Goal: Task Accomplishment & Management: Use online tool/utility

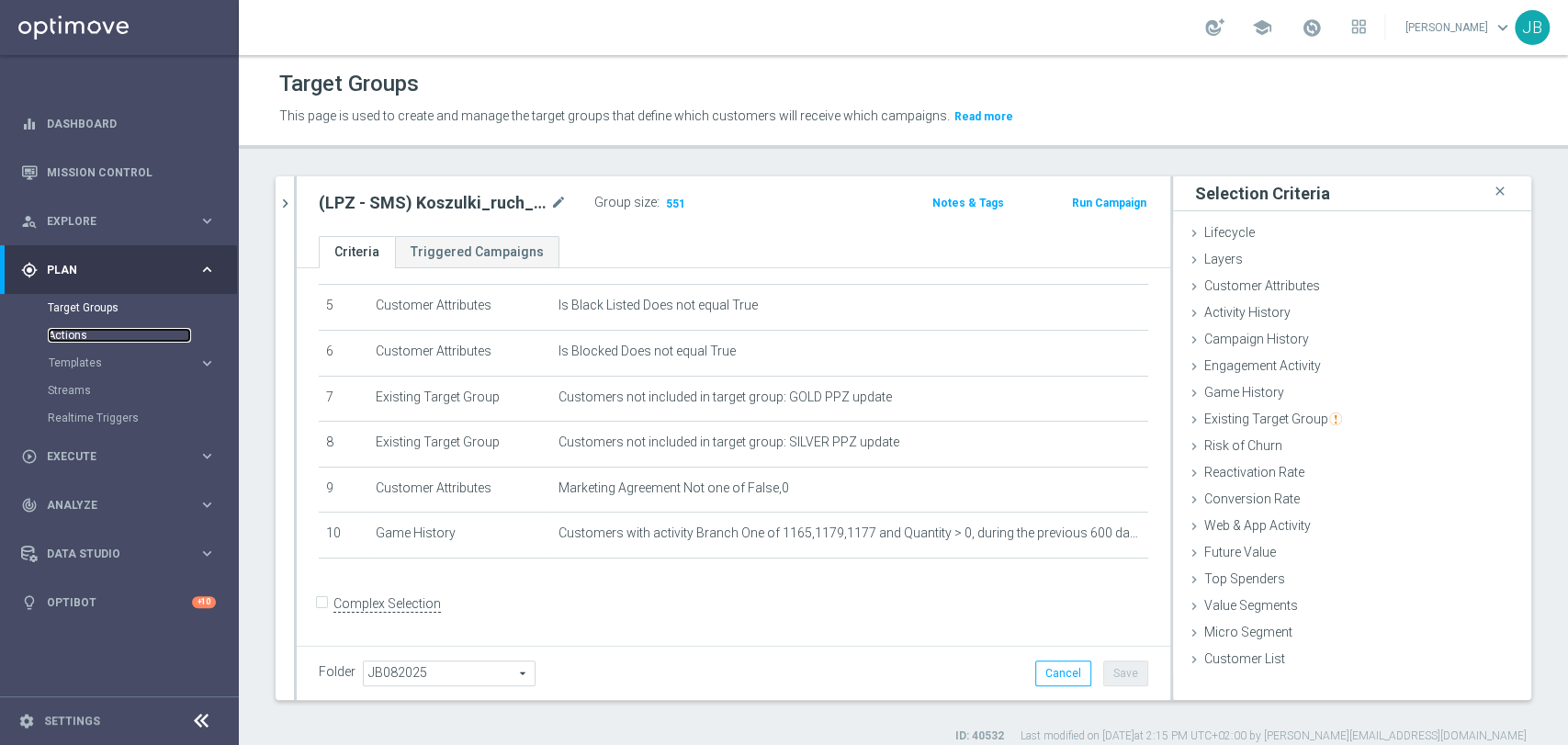
click at [125, 334] on link "Actions" at bounding box center [119, 335] width 143 height 15
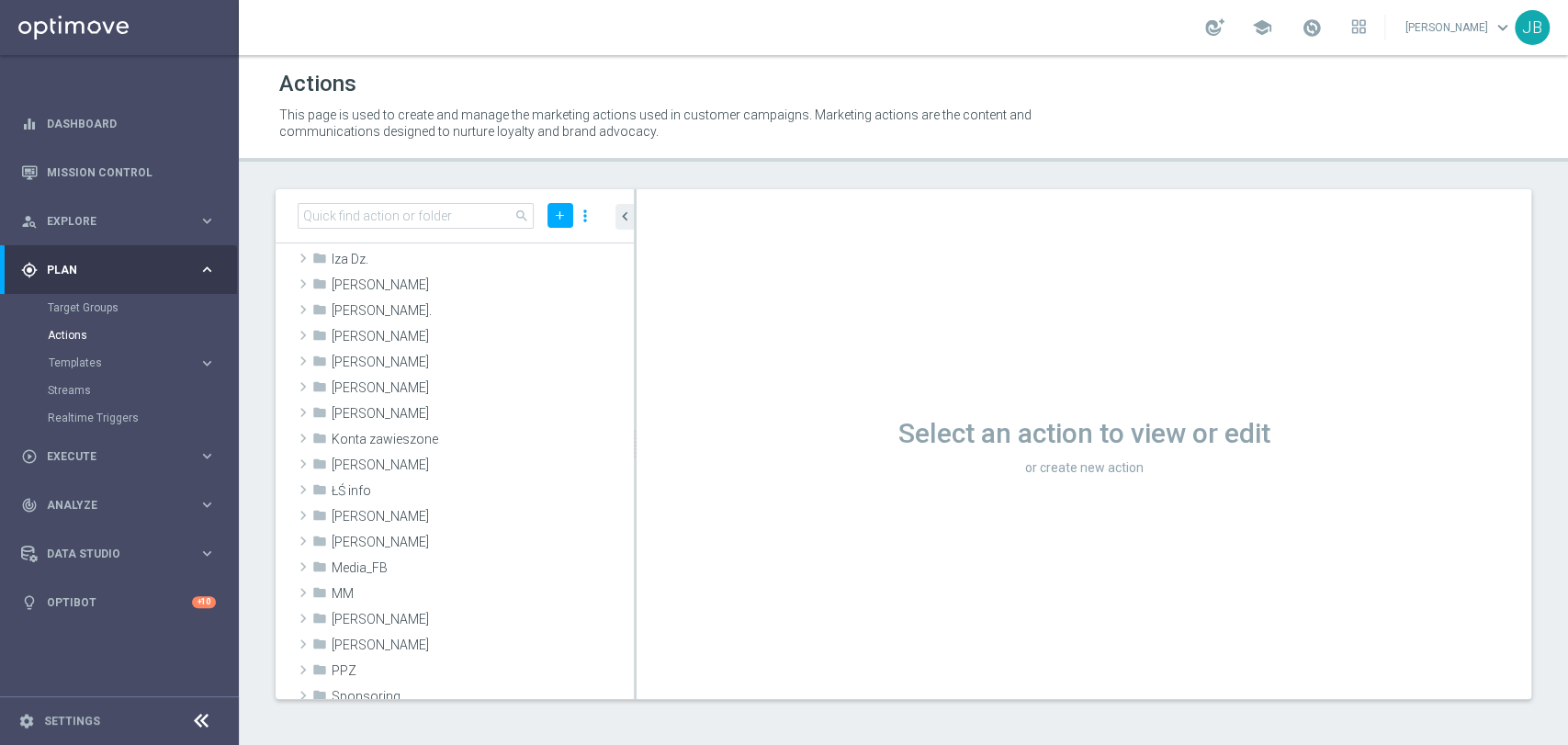
scroll to position [102, 0]
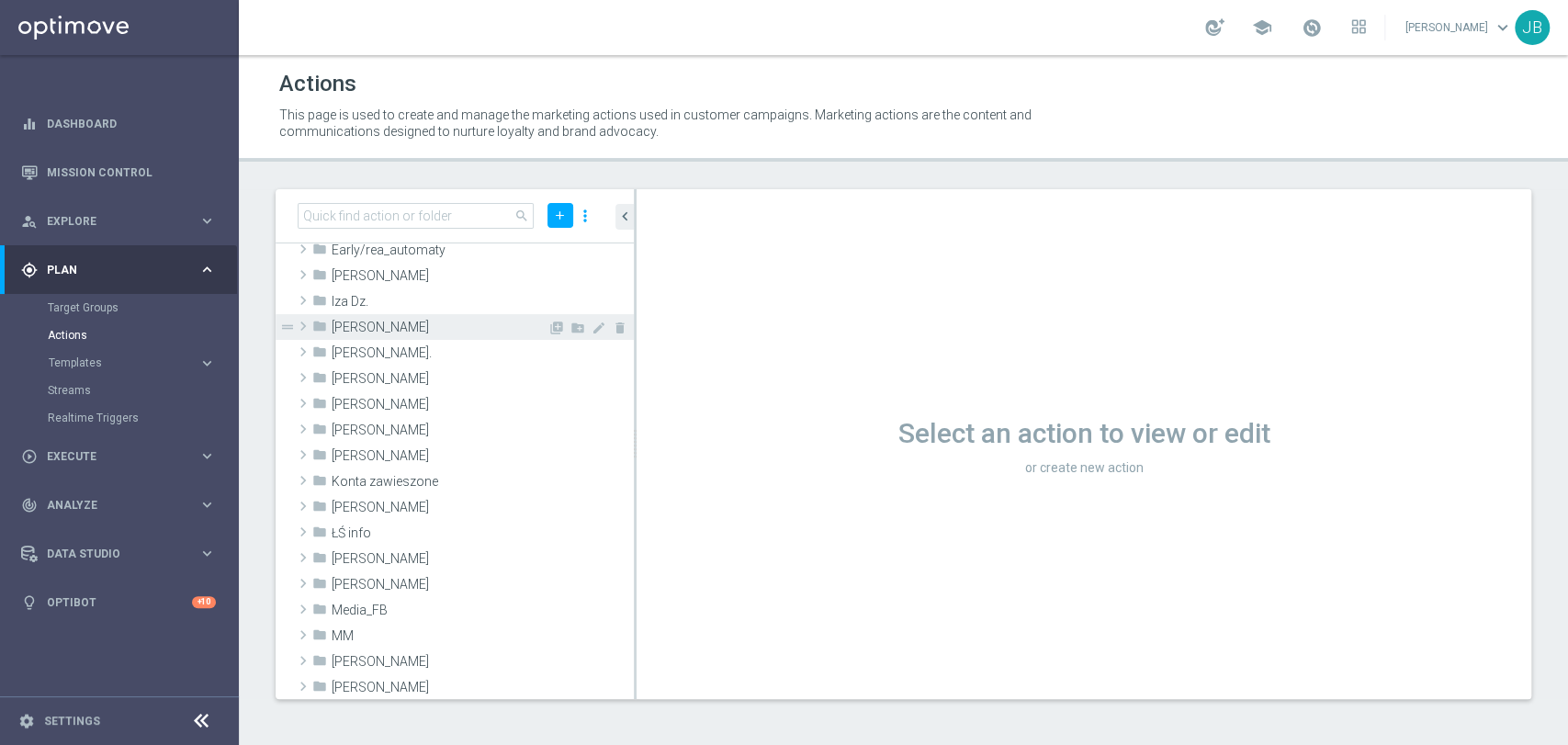
click at [398, 325] on span "[PERSON_NAME]" at bounding box center [438, 328] width 216 height 16
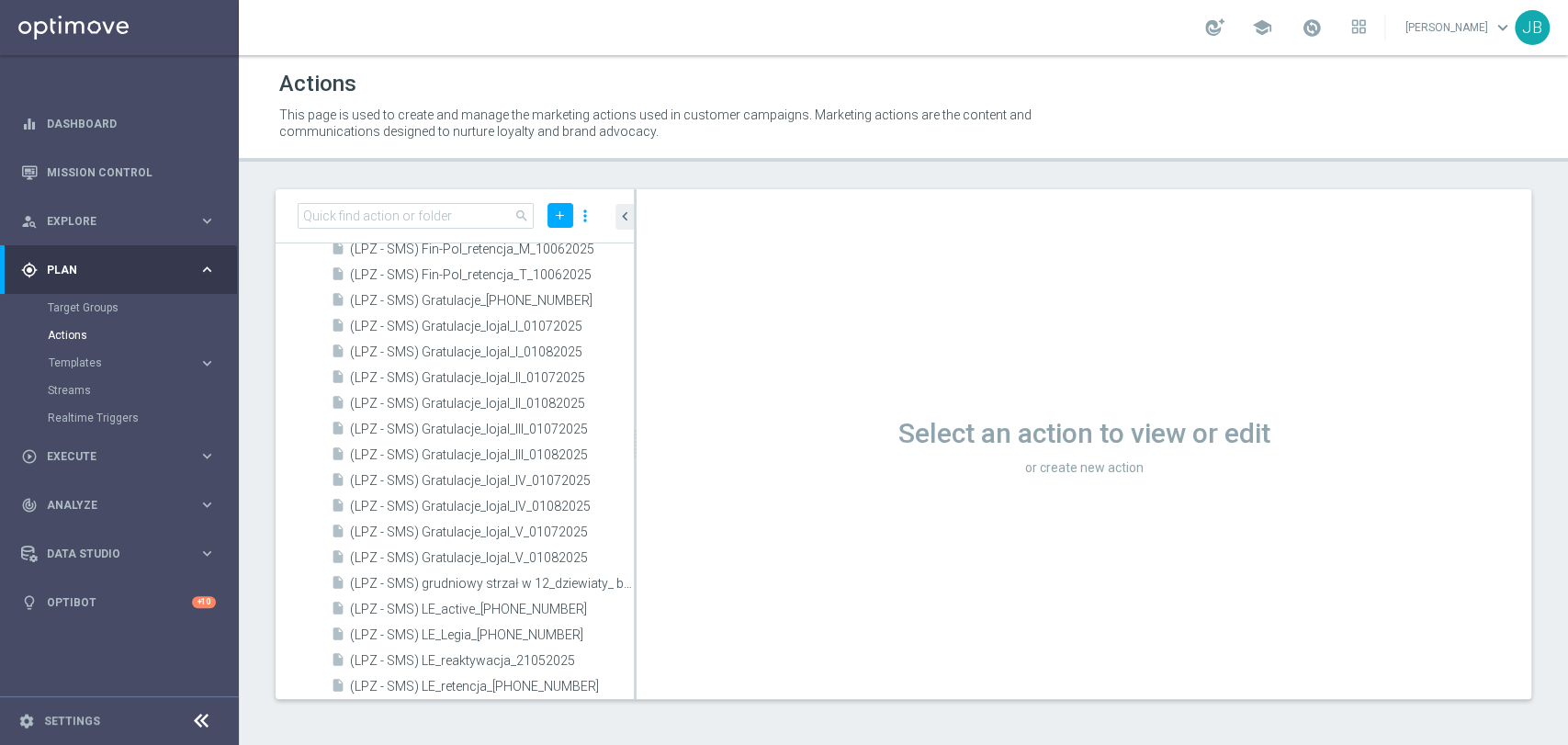
scroll to position [2117, 0]
click at [389, 213] on input at bounding box center [415, 216] width 236 height 26
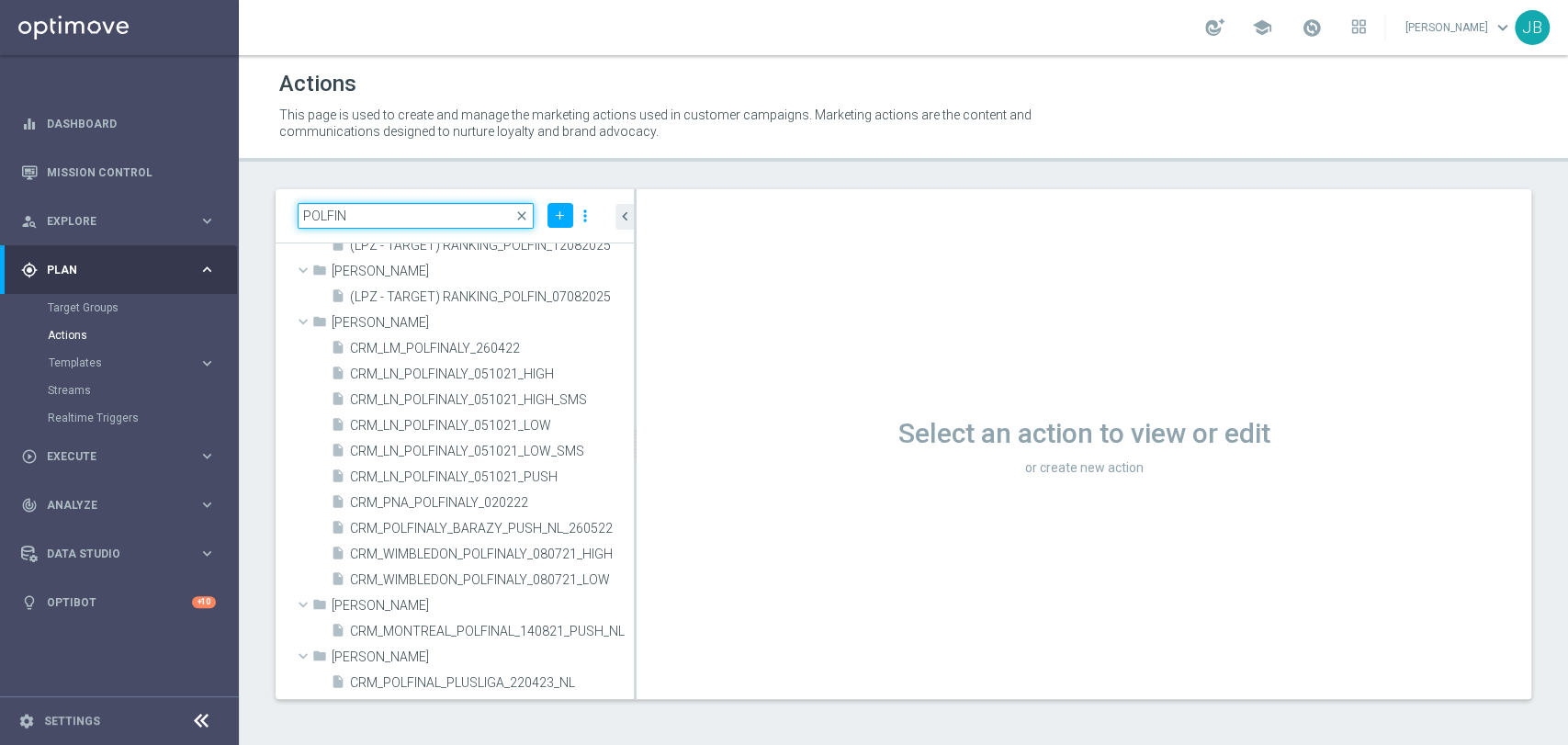
scroll to position [313, 0]
type input "POLFIN"
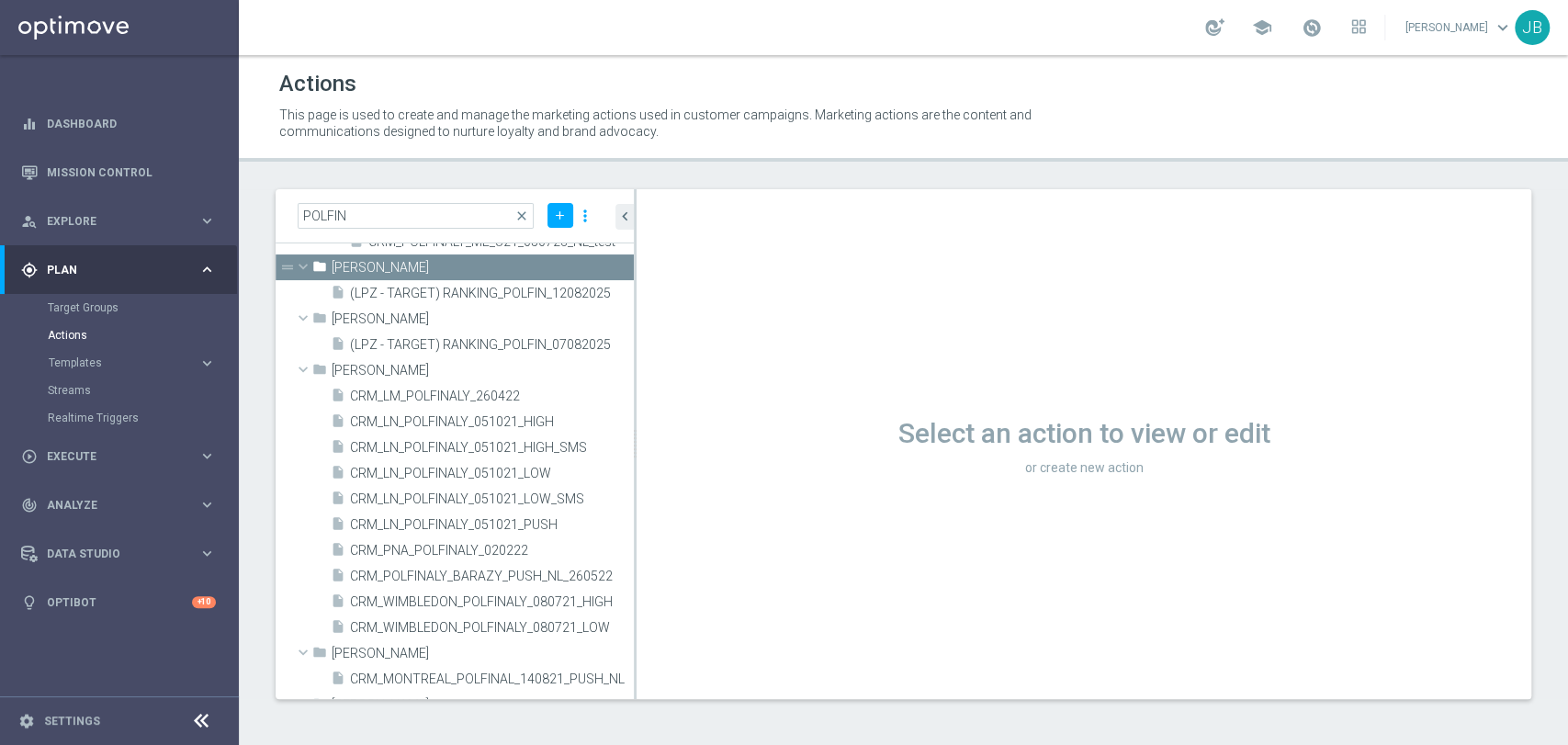
scroll to position [259, 0]
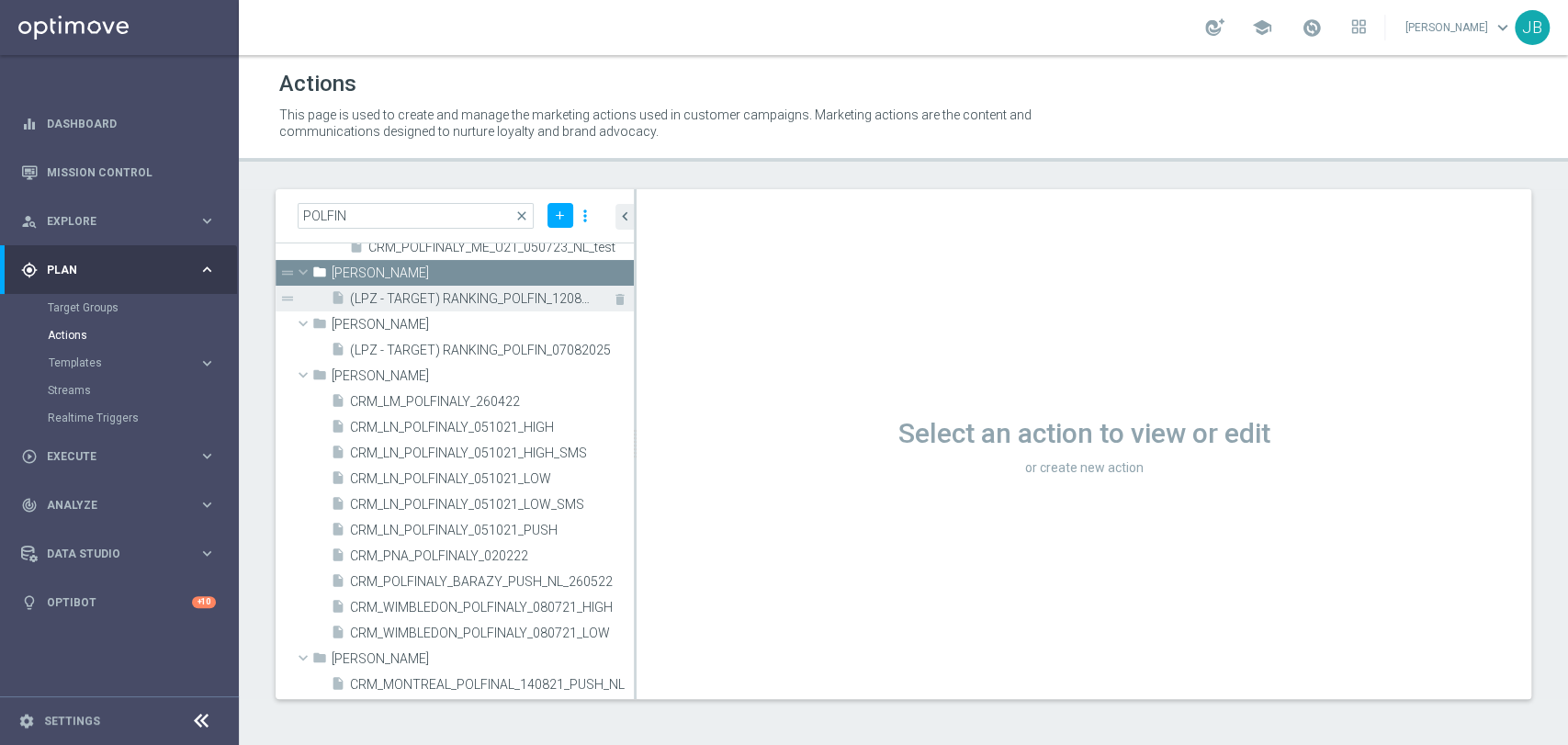
click at [470, 303] on span "(LPZ - TARGET) RANKING_POLFIN_12082025" at bounding box center [471, 299] width 242 height 16
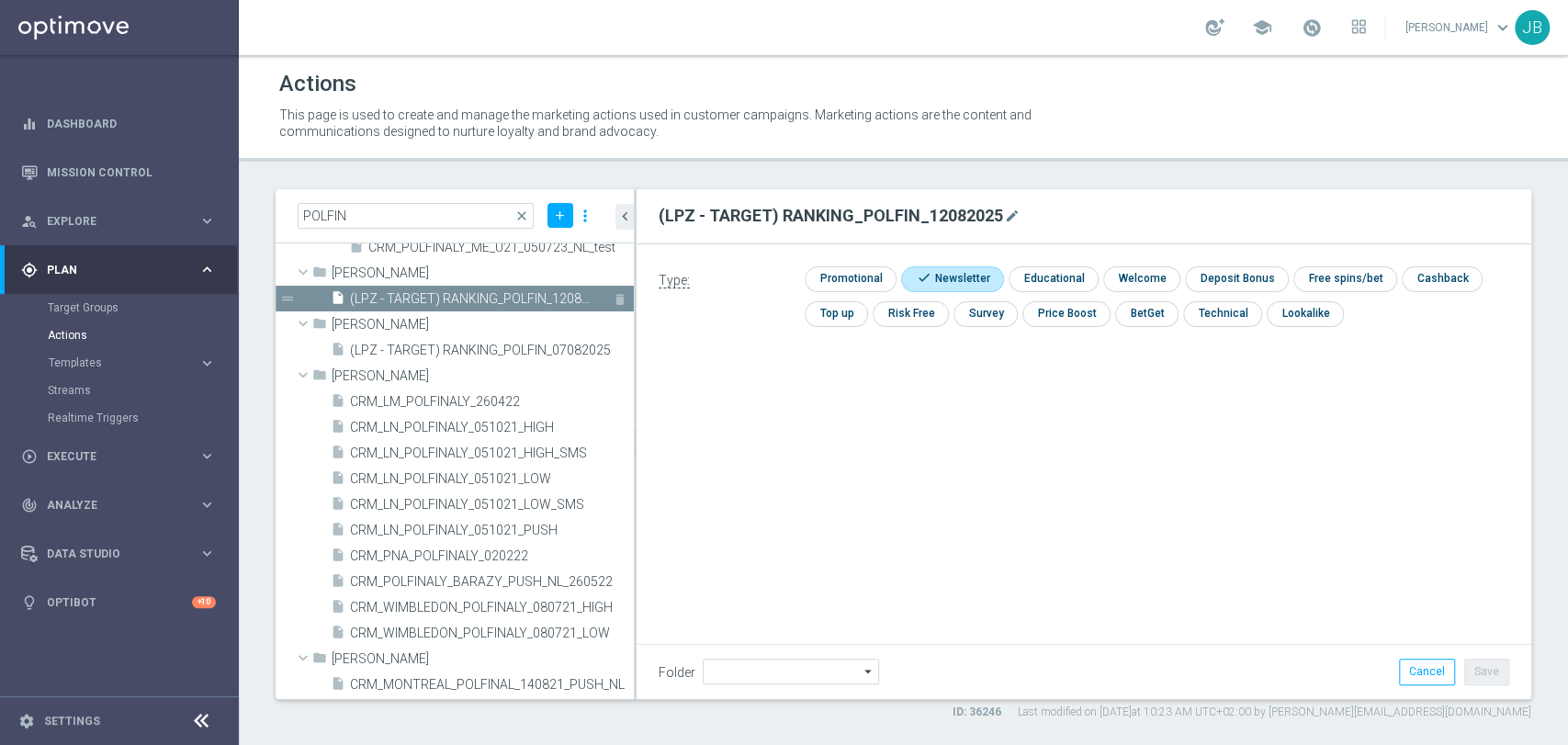
type input "[PERSON_NAME]"
click at [74, 299] on div "Target Groups" at bounding box center [142, 308] width 190 height 28
click at [120, 317] on div "Target Groups" at bounding box center [142, 308] width 190 height 28
click at [116, 307] on link "Target Groups" at bounding box center [119, 308] width 143 height 15
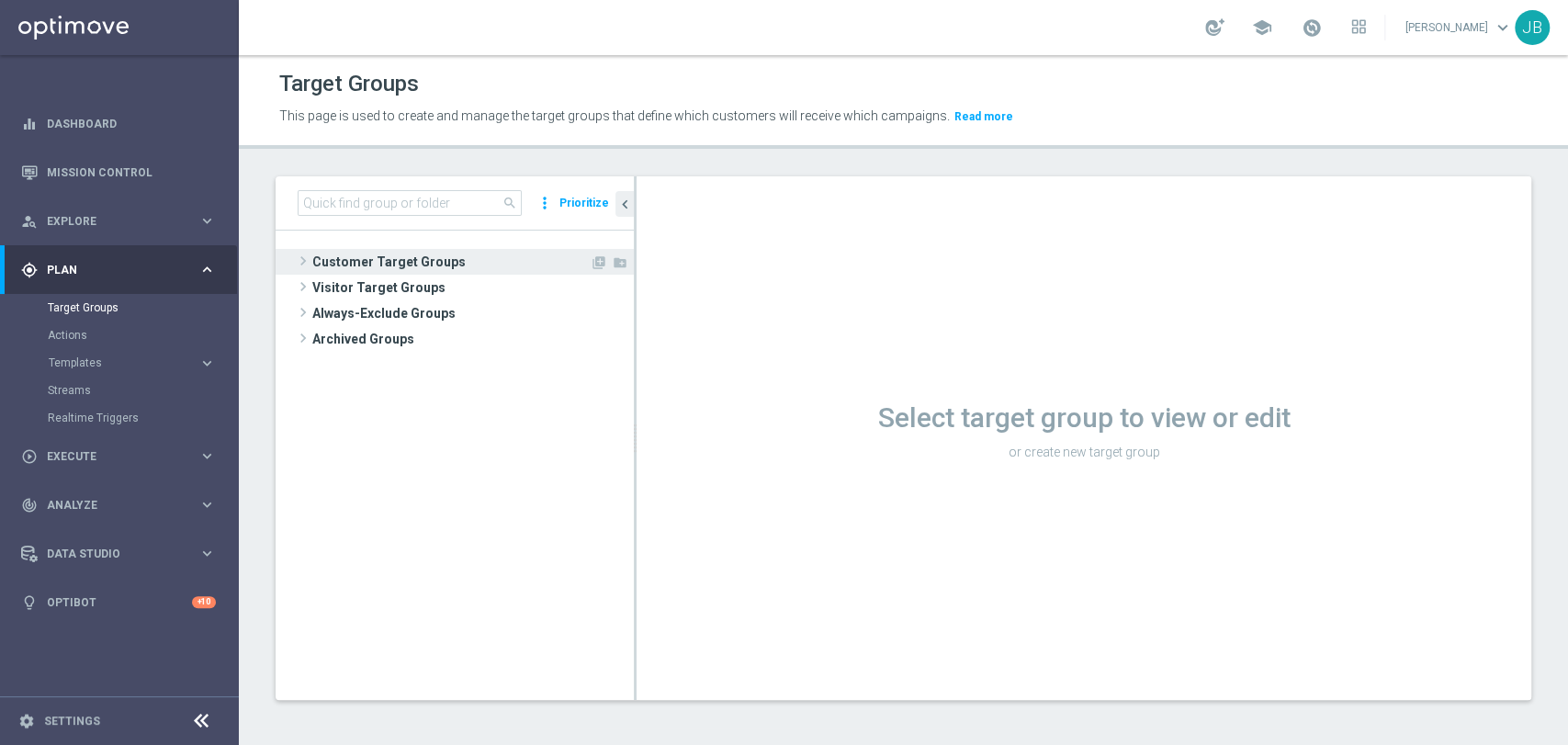
click at [407, 271] on span "Customer Target Groups" at bounding box center [451, 262] width 278 height 26
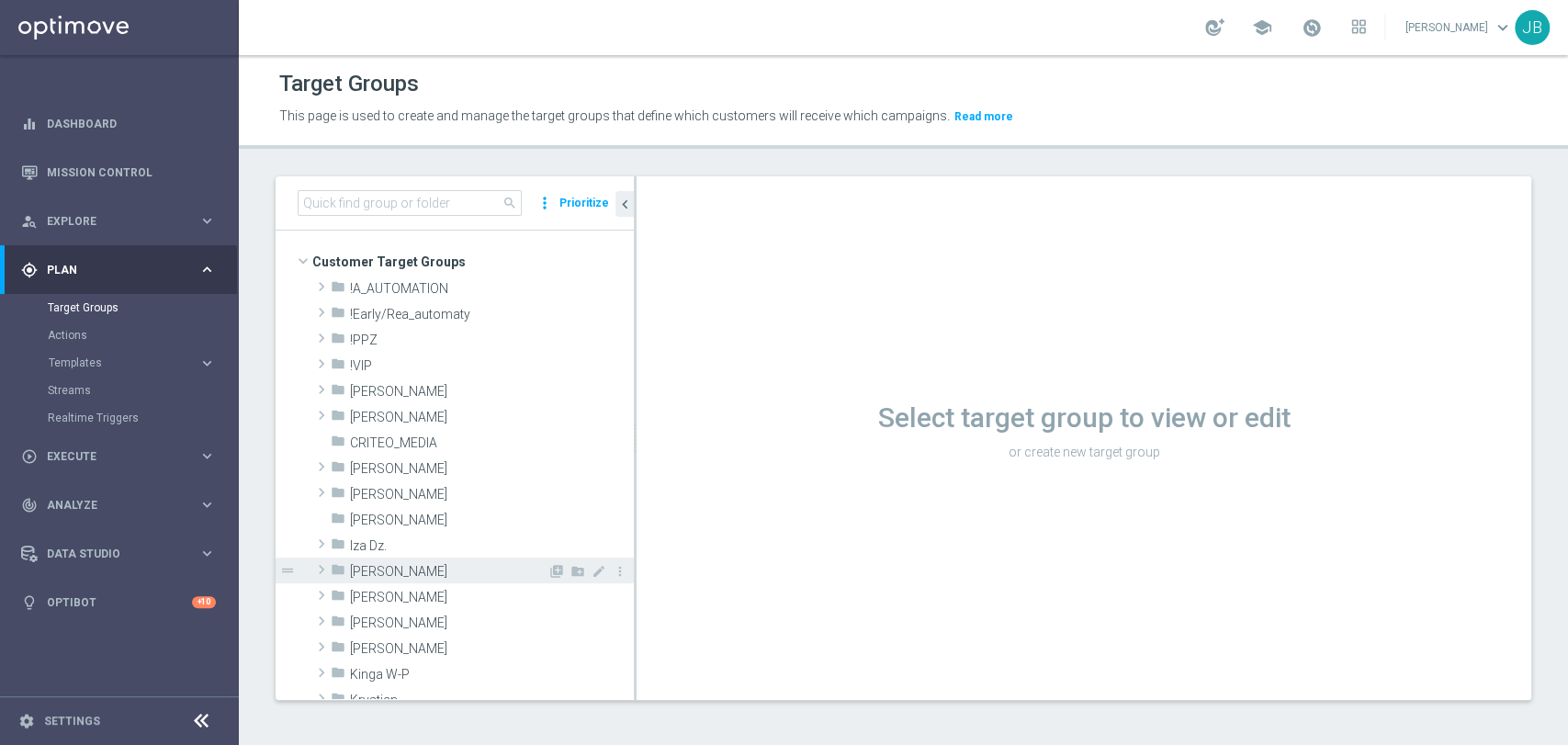
click at [400, 575] on span "[PERSON_NAME]" at bounding box center [448, 572] width 197 height 16
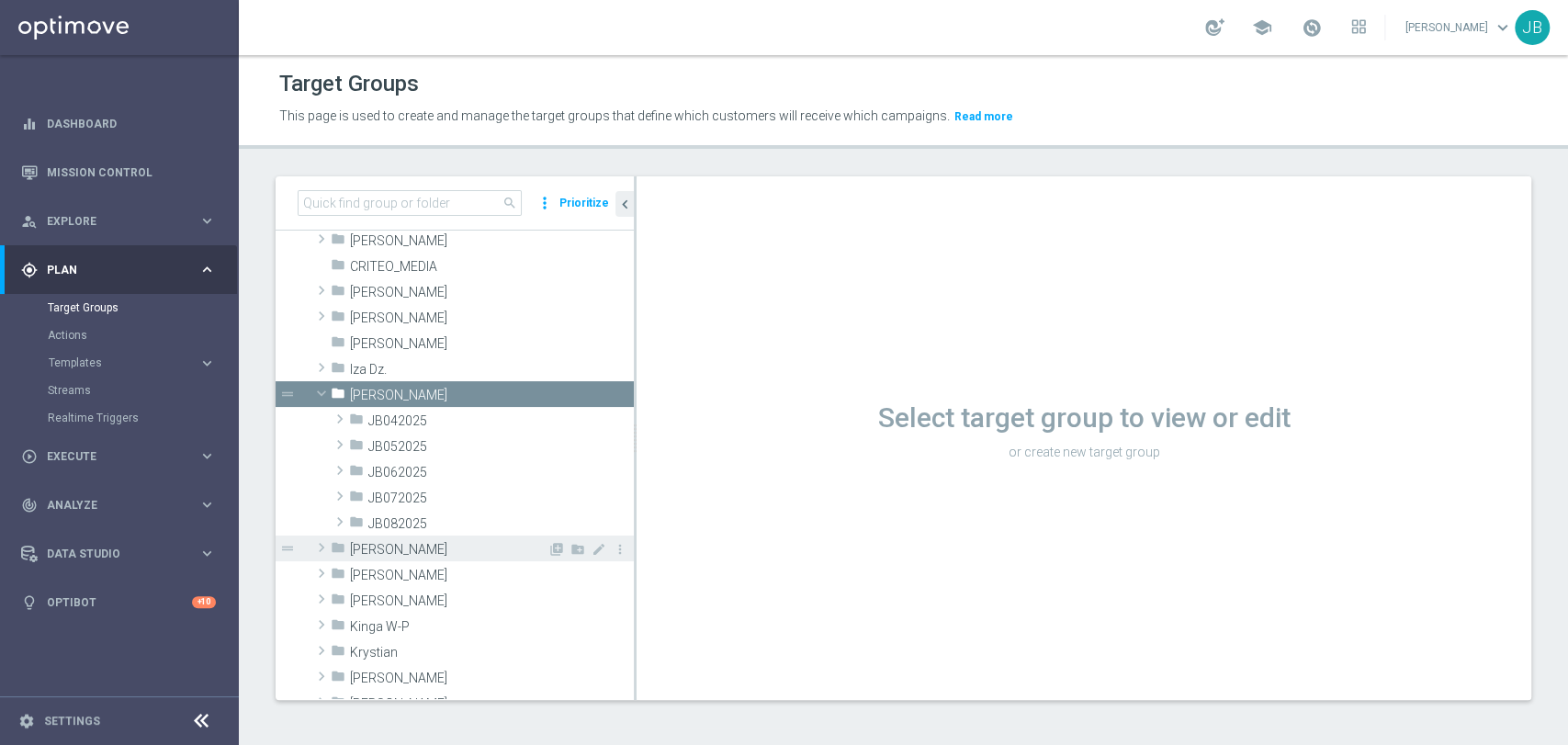
scroll to position [204, 0]
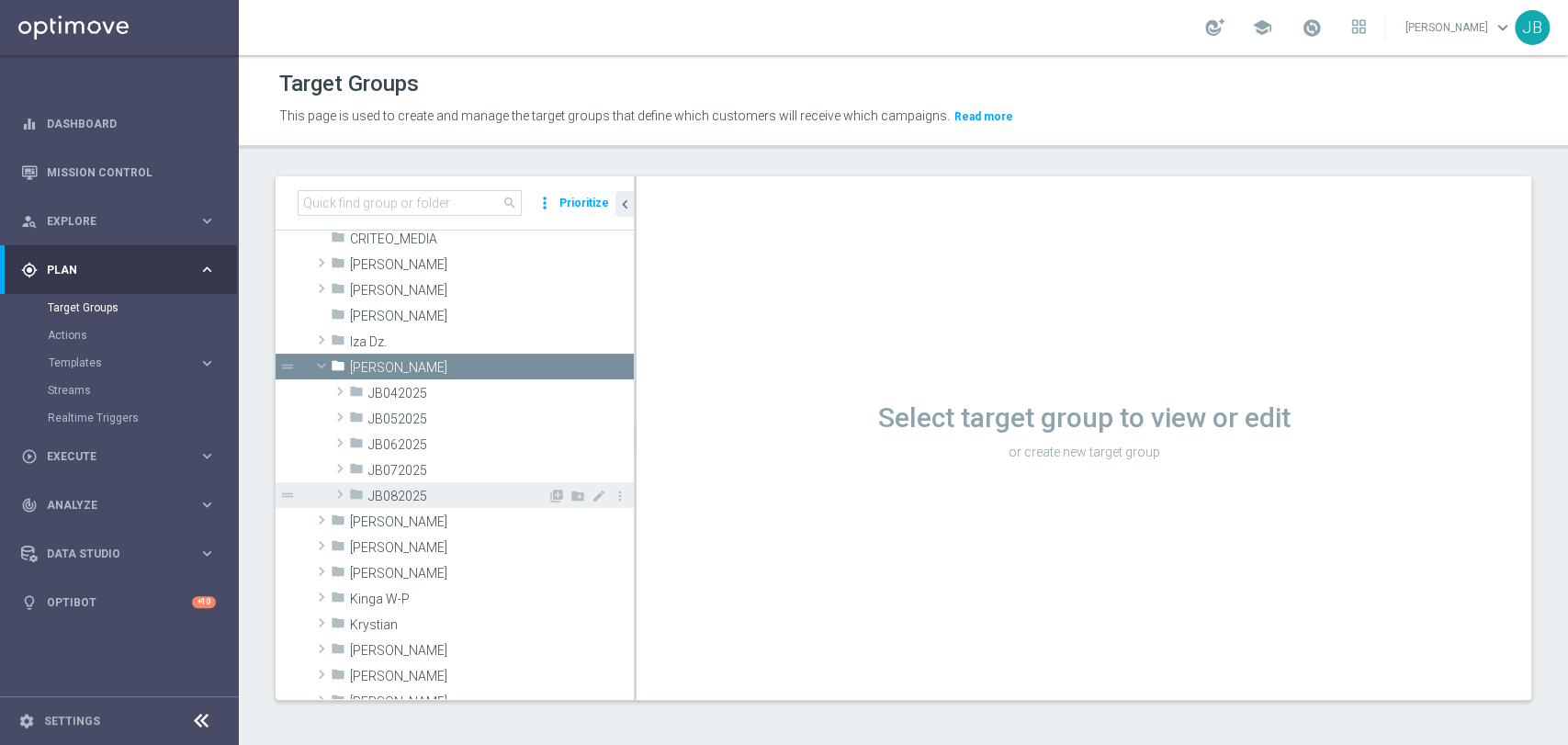
click at [339, 489] on span at bounding box center [340, 494] width 19 height 22
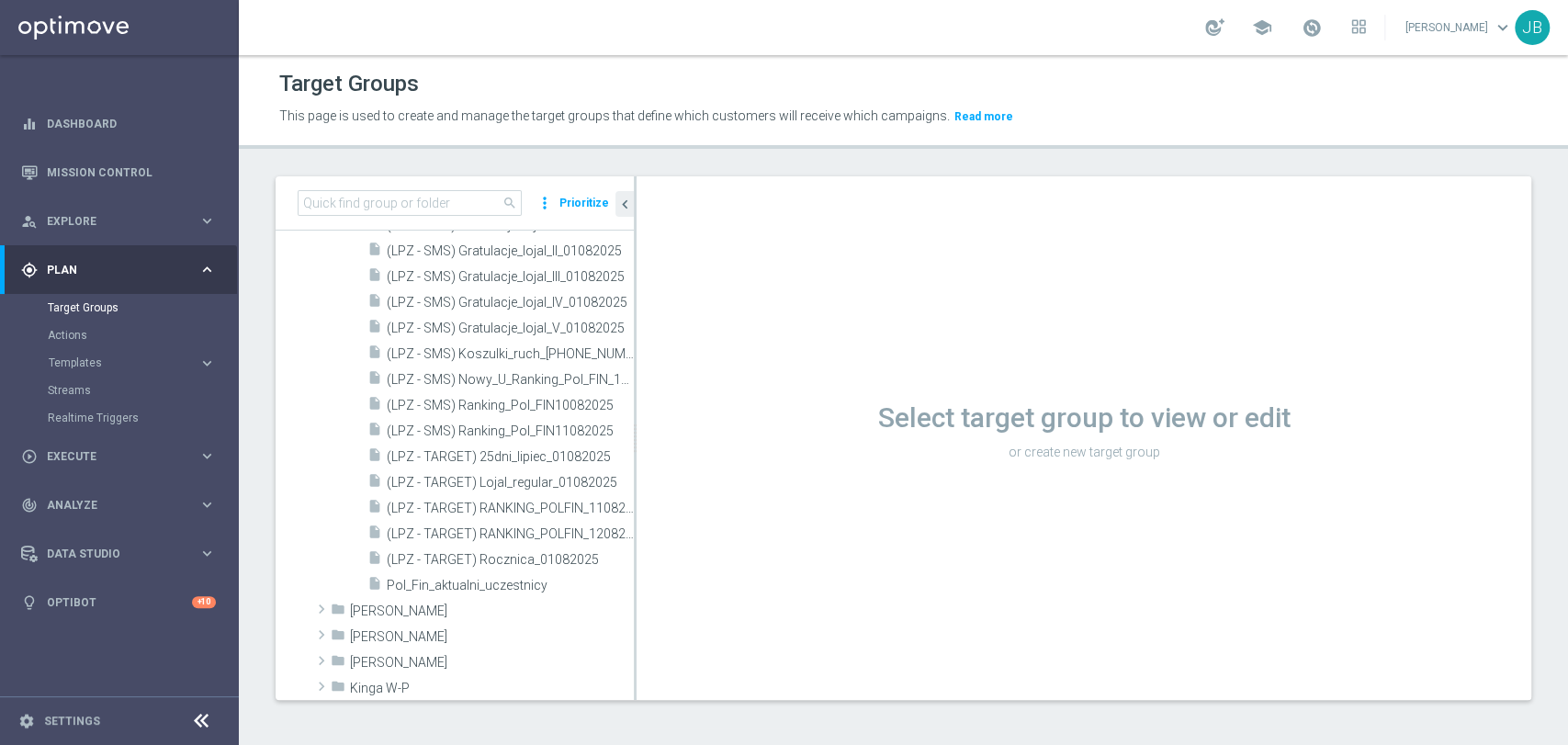
scroll to position [745, 0]
click at [517, 539] on div "insert_drive_file (LPZ - TARGET) Rocznica_01082025" at bounding box center [479, 529] width 225 height 26
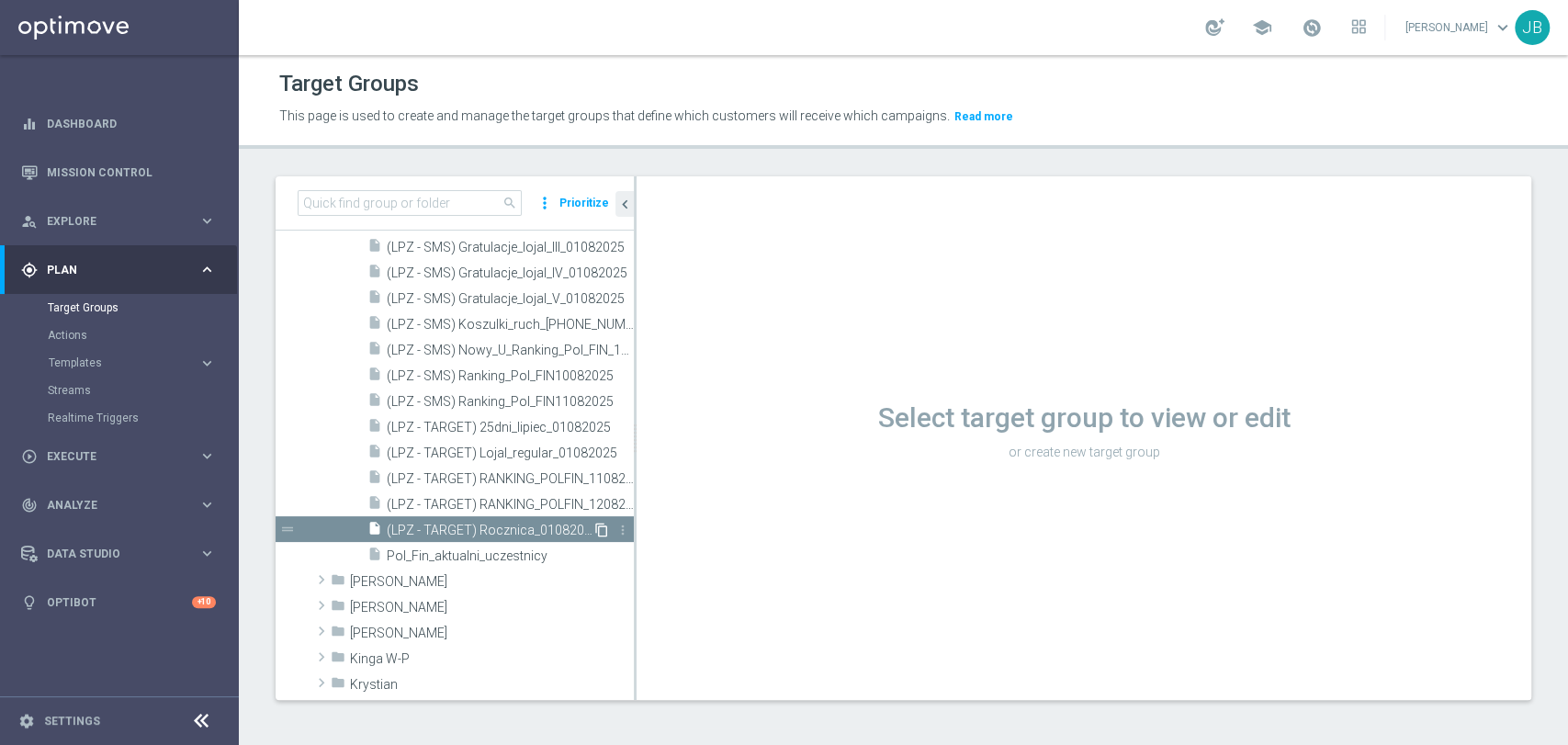
click at [594, 530] on icon "content_copy" at bounding box center [601, 530] width 15 height 15
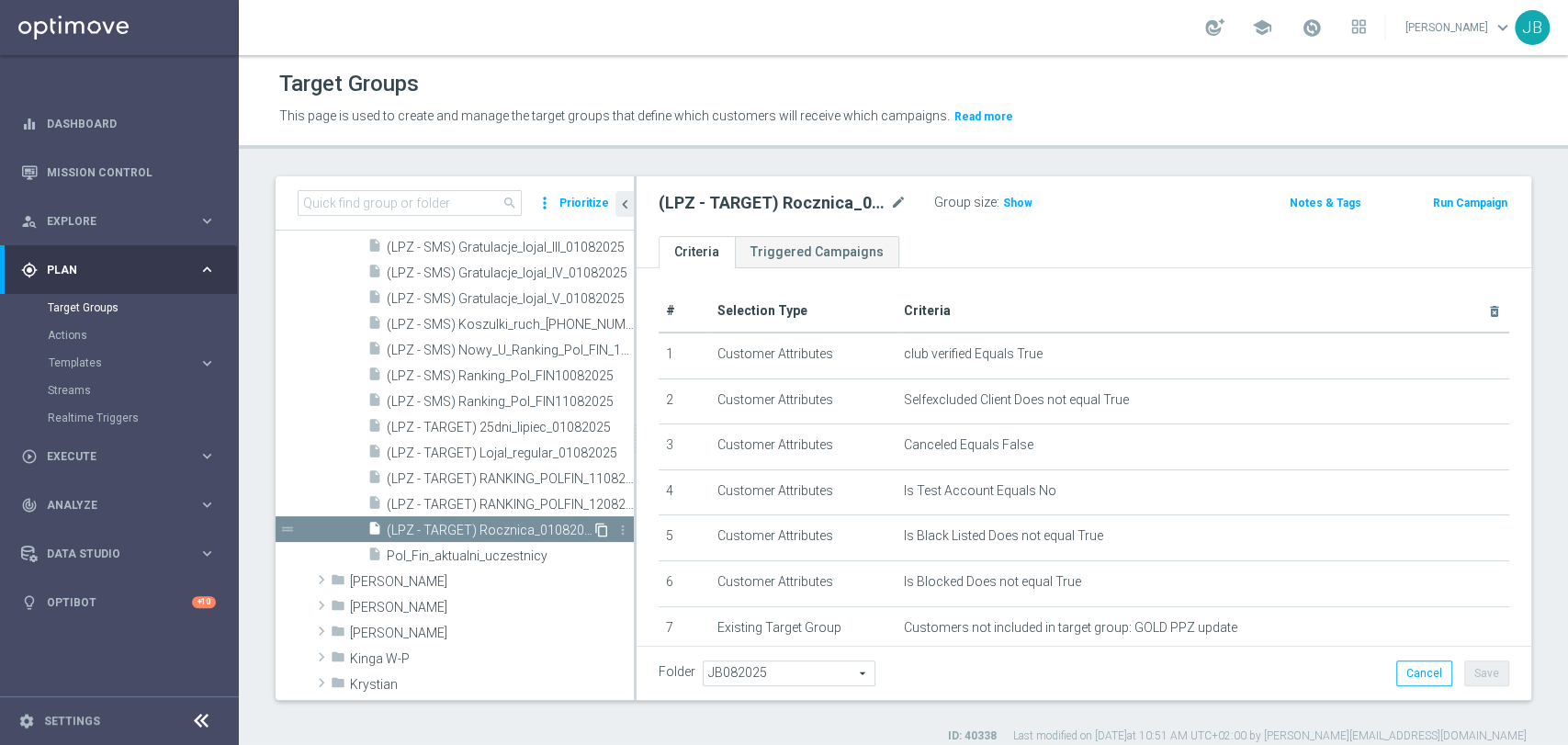
click at [594, 531] on icon "content_copy" at bounding box center [601, 530] width 15 height 15
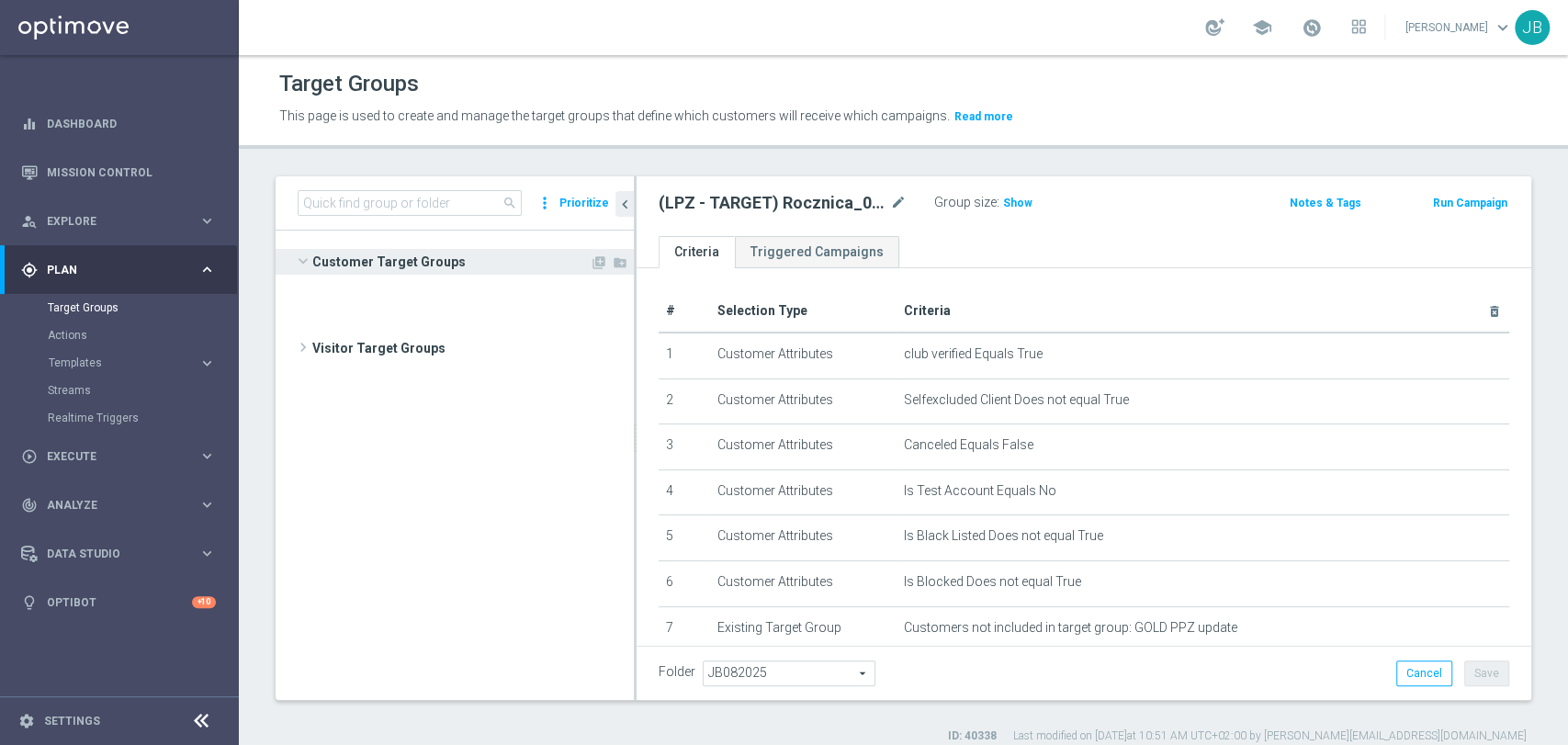
scroll to position [720, 0]
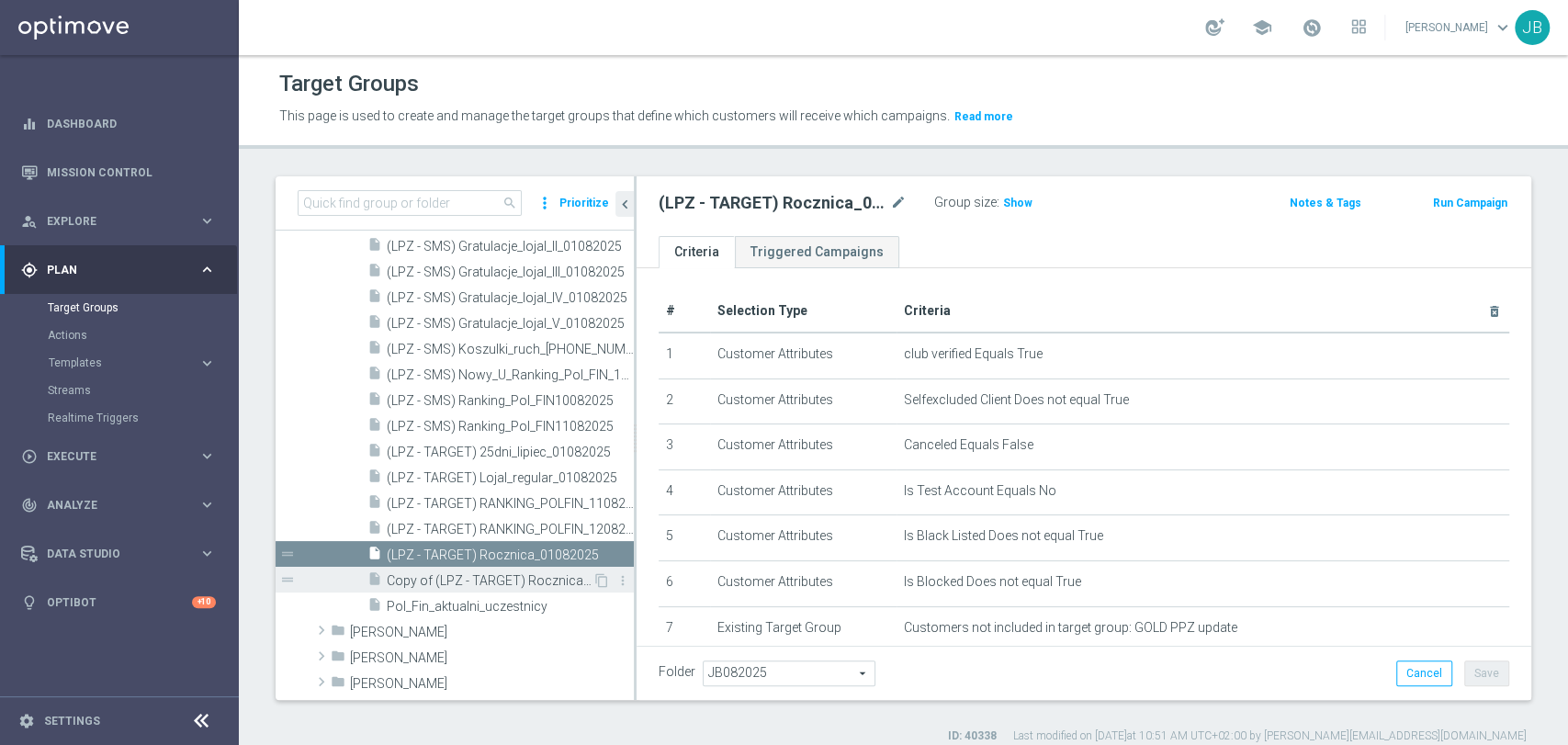
click at [489, 584] on span "Copy of (LPZ - TARGET) Rocznica_01082025" at bounding box center [489, 581] width 205 height 16
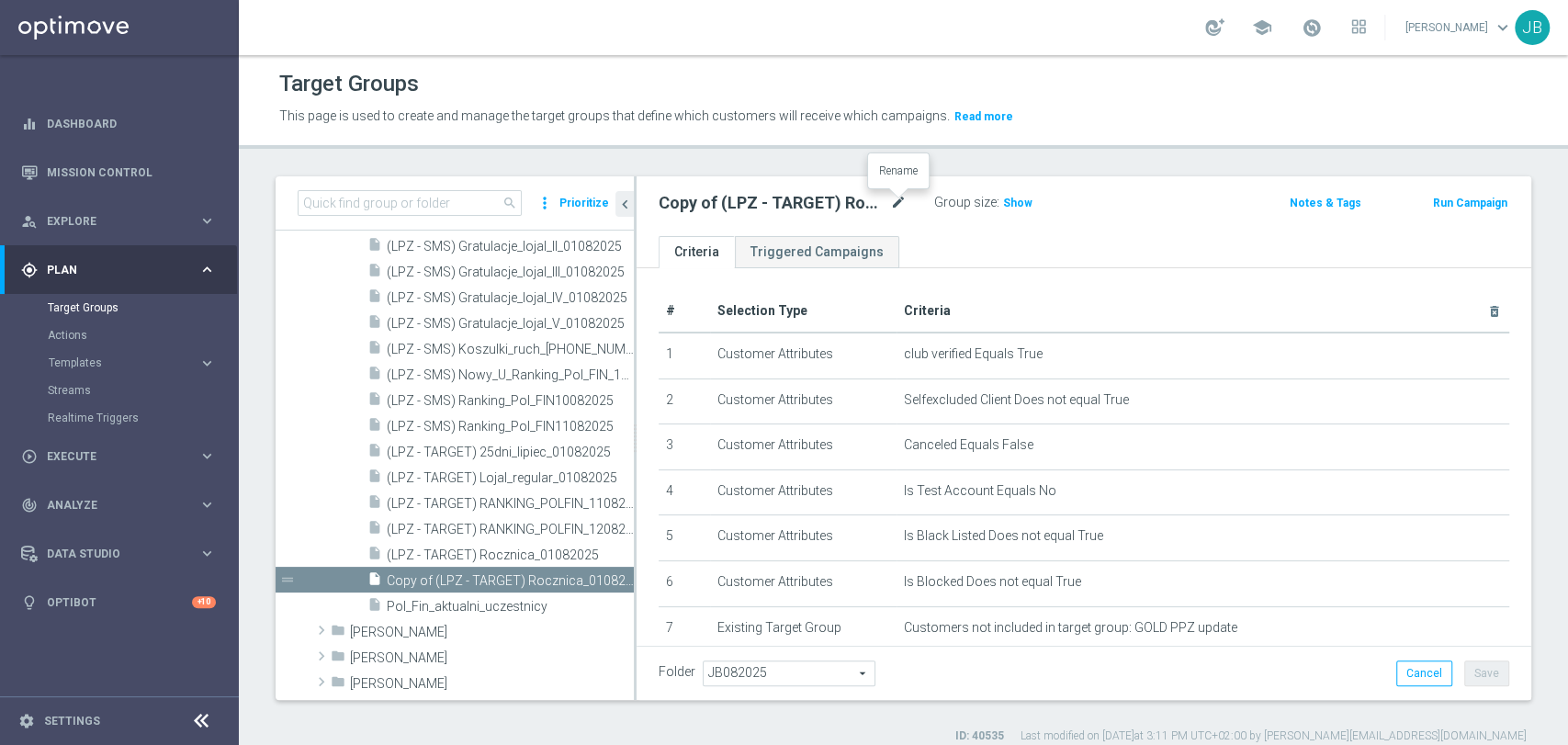
click at [891, 208] on icon "mode_edit" at bounding box center [898, 204] width 17 height 22
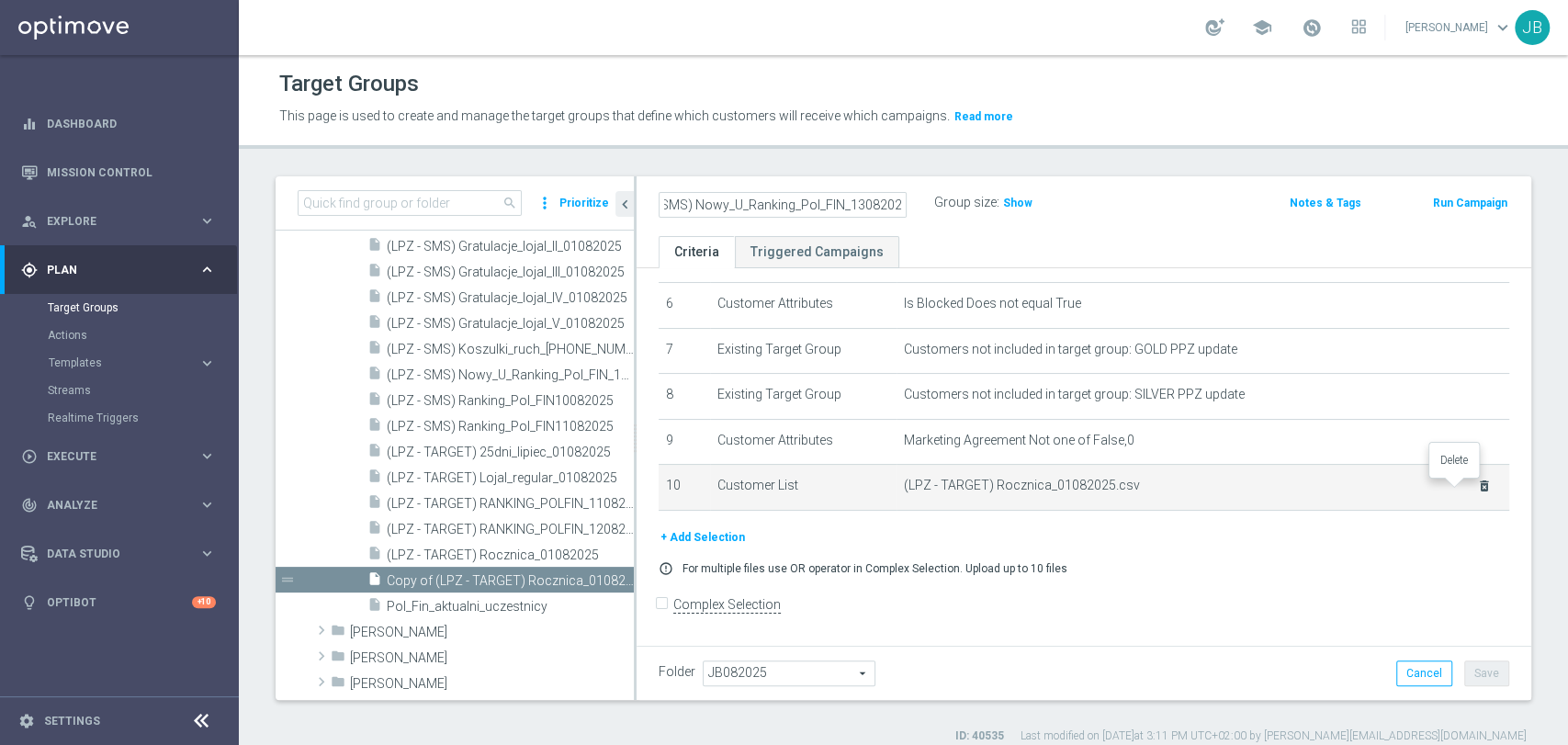
type input "(LPZ - SMS) Nowy_U_Ranking_Pol_FIN_13082025"
click at [1476, 492] on icon "delete_forever" at bounding box center [1484, 486] width 15 height 15
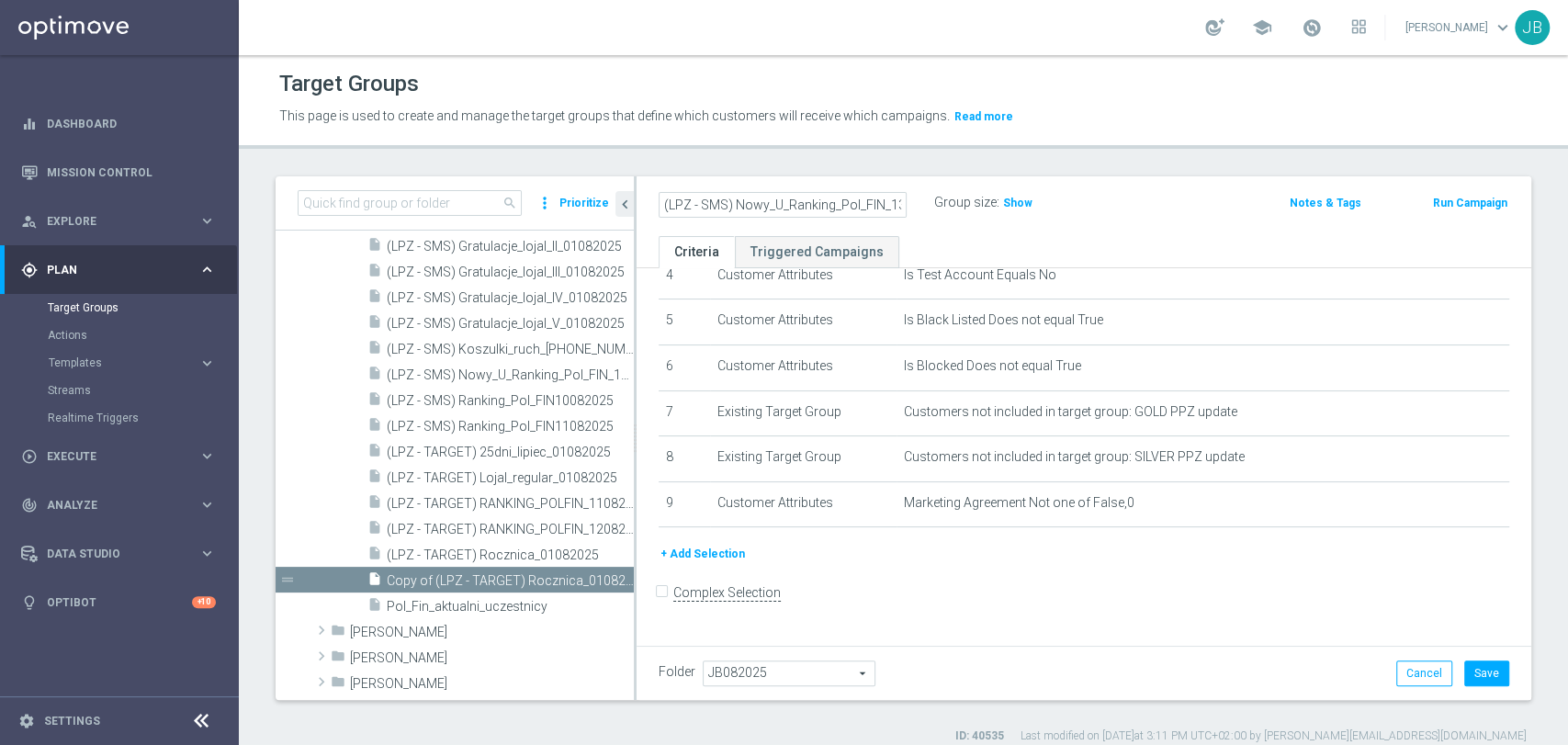
scroll to position [204, 0]
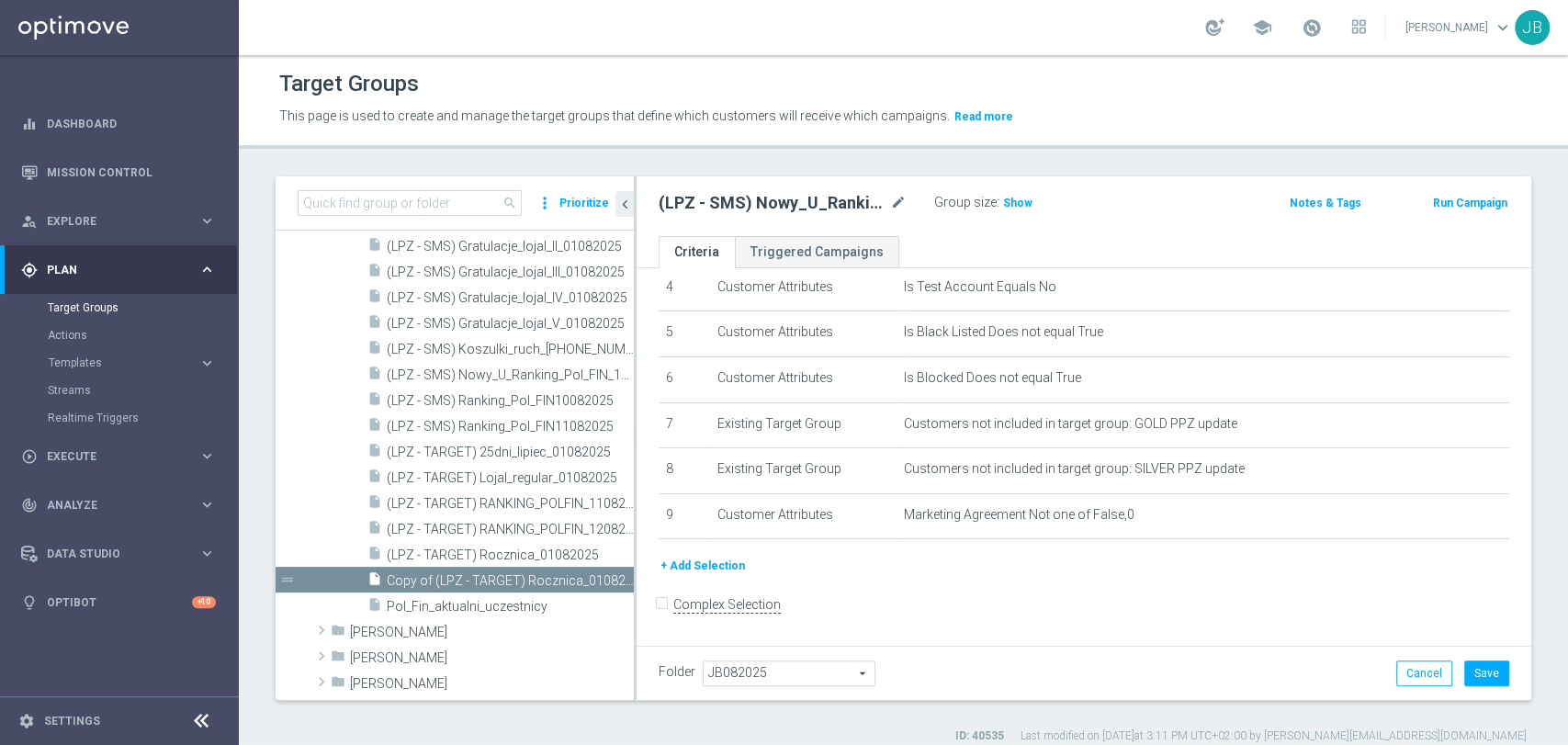
click at [685, 574] on button "+ Add Selection" at bounding box center [702, 566] width 88 height 20
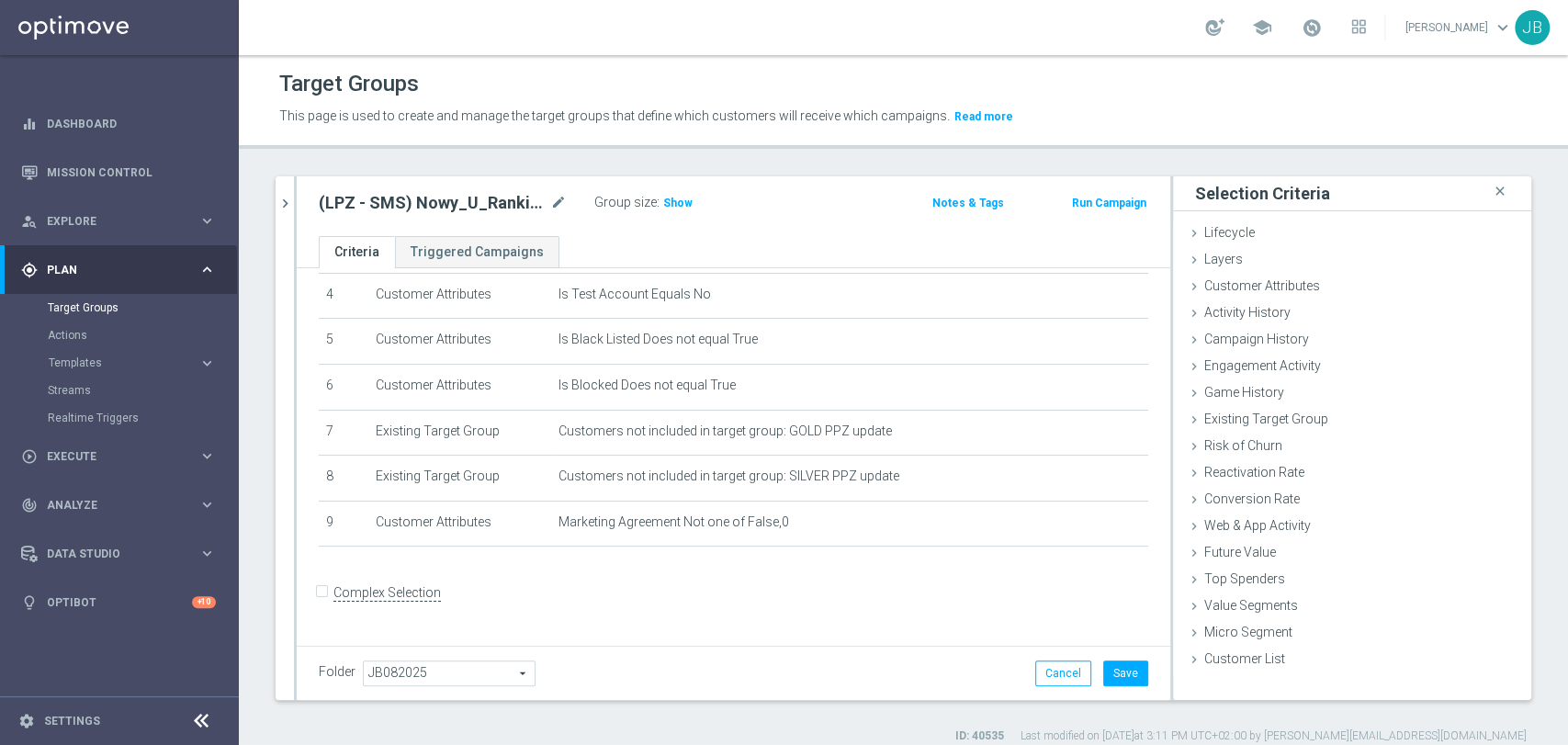
scroll to position [184, 0]
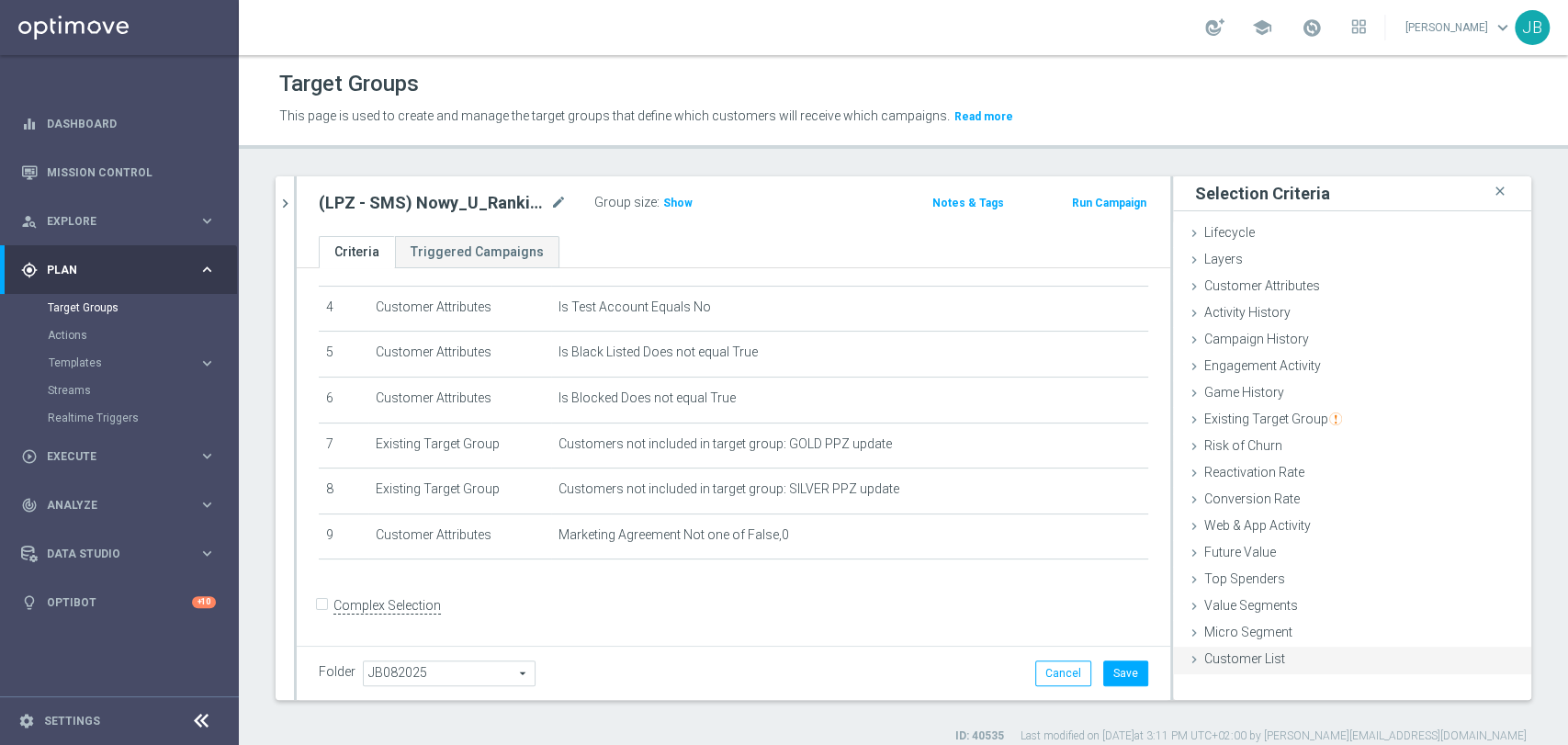
click at [1230, 652] on span "Customer List" at bounding box center [1244, 659] width 80 height 15
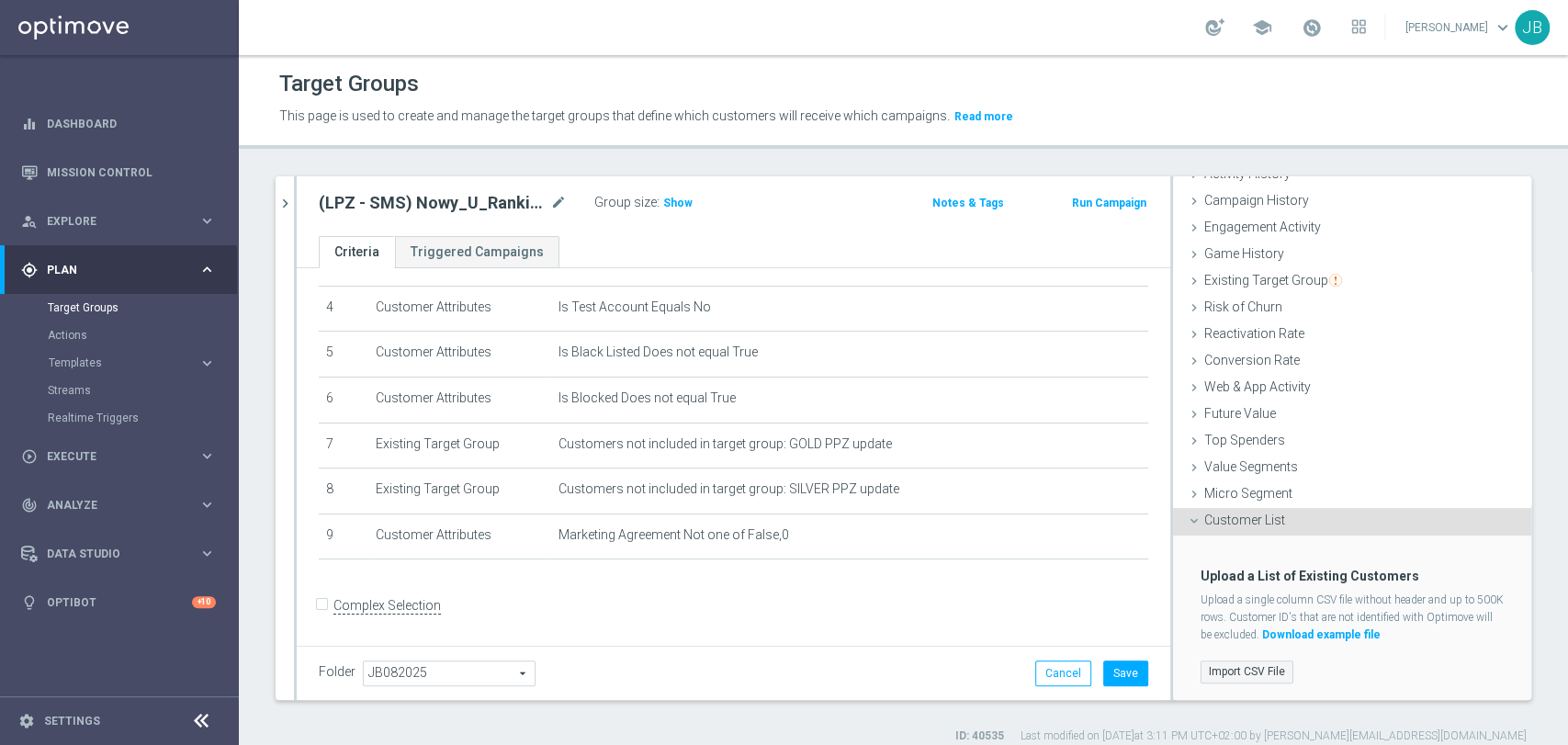
click at [1250, 671] on label "Import CSV File" at bounding box center [1247, 672] width 93 height 23
click at [0, 0] on input "Import CSV File" at bounding box center [0, 0] width 0 height 0
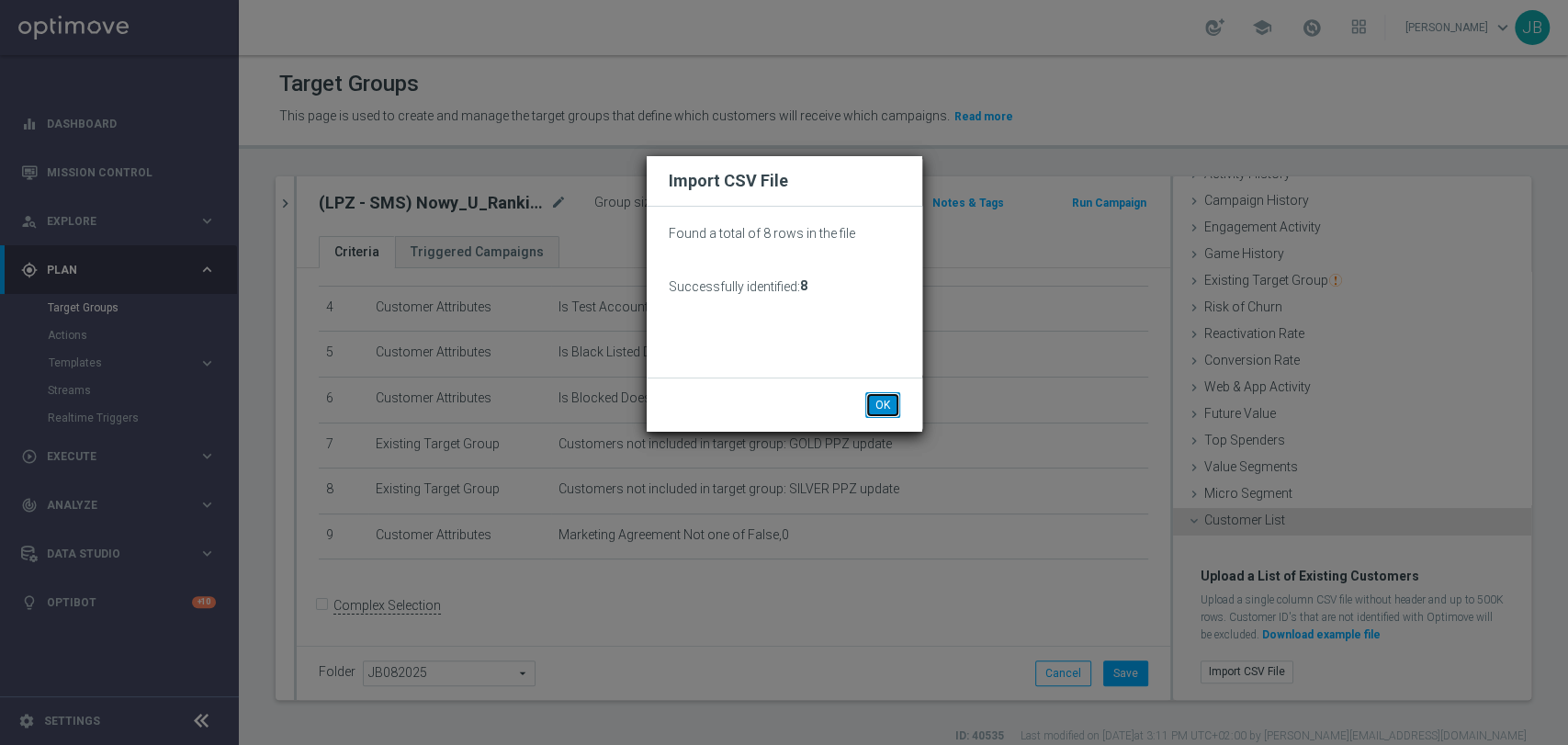
click at [874, 400] on button "OK" at bounding box center [883, 405] width 35 height 26
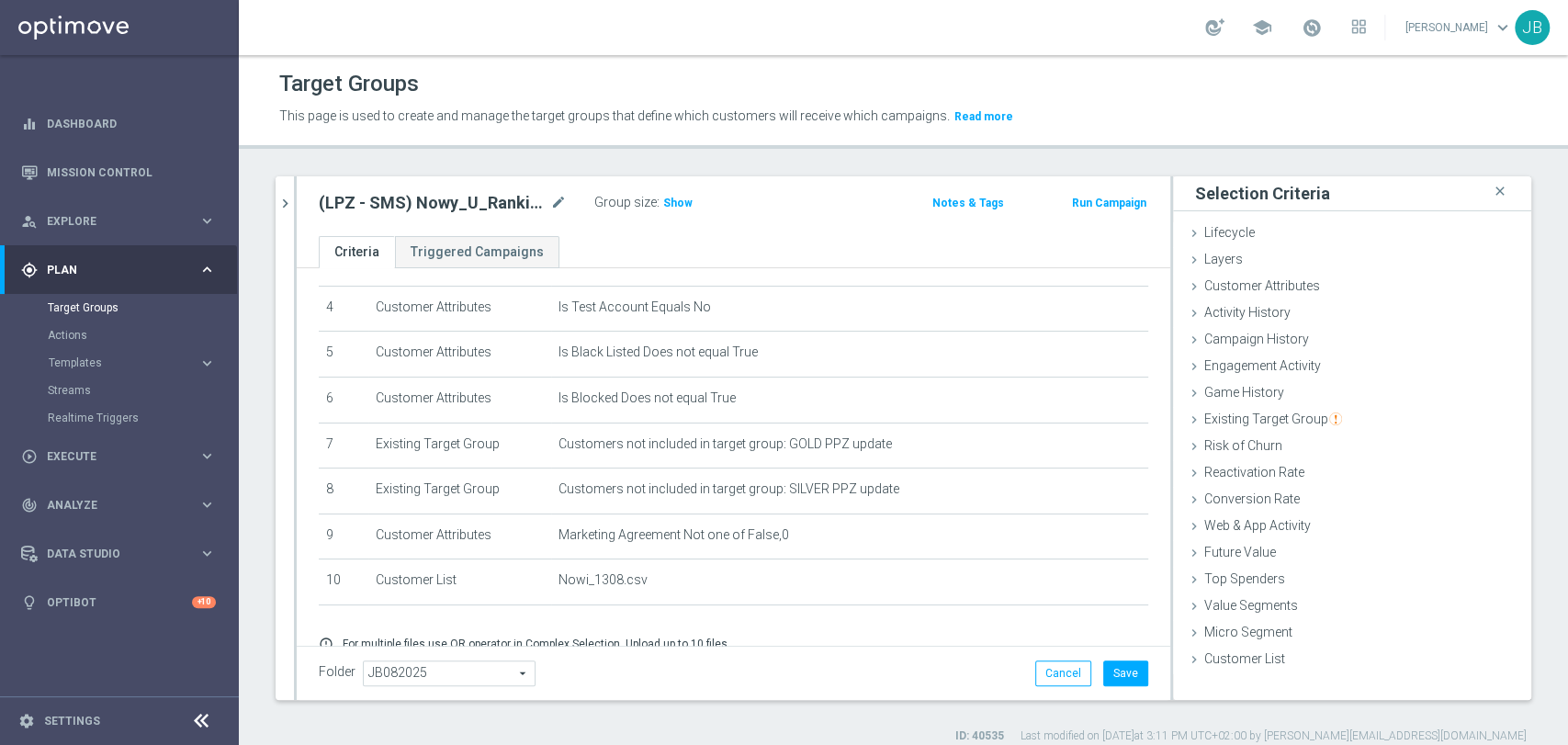
scroll to position [258, 0]
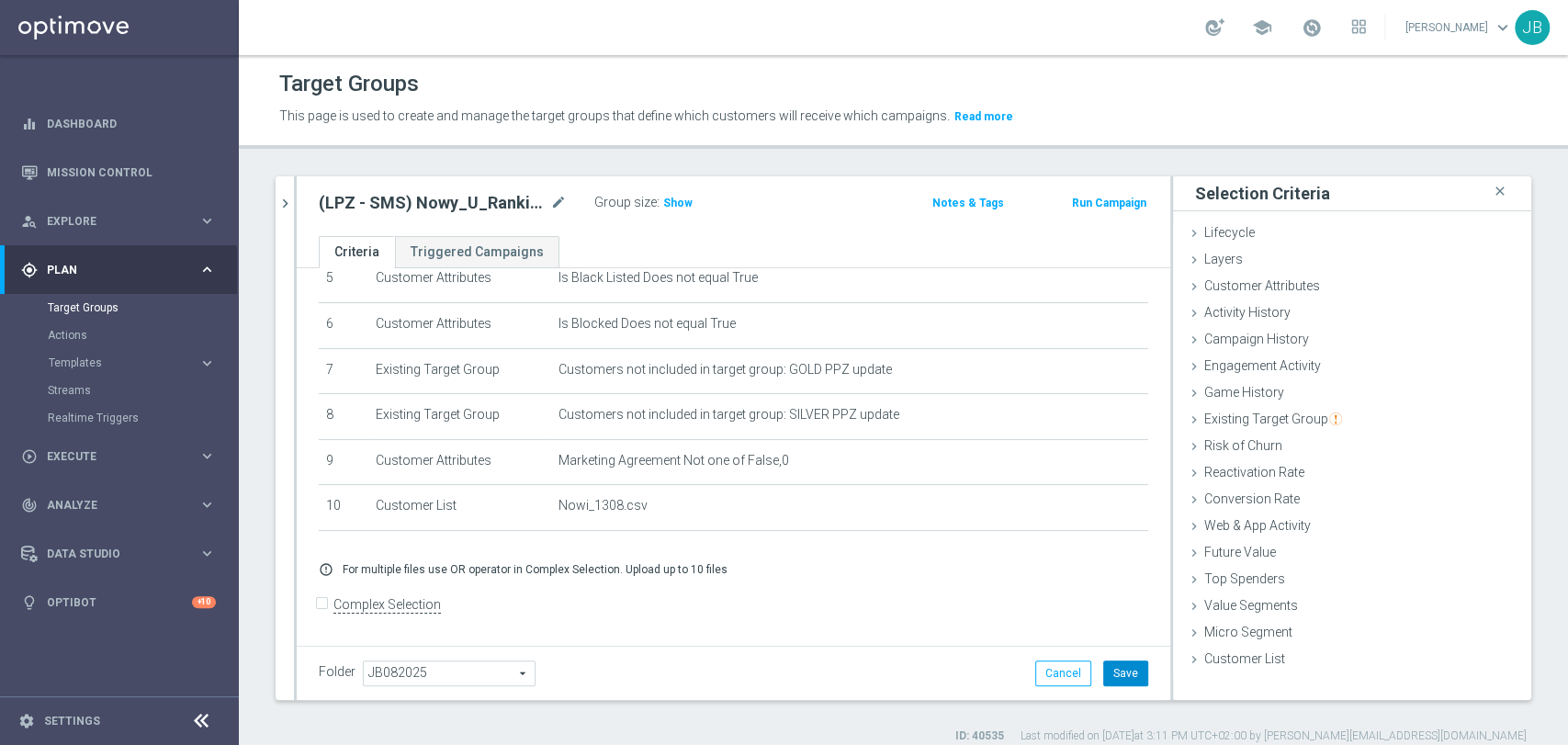
click at [1105, 675] on button "Save" at bounding box center [1125, 674] width 45 height 26
click at [680, 197] on span "Show" at bounding box center [678, 203] width 30 height 13
click at [91, 452] on span "Execute" at bounding box center [123, 456] width 152 height 11
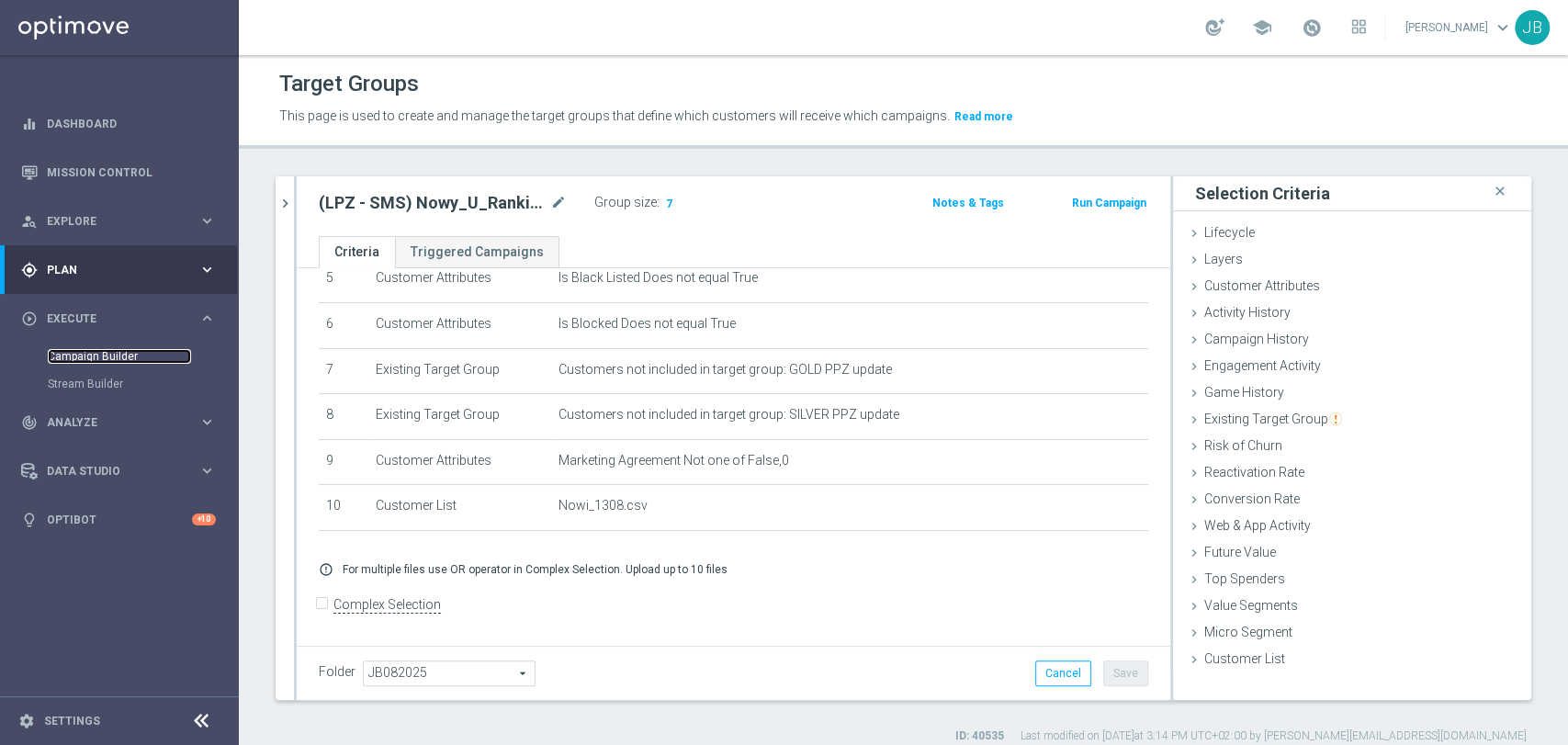
click at [121, 358] on link "Campaign Builder" at bounding box center [119, 356] width 143 height 15
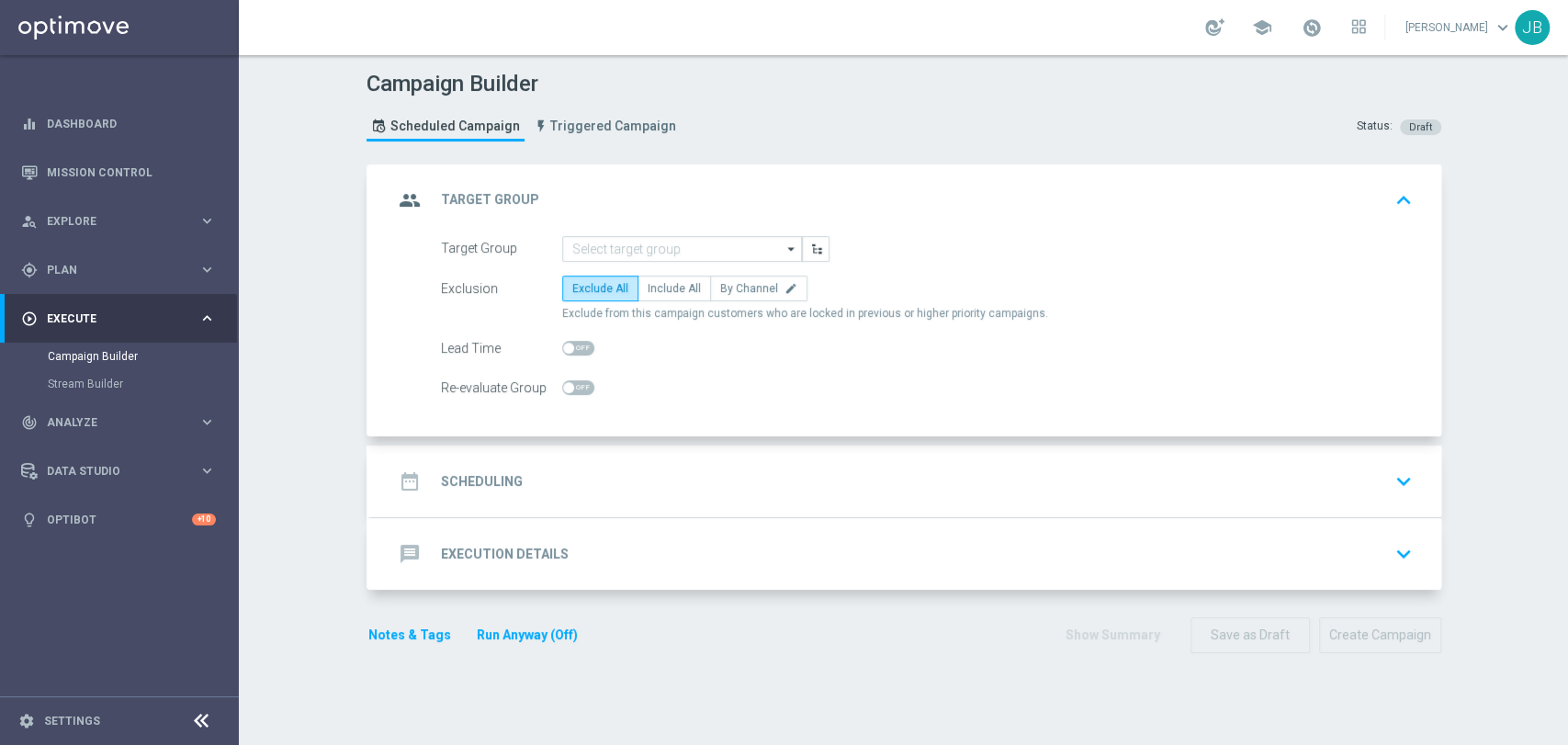
click at [591, 233] on div "group Target Group keyboard_arrow_up" at bounding box center [906, 200] width 1070 height 71
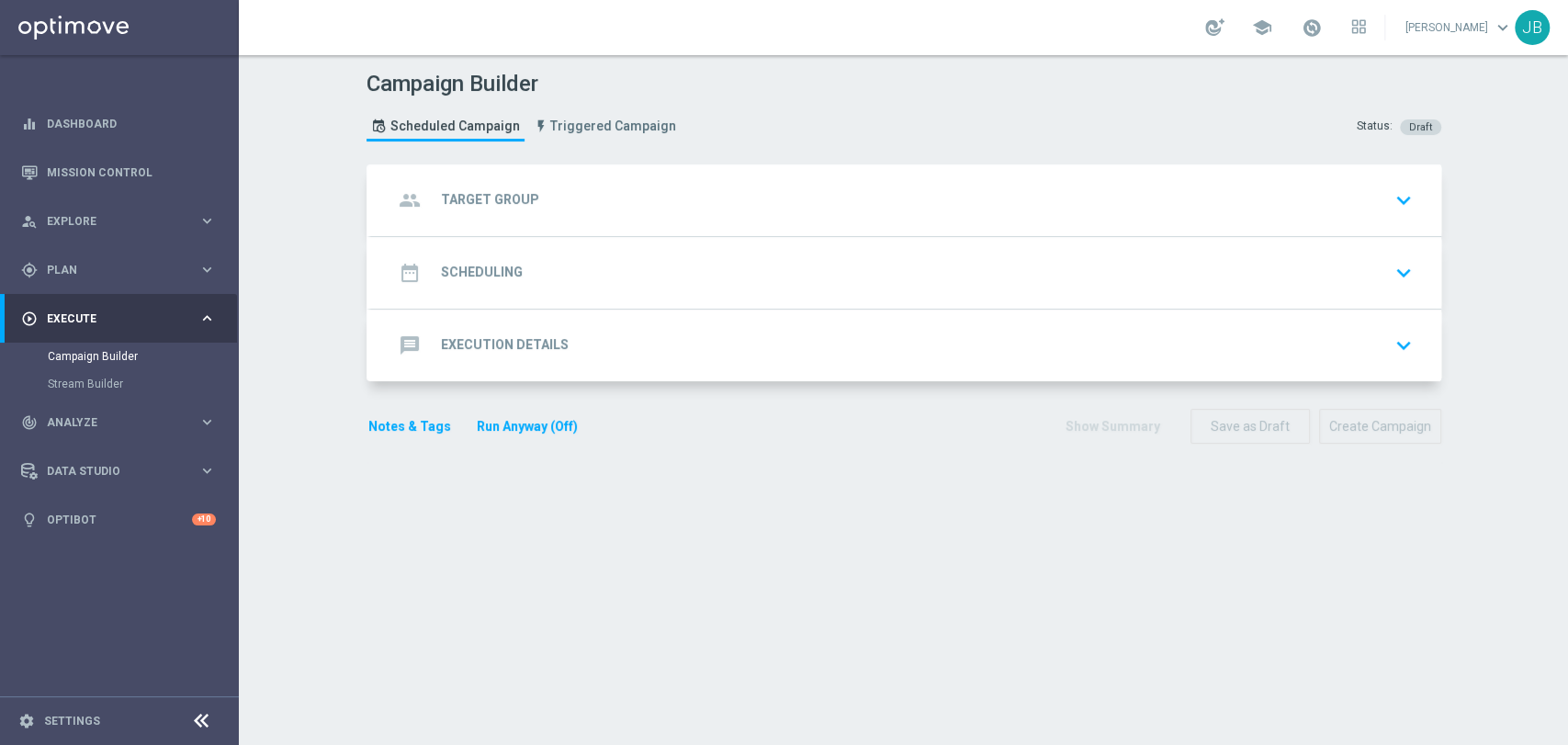
click at [597, 215] on div "group Target Group keyboard_arrow_down" at bounding box center [906, 201] width 1026 height 35
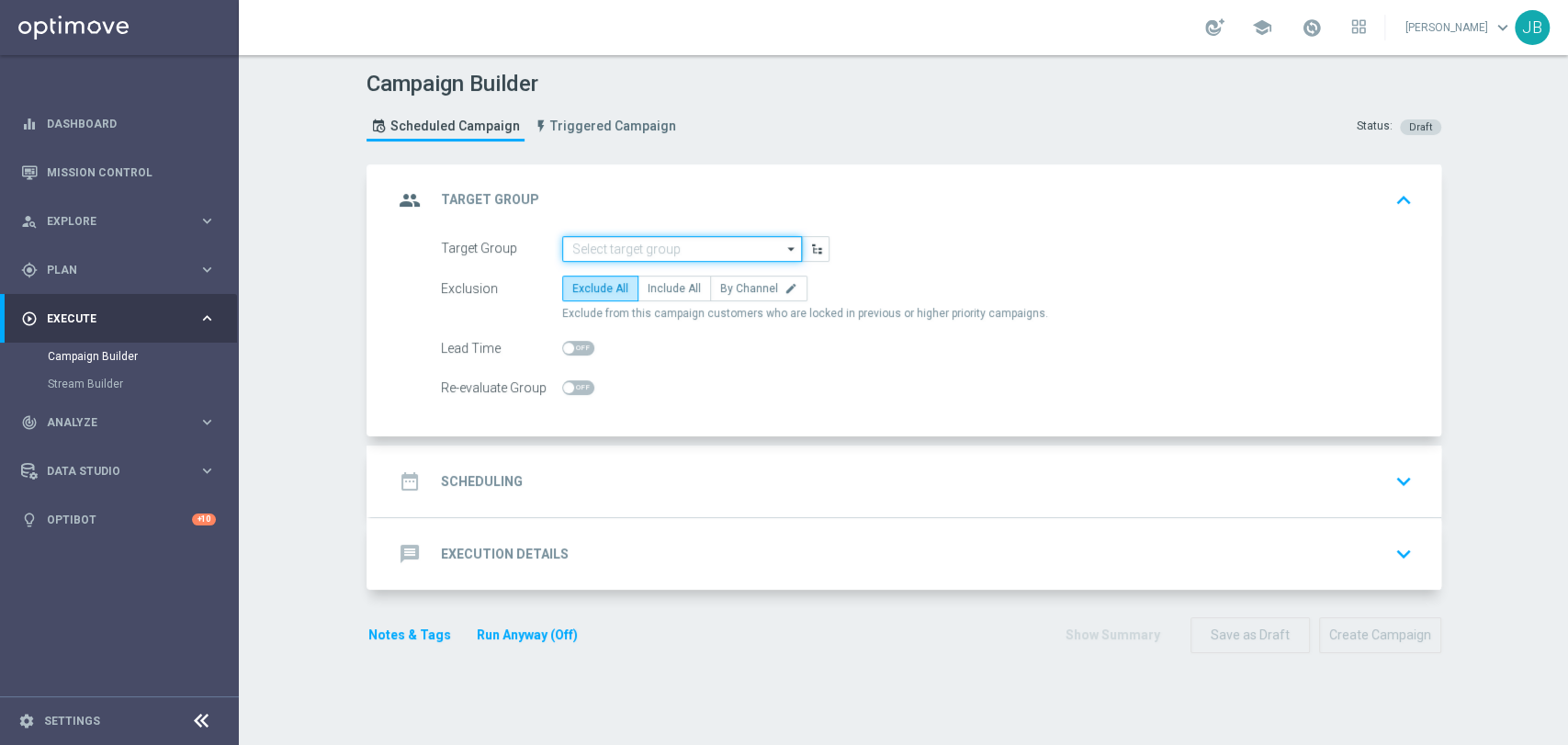
click at [618, 239] on input at bounding box center [682, 249] width 240 height 26
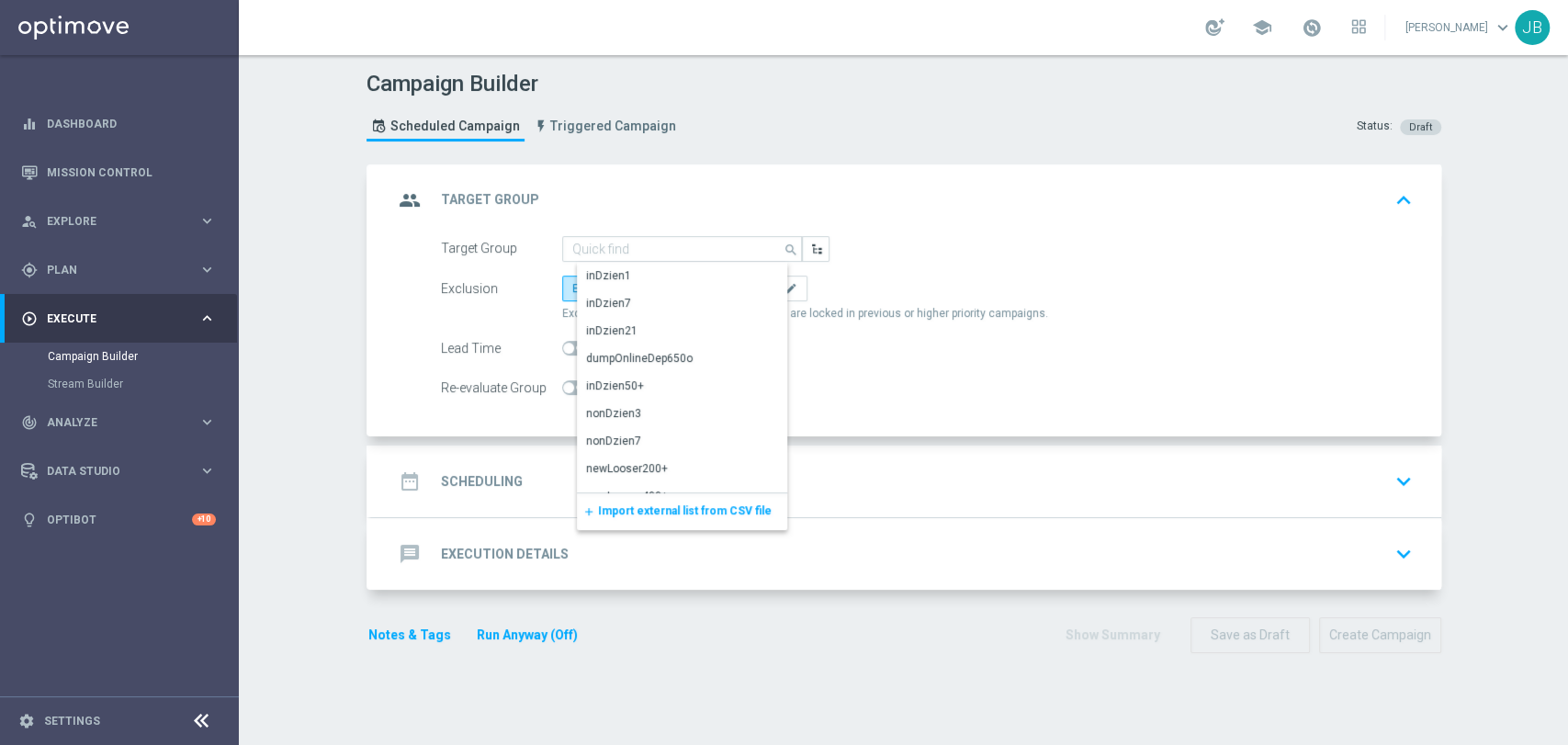
click at [616, 520] on div "add Import external list from CSV file" at bounding box center [682, 512] width 210 height 37
click at [655, 253] on input at bounding box center [682, 249] width 240 height 26
paste input "(LPZ - SMS) Nowy_U_Ranking_Pol_FIN_13082025"
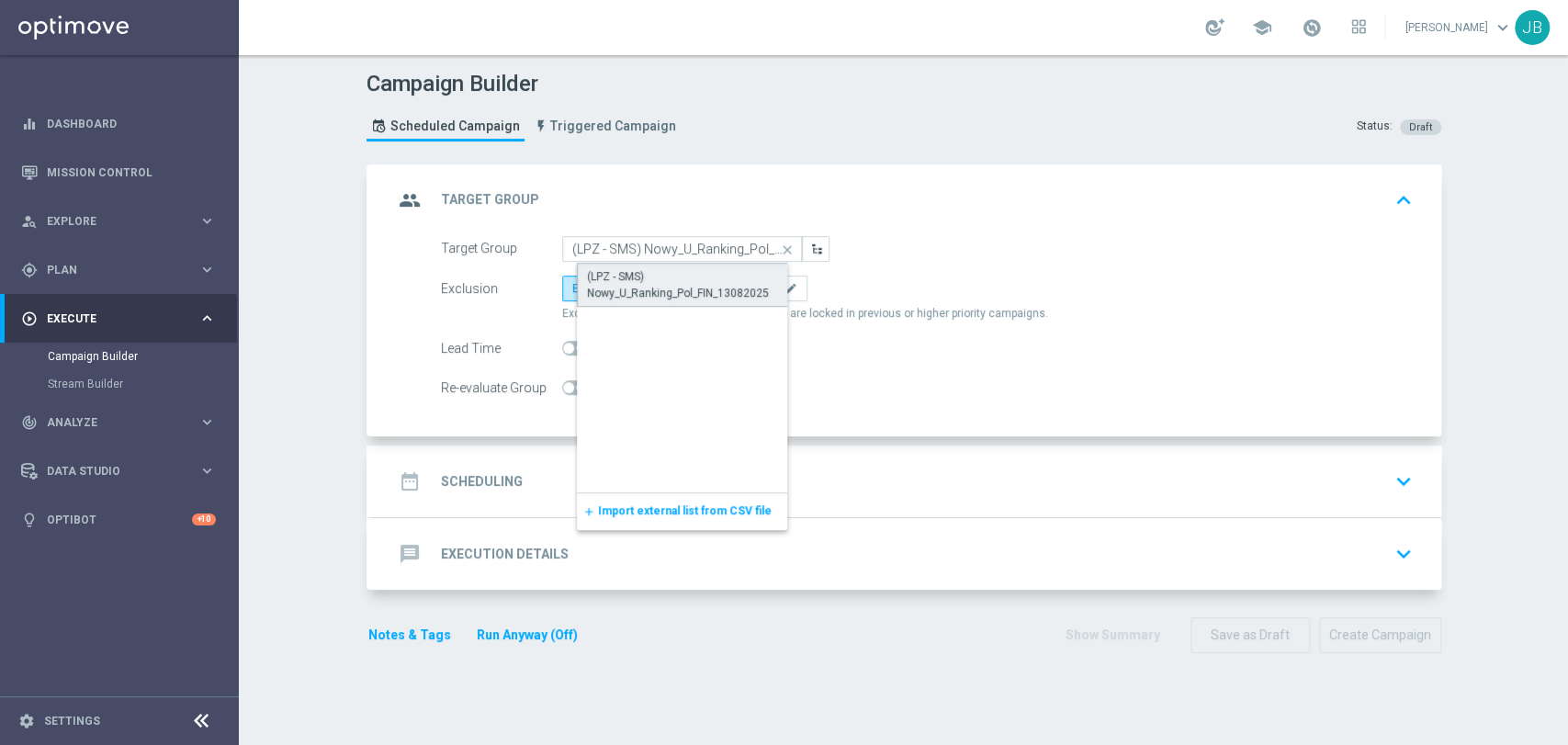
click at [640, 281] on div "(LPZ - SMS) Nowy_U_Ranking_Pol_FIN_13082025" at bounding box center [697, 285] width 220 height 33
type input "(LPZ - SMS) Nowy_U_Ranking_Pol_FIN_13082025"
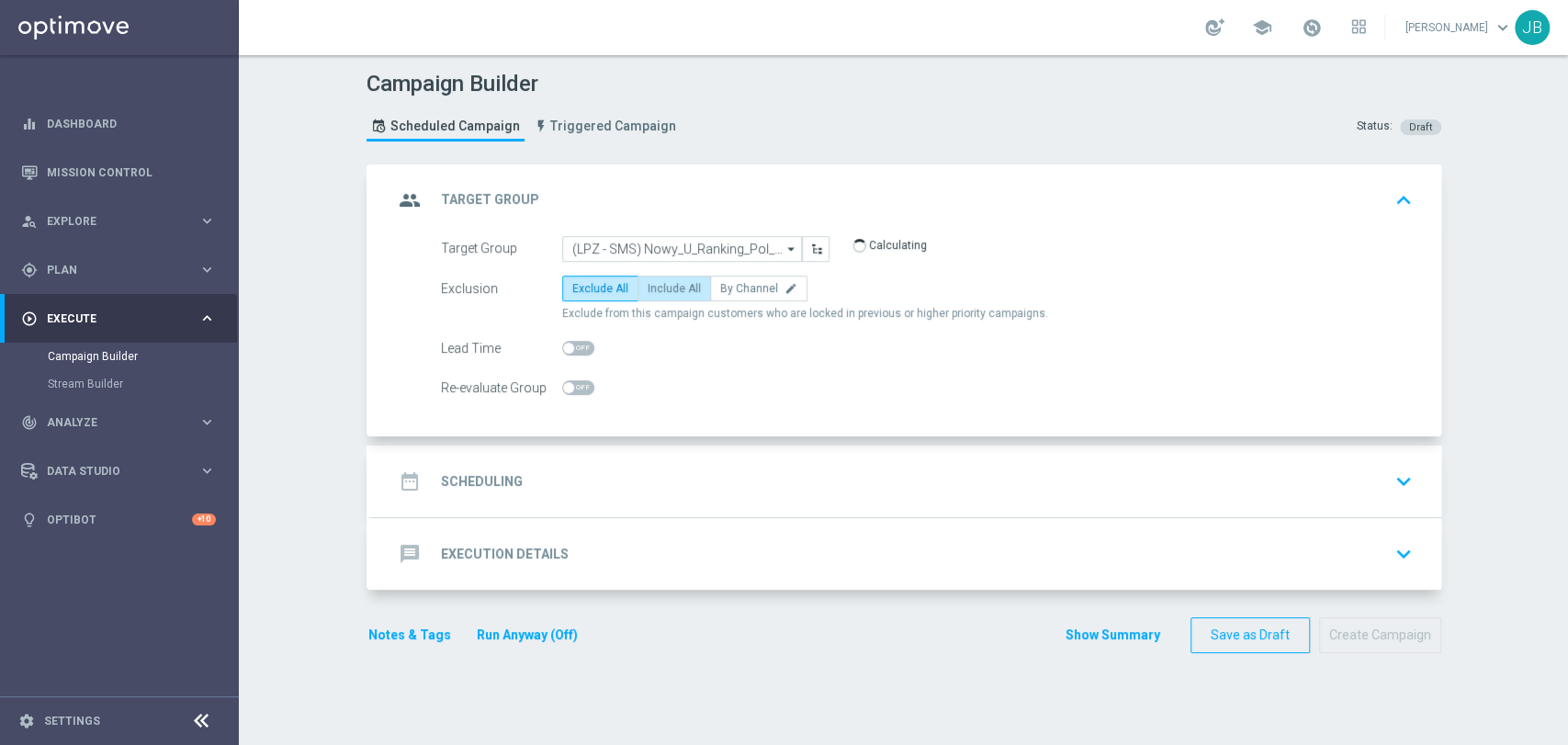
click at [671, 292] on span "Include All" at bounding box center [674, 289] width 54 height 13
click at [660, 292] on input "Include All" at bounding box center [653, 292] width 12 height 12
radio input "true"
click at [1130, 508] on div "date_range Scheduling keyboard_arrow_down" at bounding box center [906, 481] width 1070 height 71
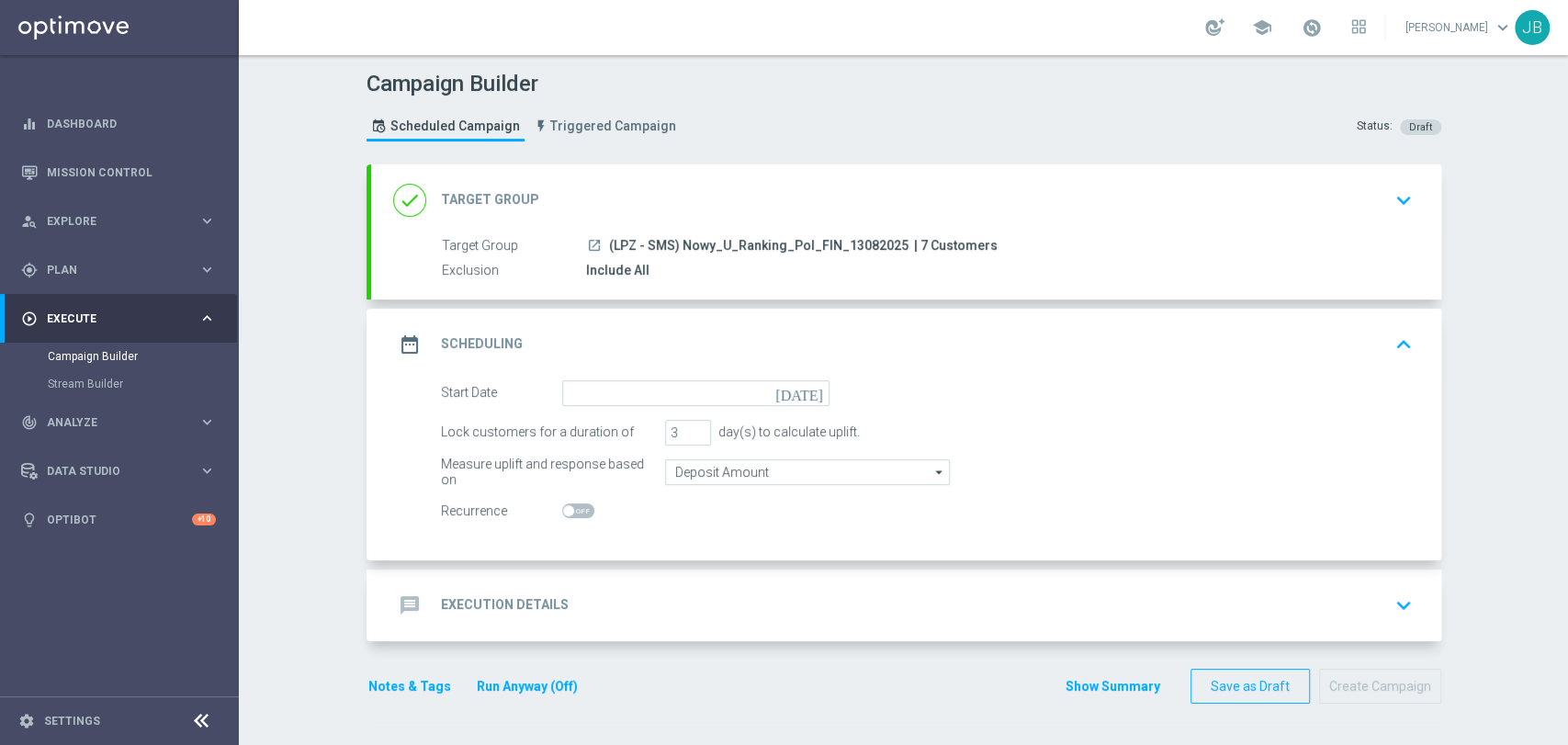
click at [1566, 280] on div "Campaign Builder Scheduled Campaign Triggered Campaign Status: Draft done Targe…" at bounding box center [903, 401] width 1329 height 690
click at [615, 397] on input at bounding box center [696, 393] width 267 height 26
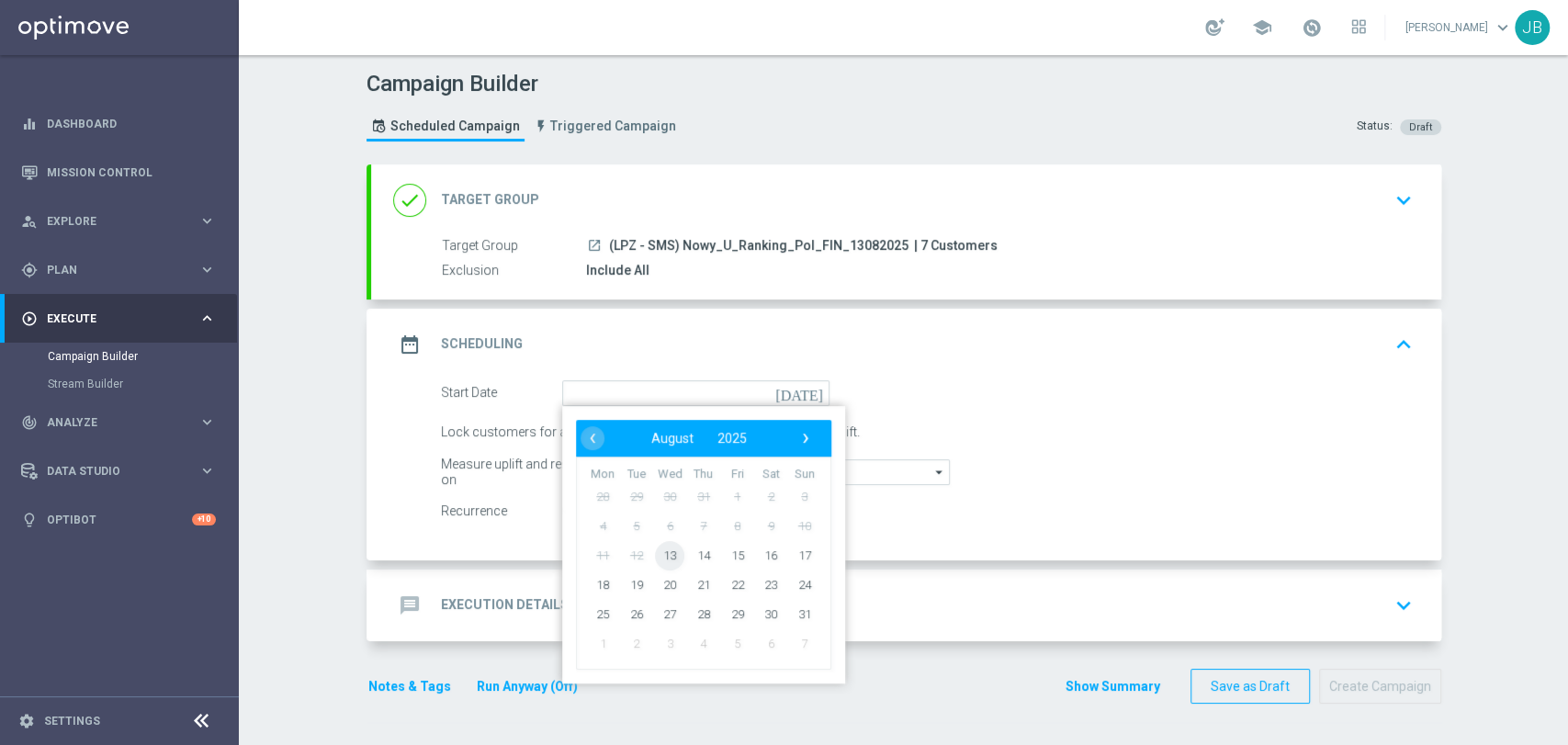
click at [664, 543] on span "13" at bounding box center [670, 555] width 30 height 30
type input "[DATE]"
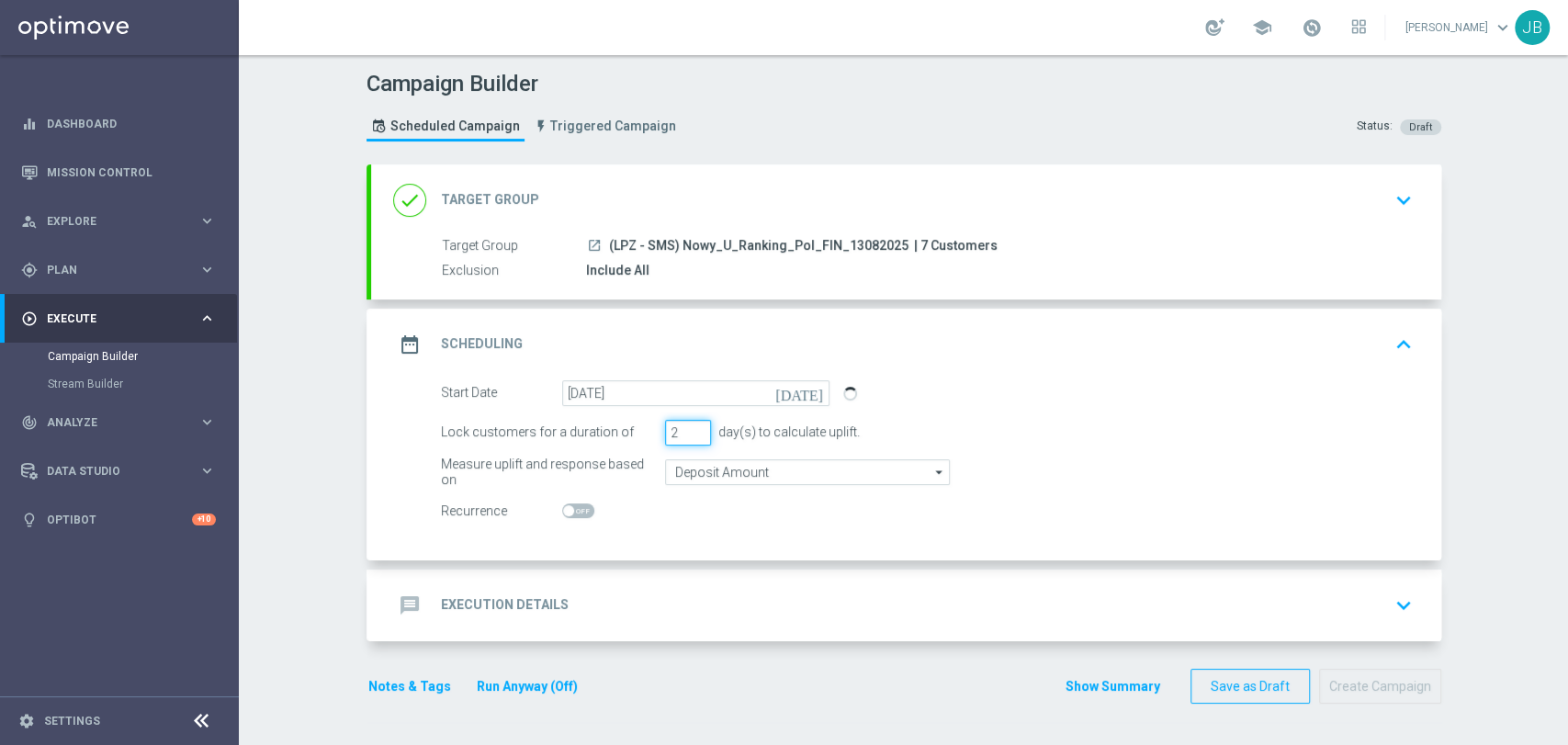
click at [687, 438] on input "2" at bounding box center [688, 433] width 46 height 26
type input "1"
click at [687, 438] on input "1" at bounding box center [688, 433] width 46 height 26
click at [645, 612] on div "message Execution Details keyboard_arrow_down" at bounding box center [906, 605] width 1026 height 35
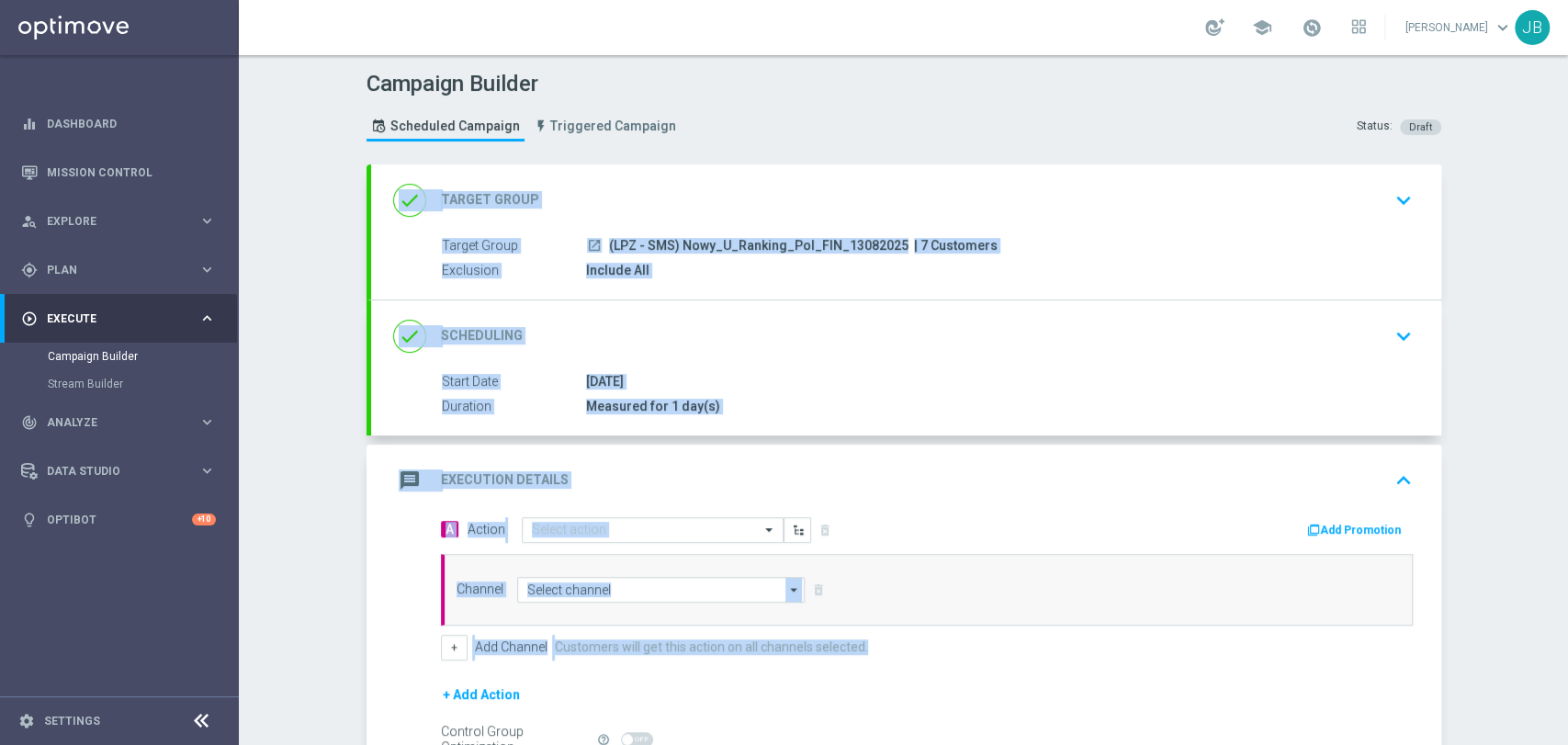
scroll to position [203, 0]
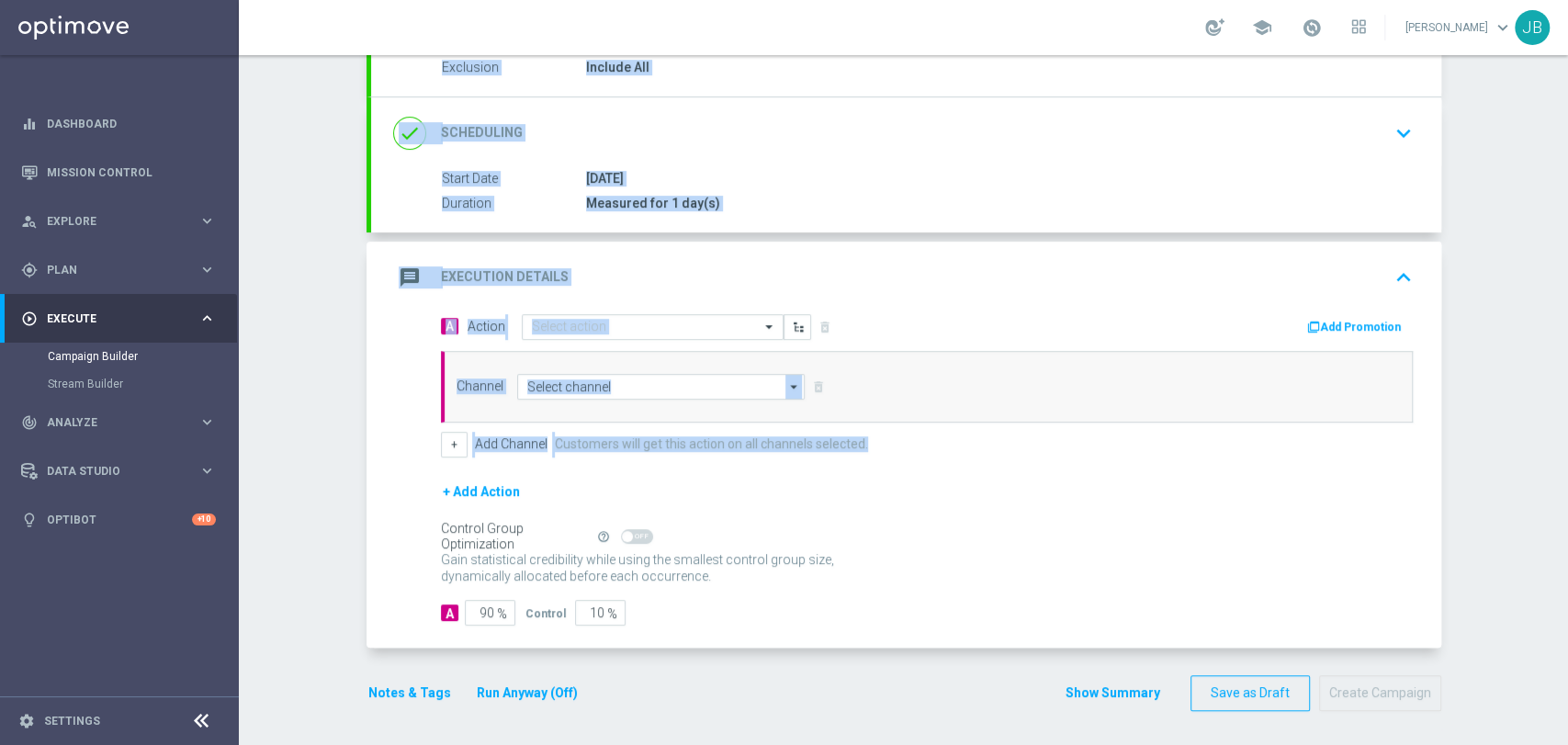
drag, startPoint x: 1566, startPoint y: 278, endPoint x: 1562, endPoint y: 496, distance: 218.0
click at [1562, 496] on div "Campaign Builder Scheduled Campaign Triggered Campaign Status: Draft done Targe…" at bounding box center [903, 401] width 1329 height 690
click at [1500, 395] on div "Campaign Builder Scheduled Campaign Triggered Campaign Status: Draft done Targe…" at bounding box center [903, 401] width 1329 height 690
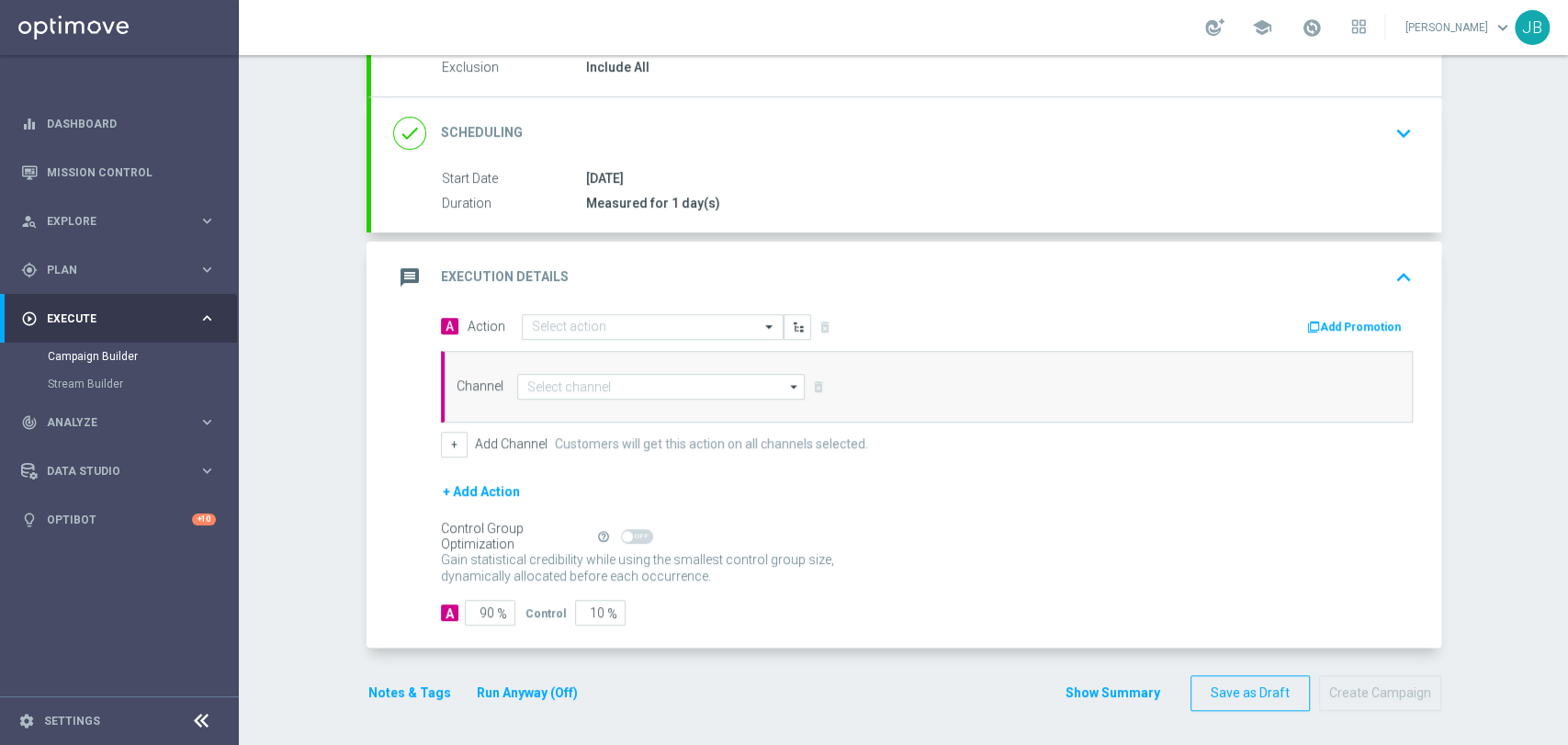
scroll to position [86, 0]
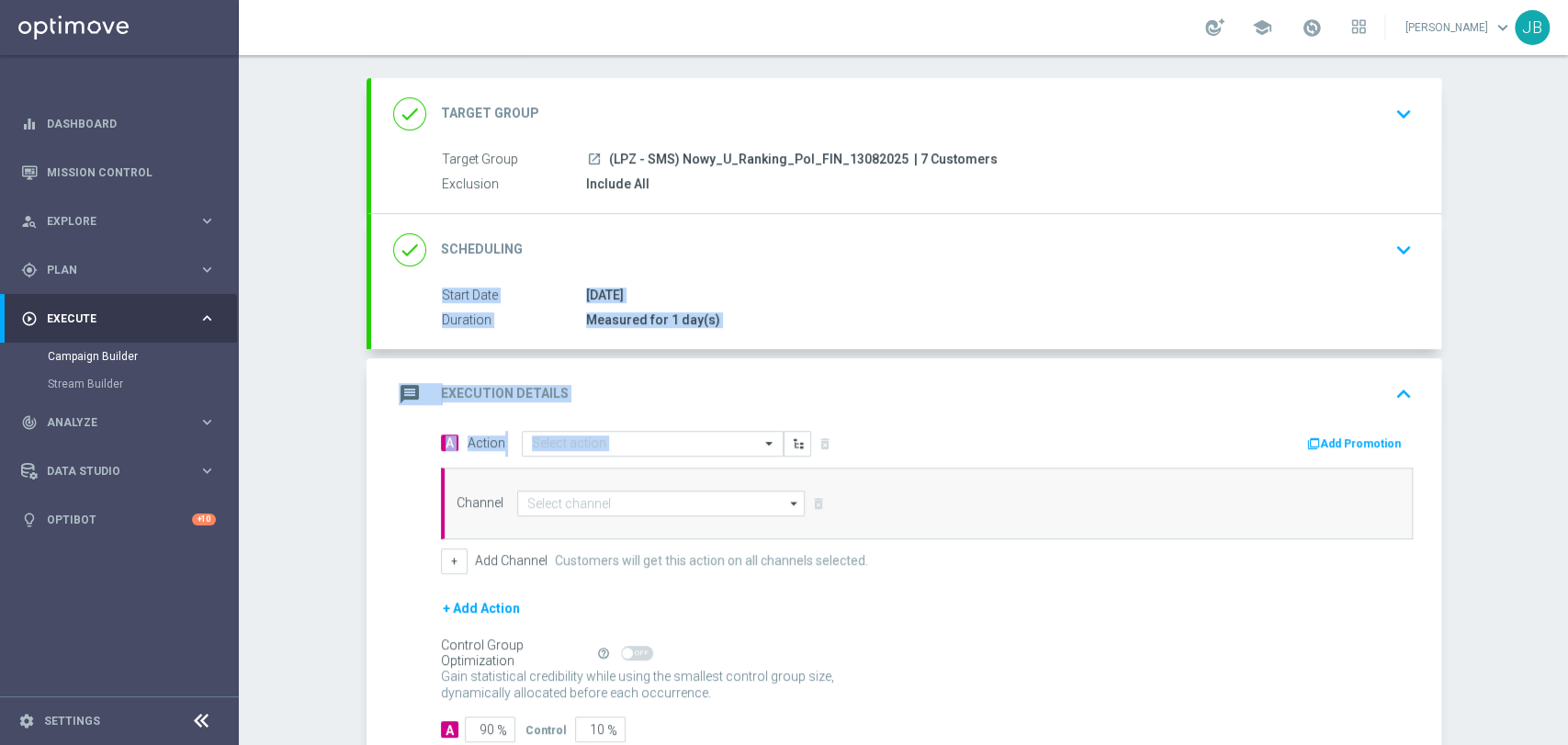
drag, startPoint x: 1566, startPoint y: 341, endPoint x: 1566, endPoint y: 255, distance: 86.0
click at [1566, 255] on div "Campaign Builder Scheduled Campaign Triggered Campaign Status: Draft done Targe…" at bounding box center [903, 401] width 1329 height 690
click at [1490, 292] on div "Campaign Builder Scheduled Campaign Triggered Campaign Status: Draft done Targe…" at bounding box center [903, 401] width 1329 height 690
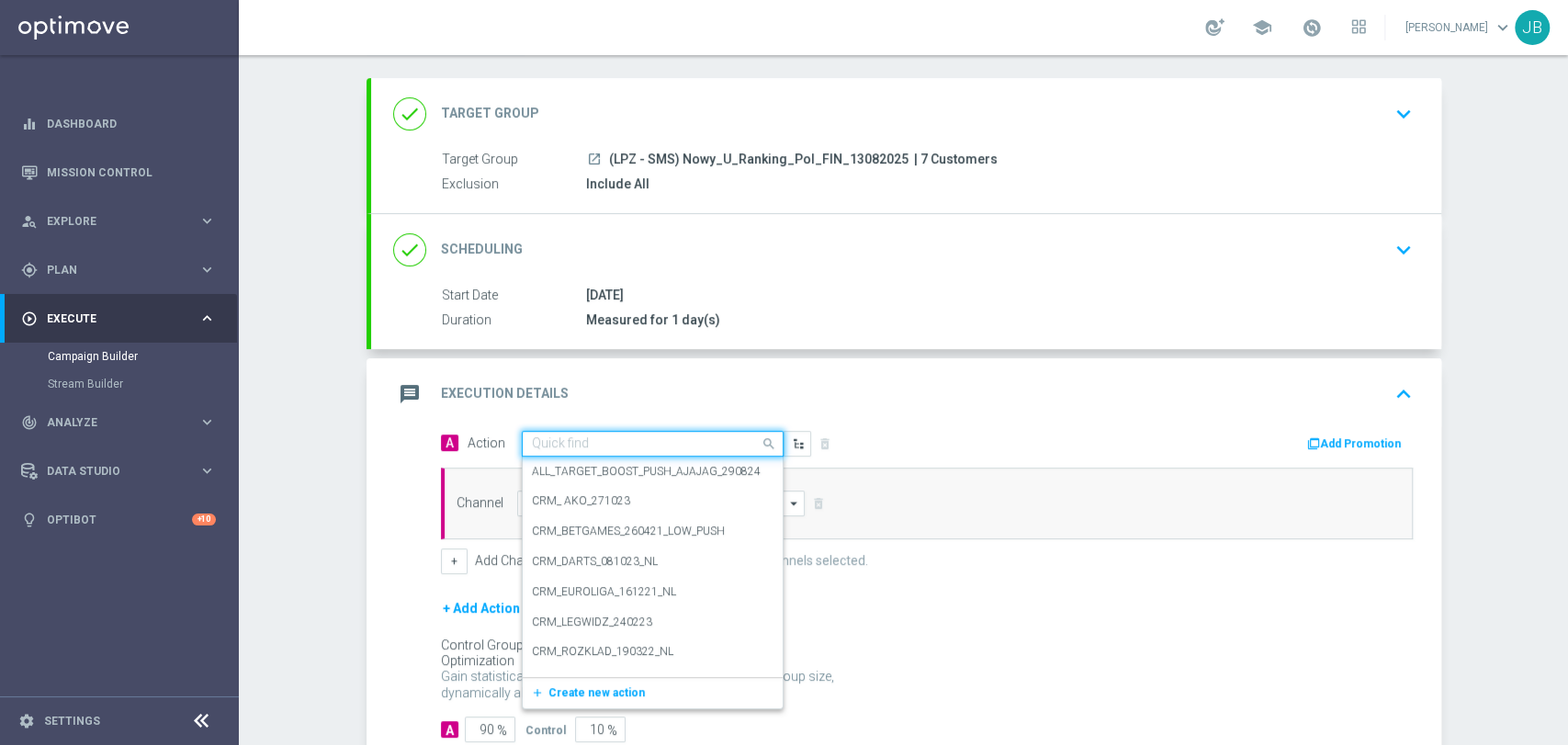
click at [609, 450] on div "Quick find" at bounding box center [652, 444] width 262 height 26
click at [571, 693] on span "Create new action" at bounding box center [597, 693] width 96 height 13
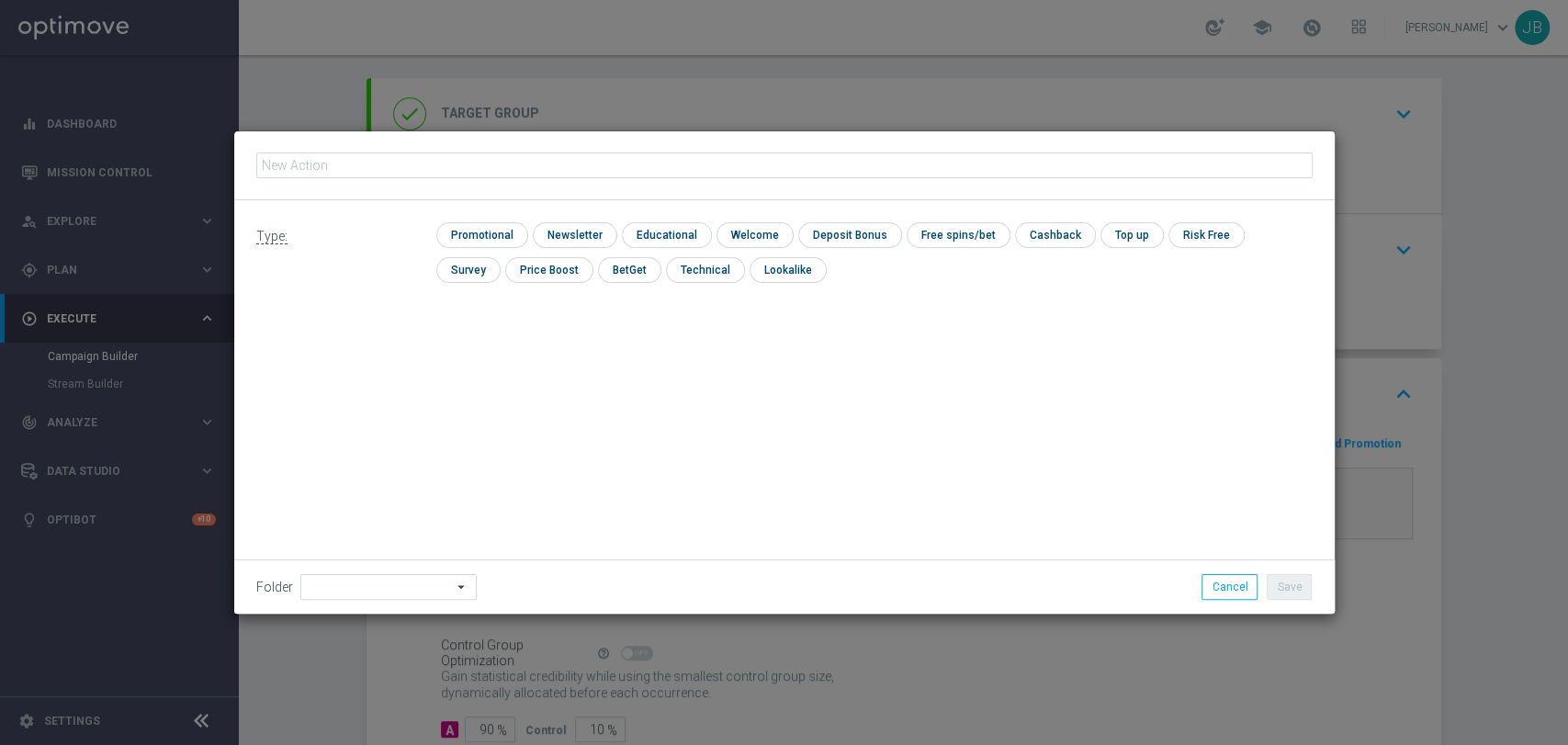
type input "(LPZ - SMS) Nowy_U_Ranking_Pol_FIN_13082025"
click at [581, 233] on input "checkbox" at bounding box center [573, 234] width 80 height 25
checkbox input "true"
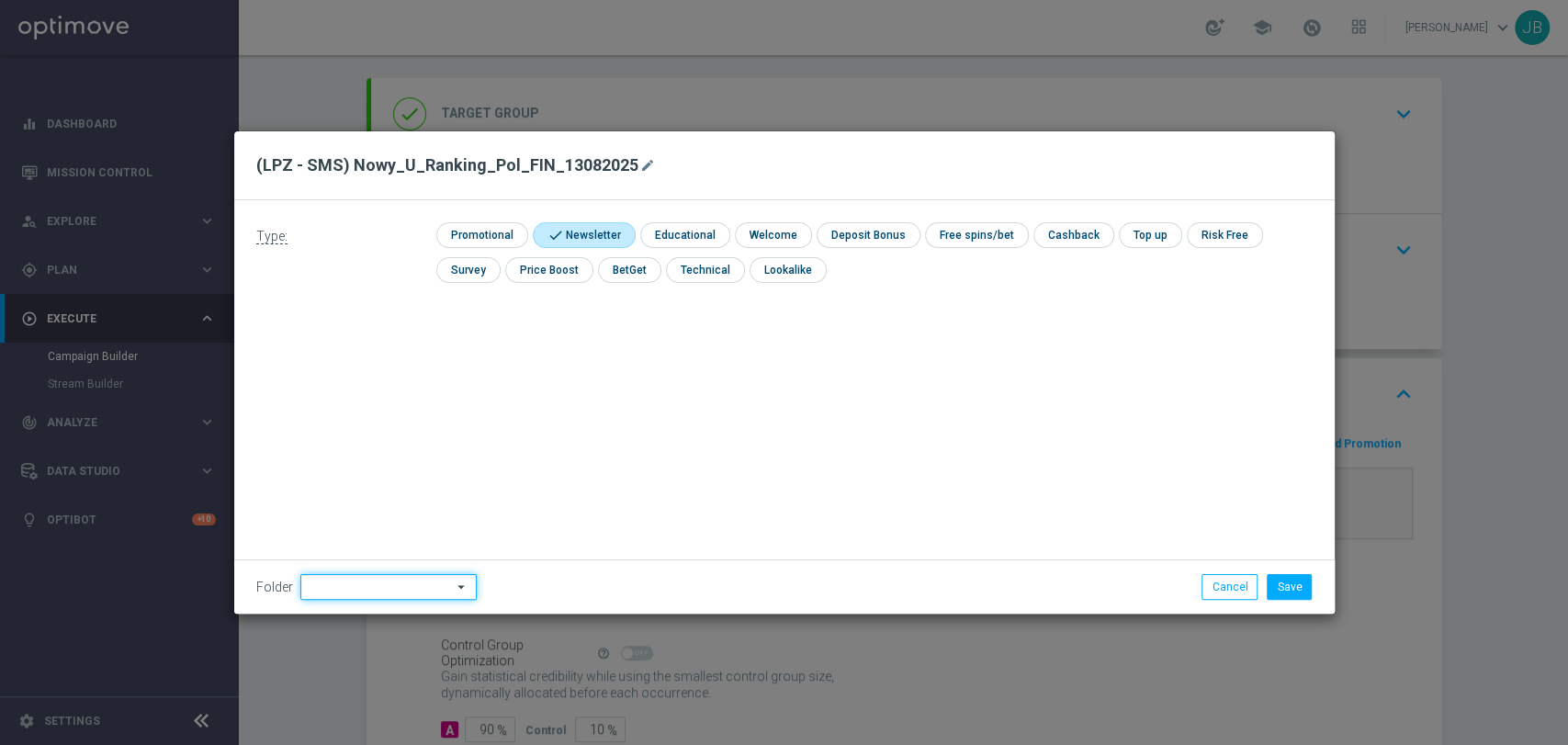
click at [384, 584] on input at bounding box center [389, 588] width 177 height 26
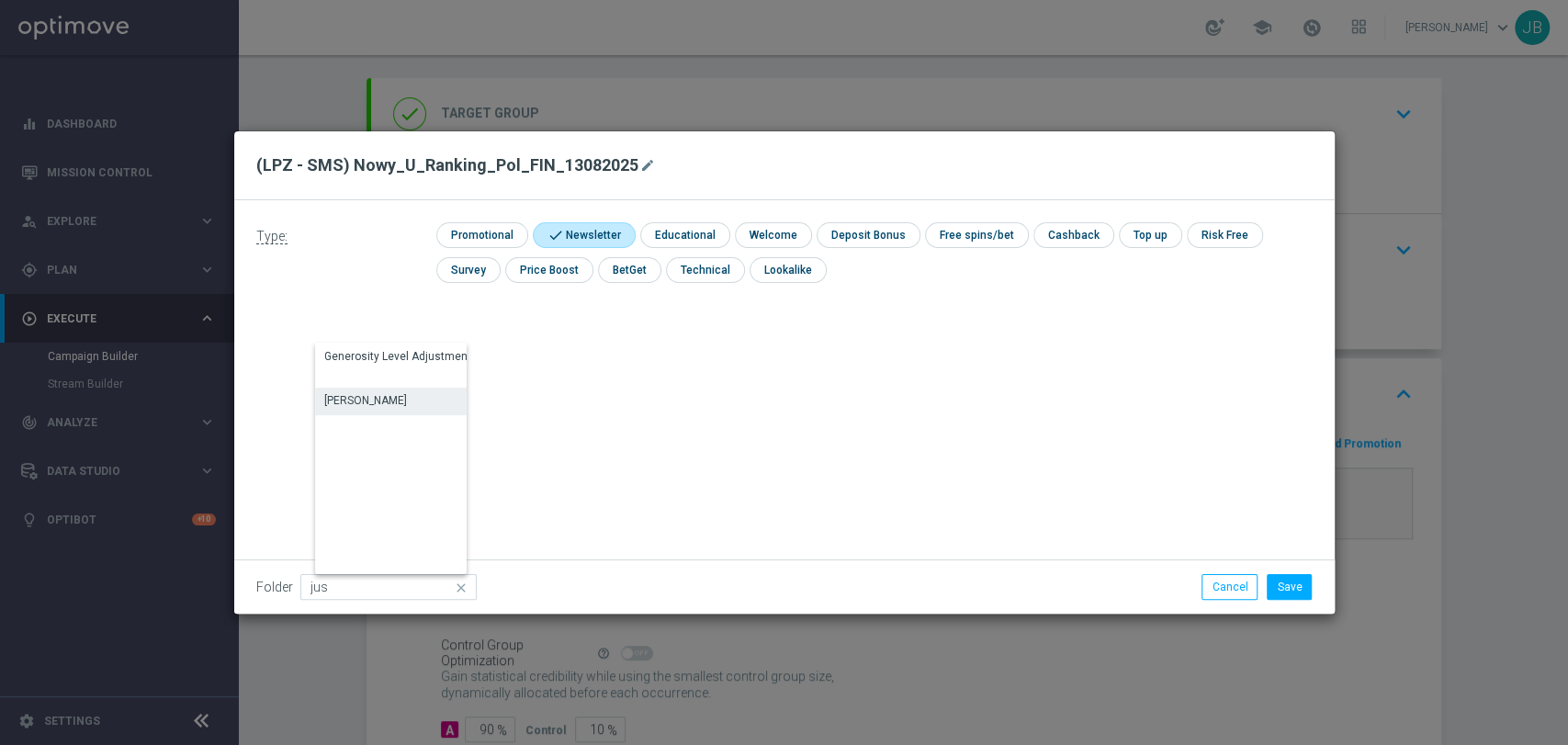
click at [372, 405] on div "[PERSON_NAME]" at bounding box center [364, 401] width 82 height 17
type input "[PERSON_NAME]"
click at [1287, 579] on button "Save" at bounding box center [1289, 588] width 45 height 26
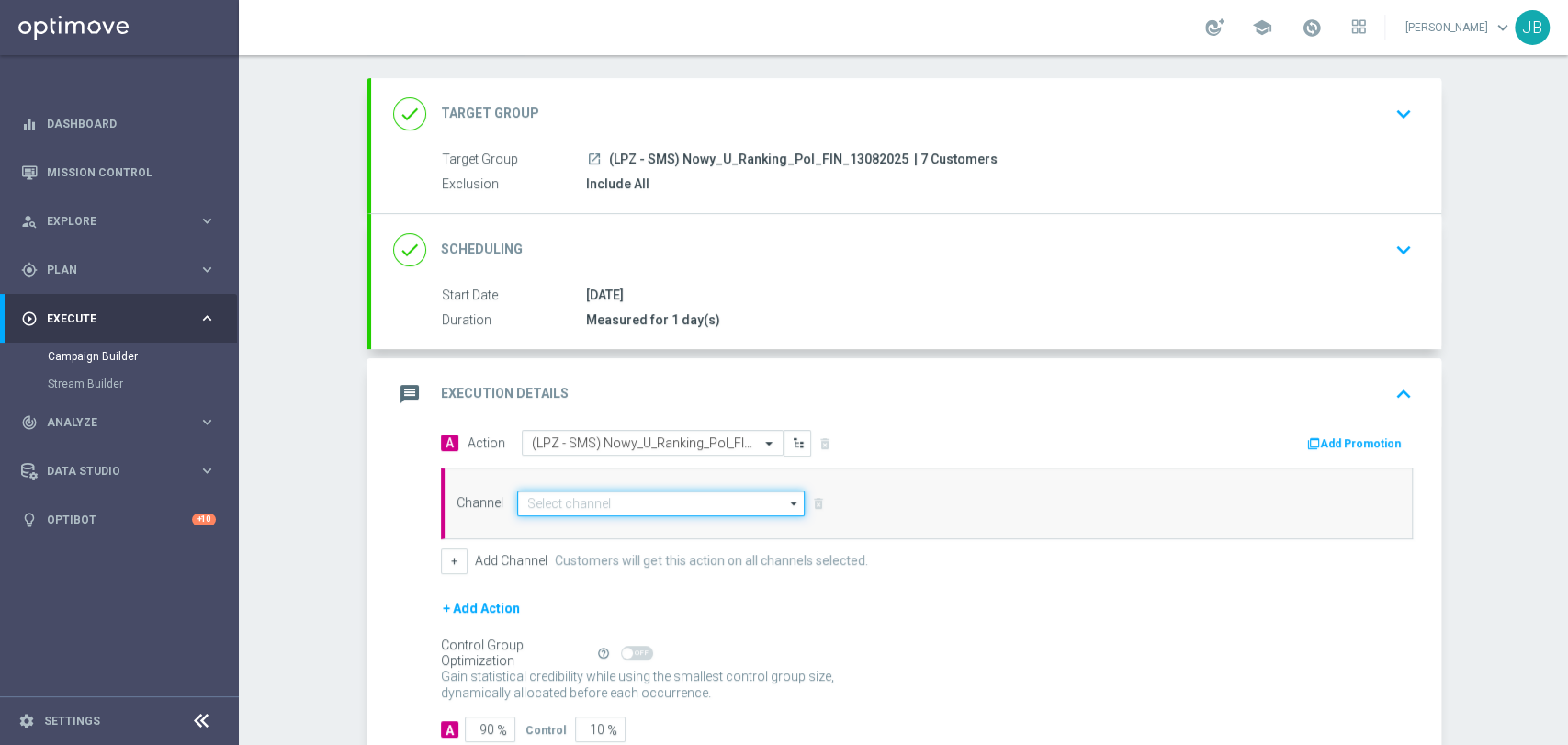
click at [663, 491] on input at bounding box center [661, 503] width 289 height 26
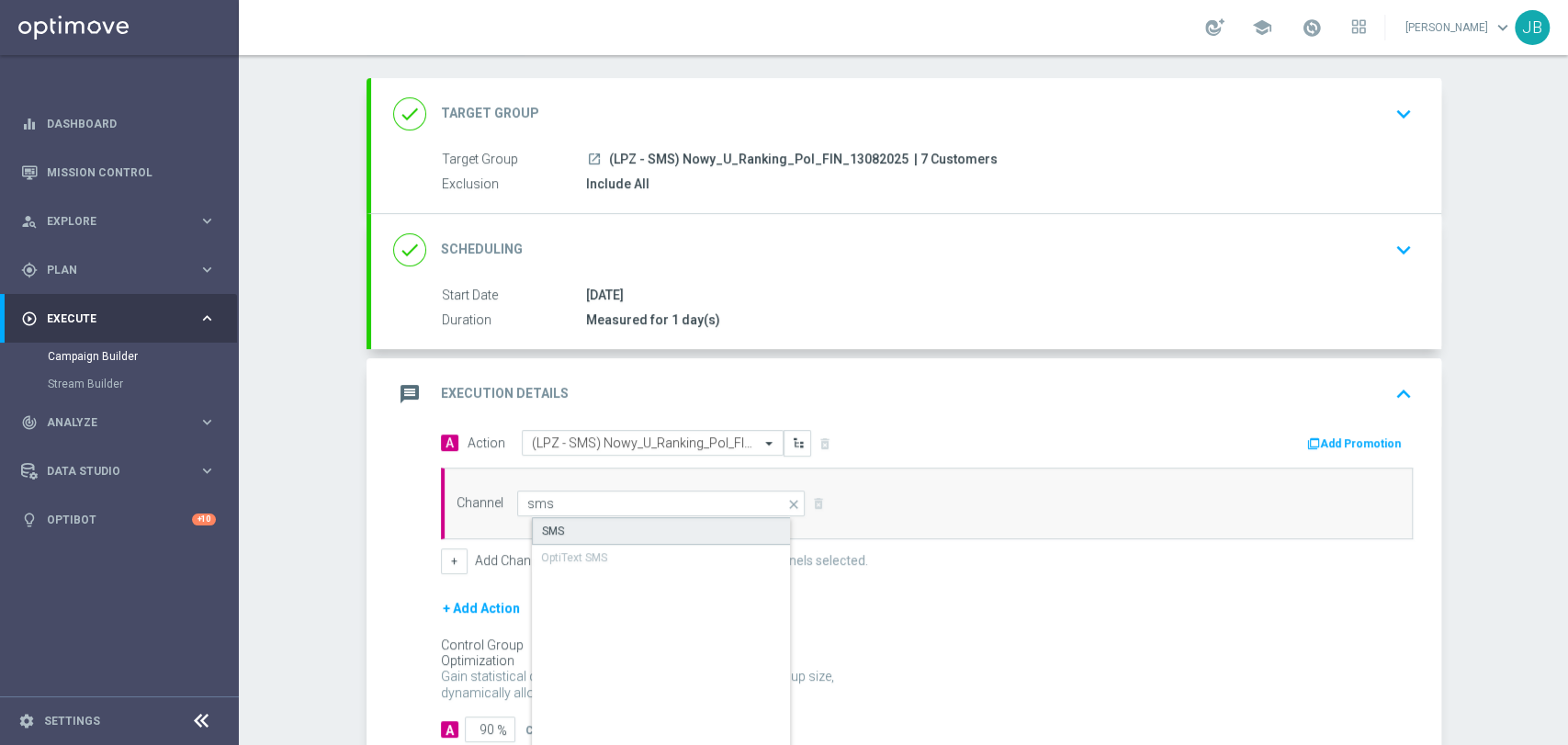
click at [643, 530] on div "SMS" at bounding box center [676, 531] width 290 height 28
type input "SMS"
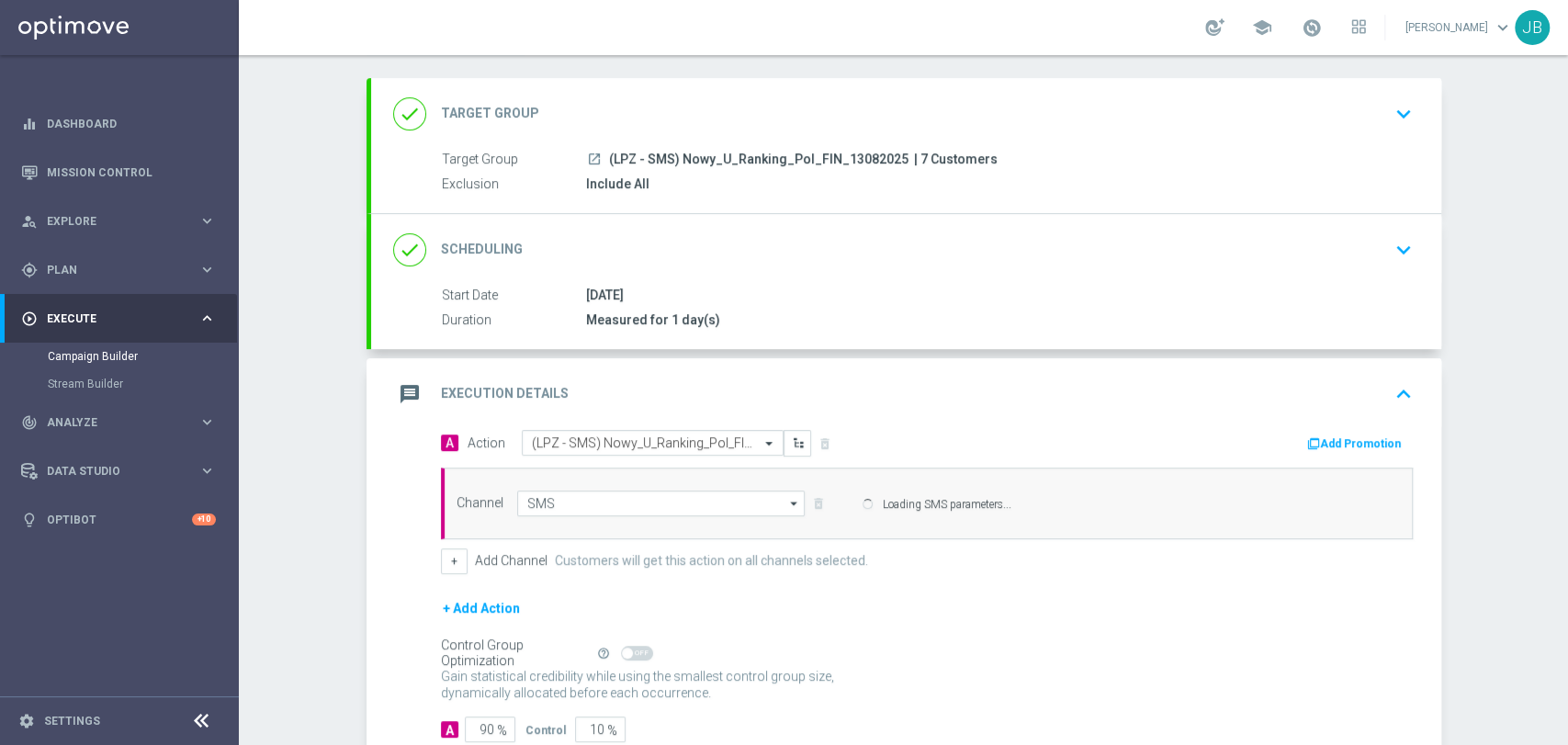
drag, startPoint x: 1566, startPoint y: 284, endPoint x: 1519, endPoint y: 428, distance: 151.5
click at [1519, 428] on div "Campaign Builder Scheduled Campaign Triggered Campaign Status: Draft done Targe…" at bounding box center [903, 401] width 1329 height 690
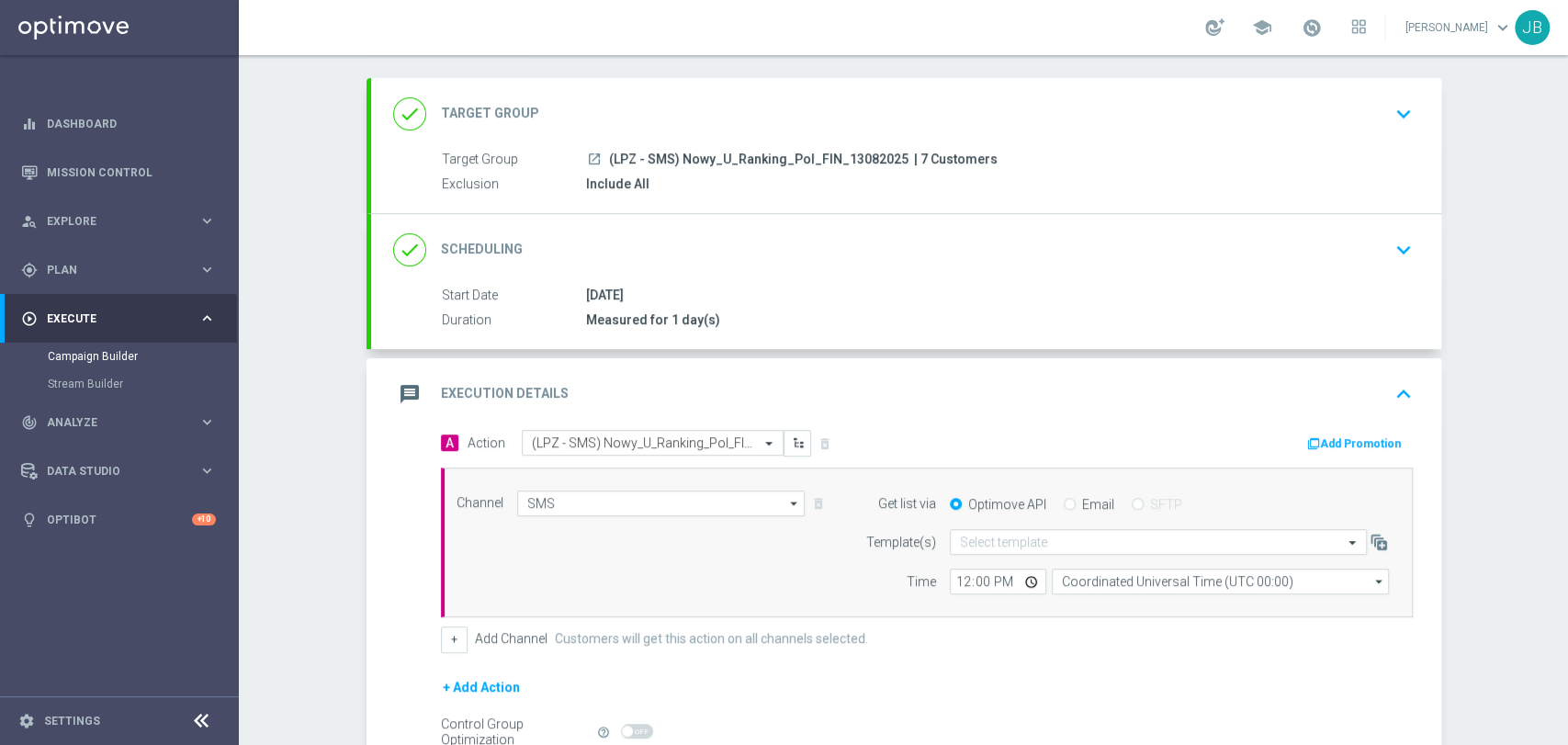
scroll to position [204, 0]
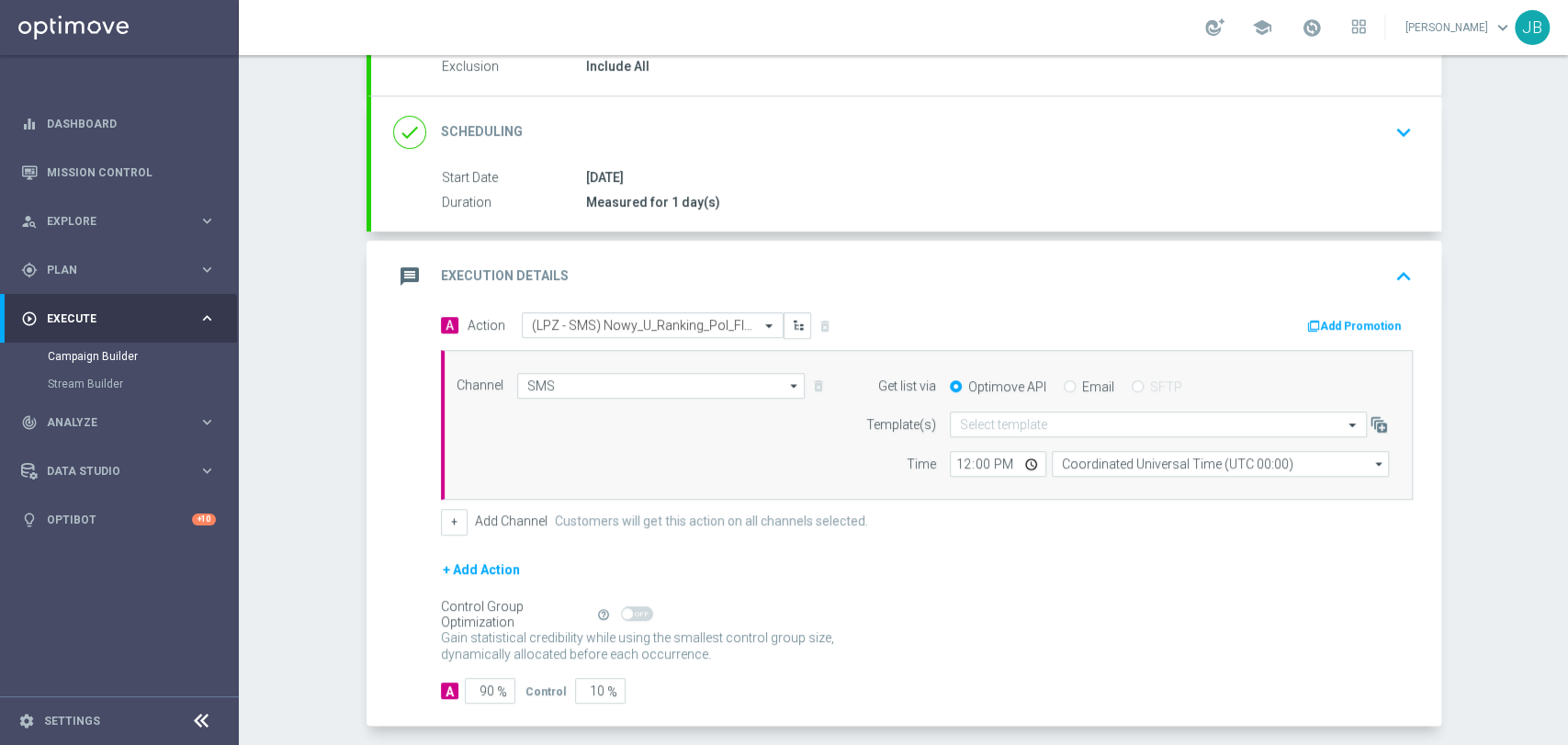
click at [889, 620] on div "Control Group Optimization Self Optimizing Campaign help_outline" at bounding box center [927, 615] width 971 height 20
click at [477, 694] on input "90" at bounding box center [489, 691] width 51 height 26
type input "0"
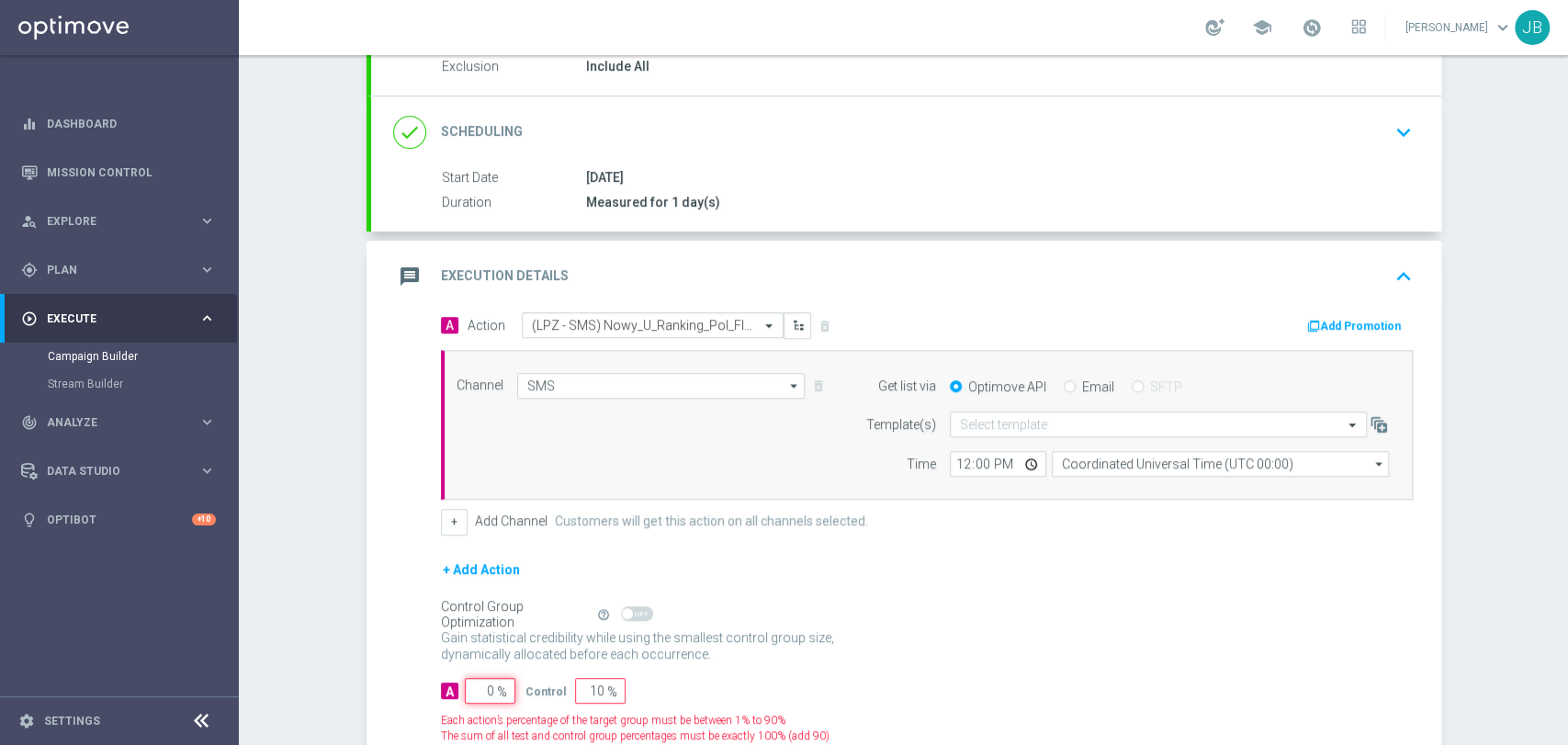
type input "100"
type input "0"
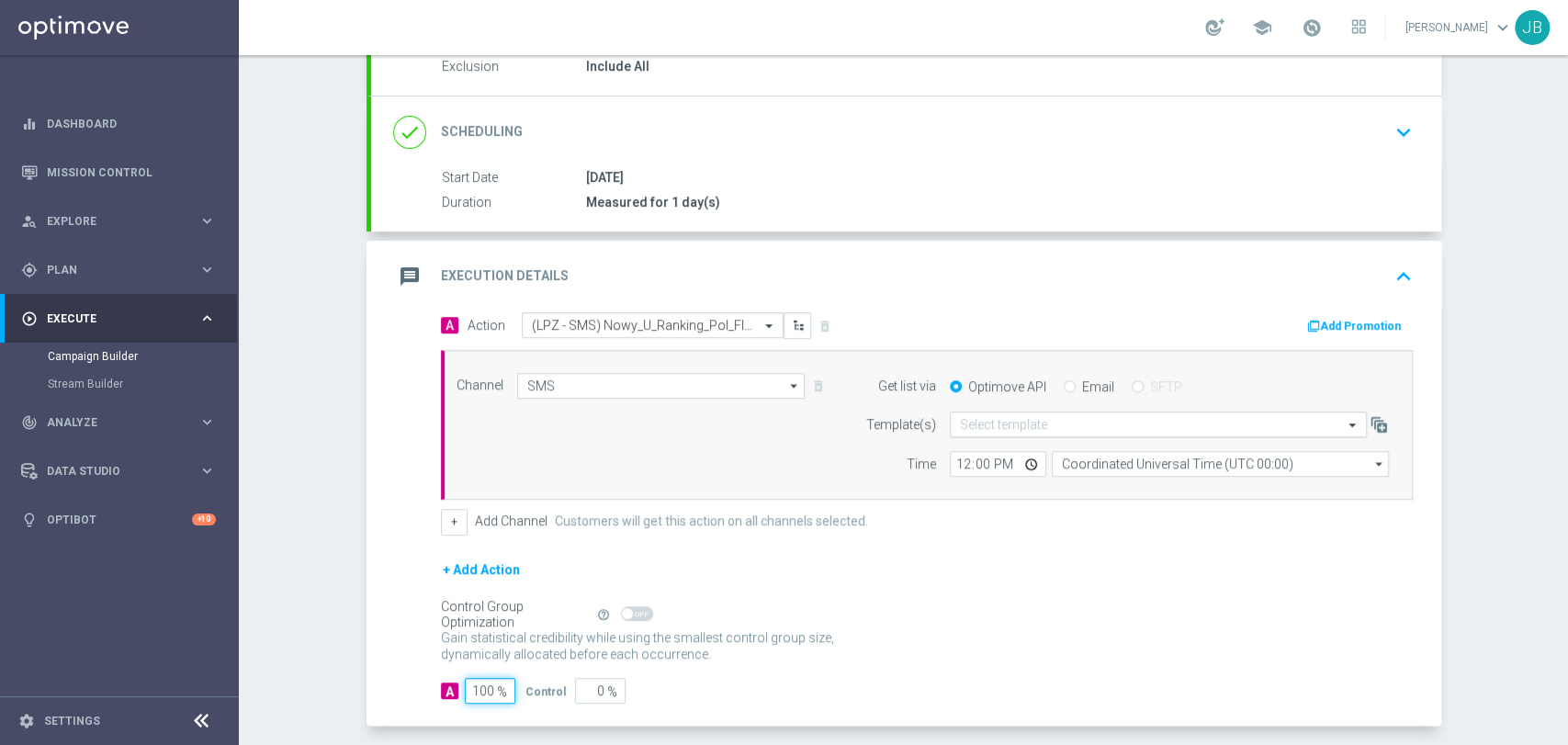
type input "100"
click at [981, 428] on input "text" at bounding box center [1140, 425] width 360 height 16
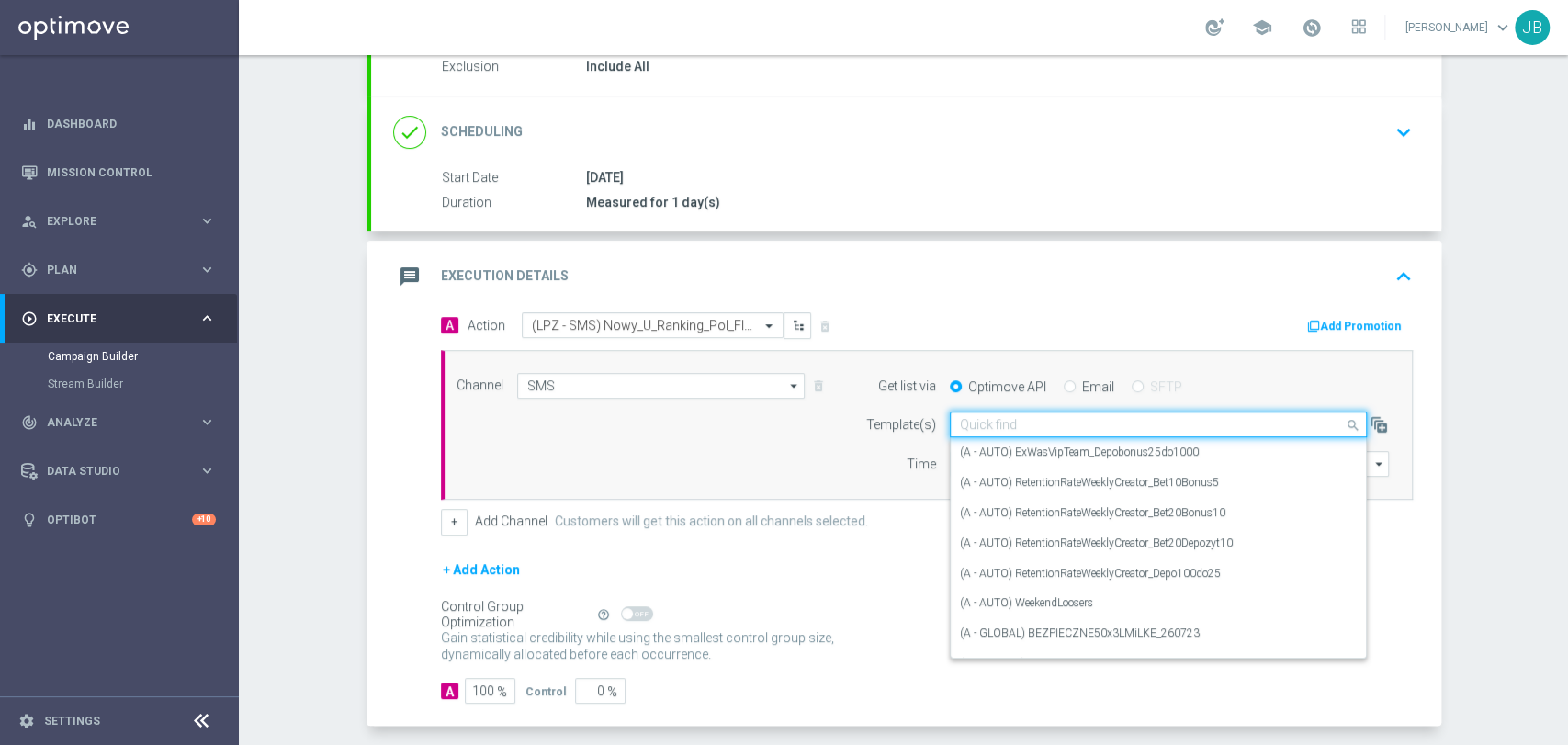
paste input "(LPZ - SMS) Nowy_U_Ranking_Pol_FIN_13082025"
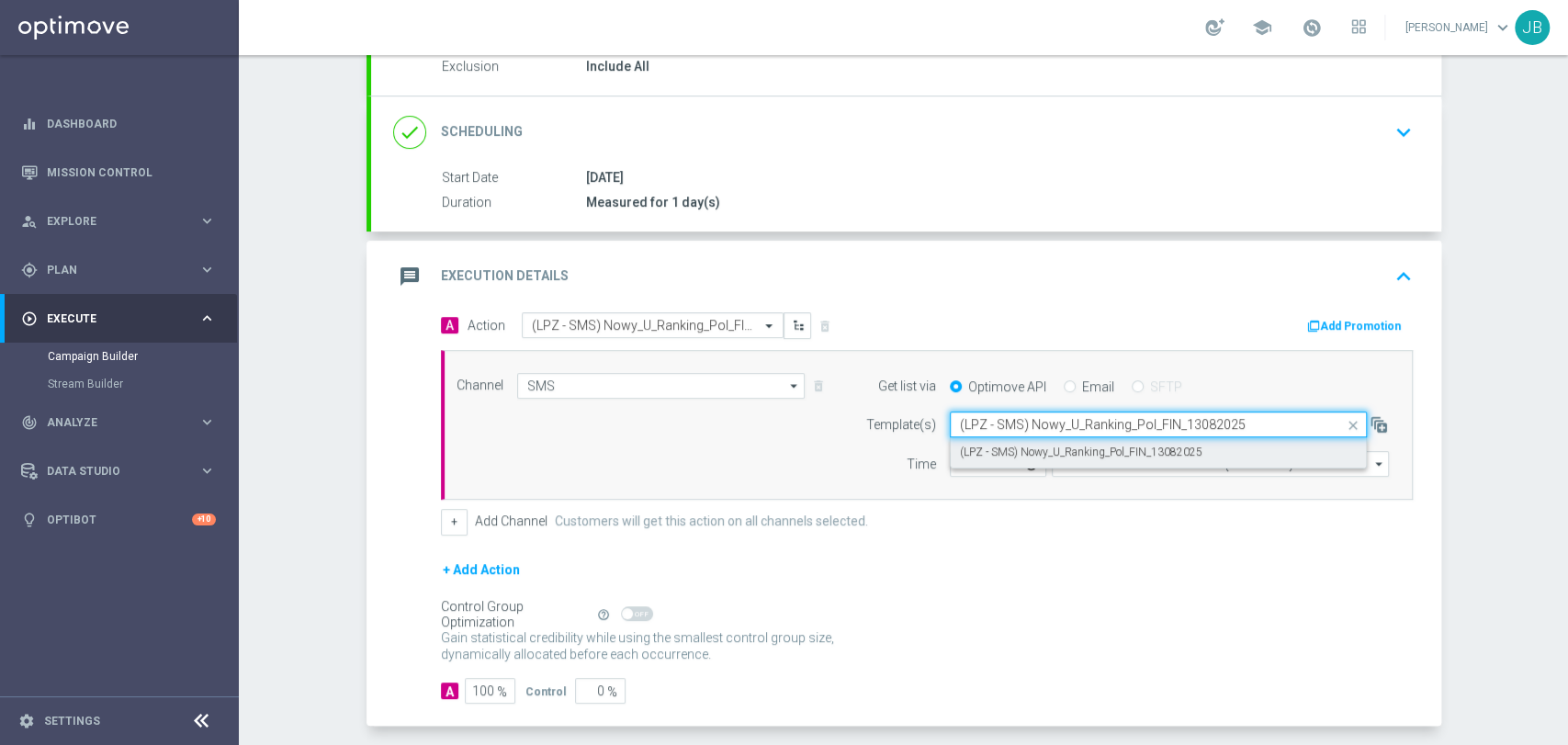
click at [977, 447] on label "(LPZ - SMS) Nowy_U_Ranking_Pol_FIN_13082025" at bounding box center [1081, 453] width 242 height 16
type input "(LPZ - SMS) Nowy_U_Ranking_Pol_FIN_13082025"
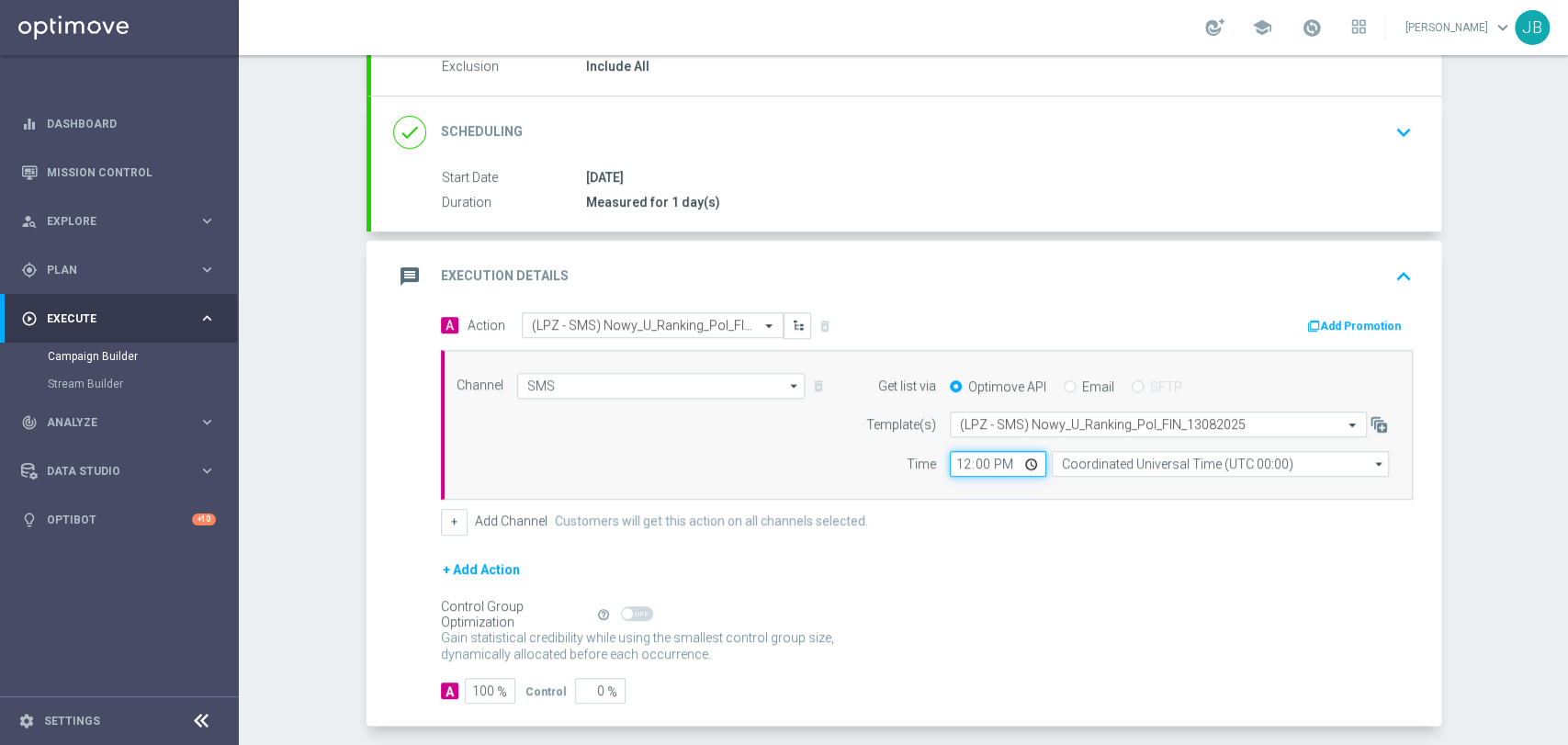
click at [956, 458] on input "12:00" at bounding box center [998, 464] width 96 height 26
type input "15:22"
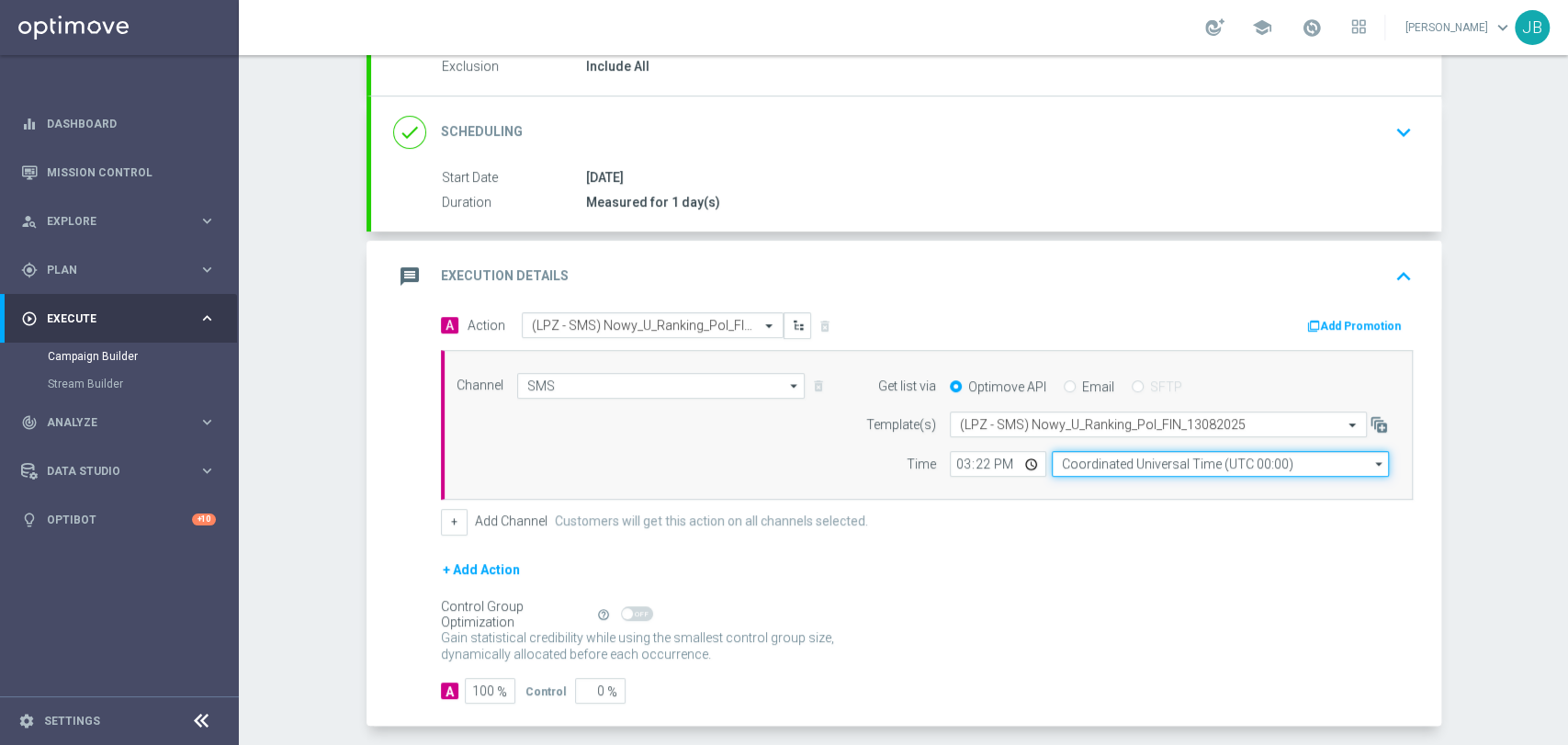
click at [1065, 458] on input "Coordinated Universal Time (UTC 00:00)" at bounding box center [1220, 464] width 337 height 26
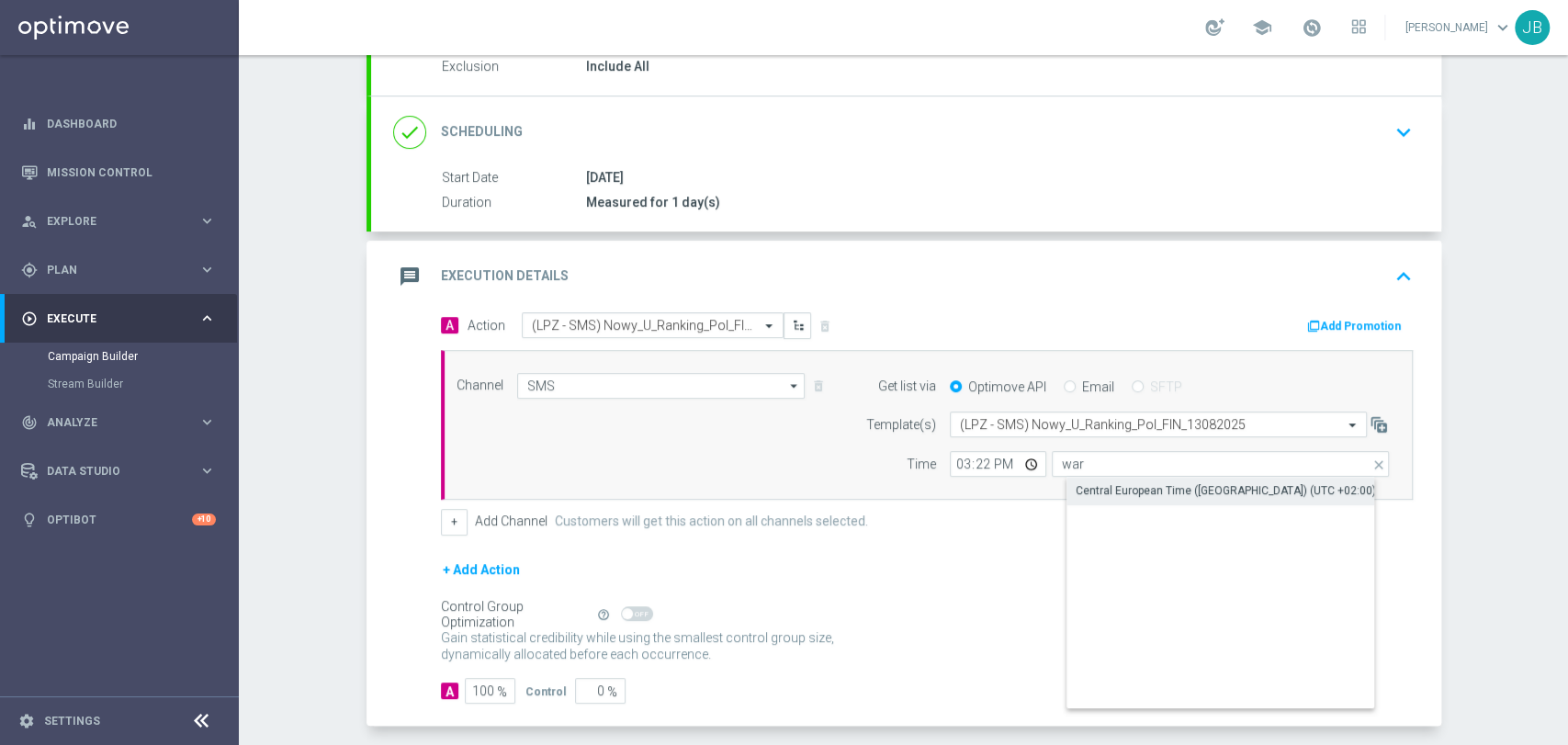
click at [1086, 487] on div "Central European Time ([GEOGRAPHIC_DATA]) (UTC +02:00)" at bounding box center [1226, 490] width 301 height 17
type input "Central European Time ([GEOGRAPHIC_DATA]) (UTC +02:00)"
click at [1093, 564] on div "+ Add Action" at bounding box center [927, 582] width 971 height 46
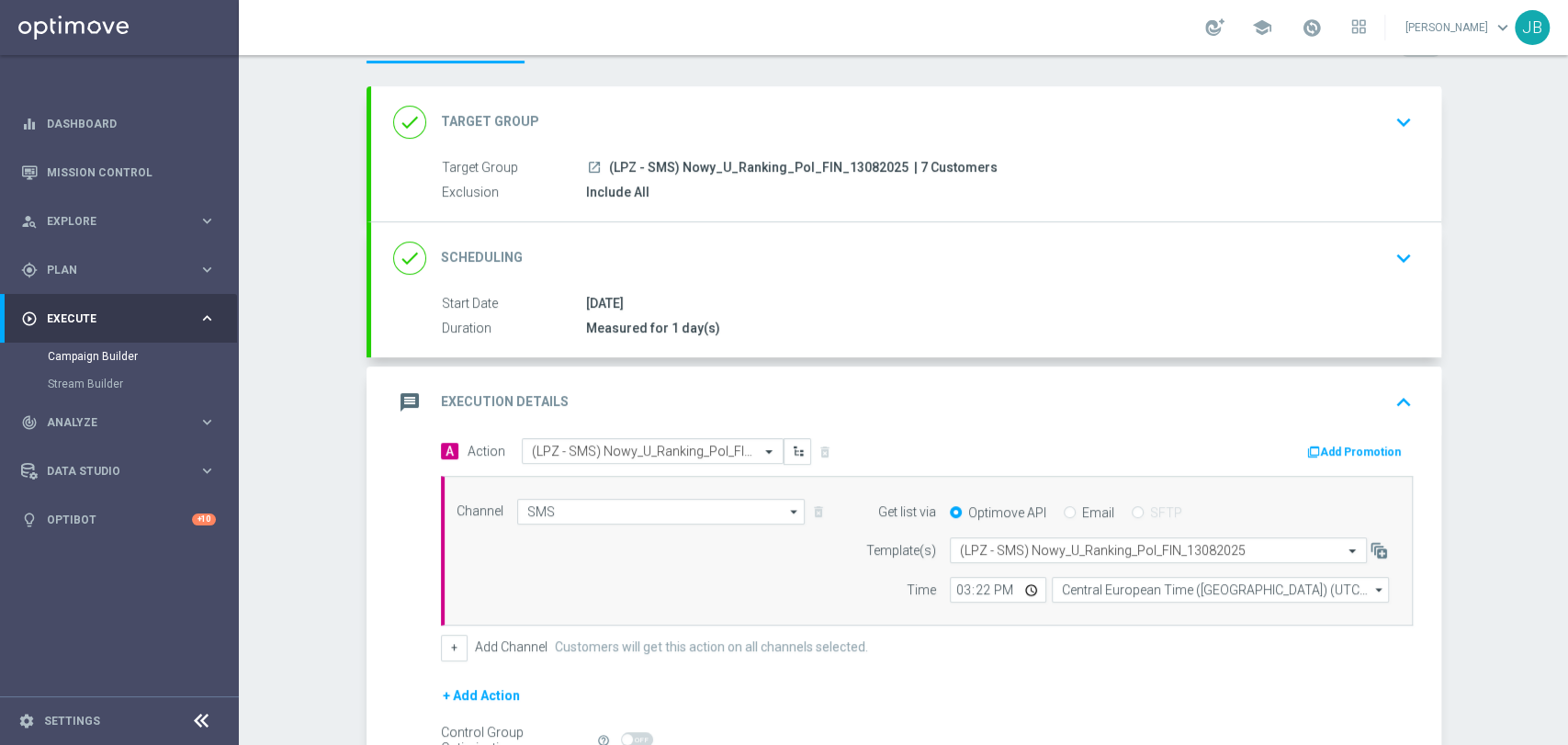
scroll to position [74, 0]
drag, startPoint x: 1566, startPoint y: 445, endPoint x: 1565, endPoint y: 358, distance: 87.0
click at [1565, 358] on div "Campaign Builder Scheduled Campaign Triggered Campaign Status: Draft done Targe…" at bounding box center [903, 401] width 1329 height 690
click at [1506, 392] on div "Campaign Builder Scheduled Campaign Triggered Campaign Status: Draft done Targe…" at bounding box center [903, 401] width 1329 height 690
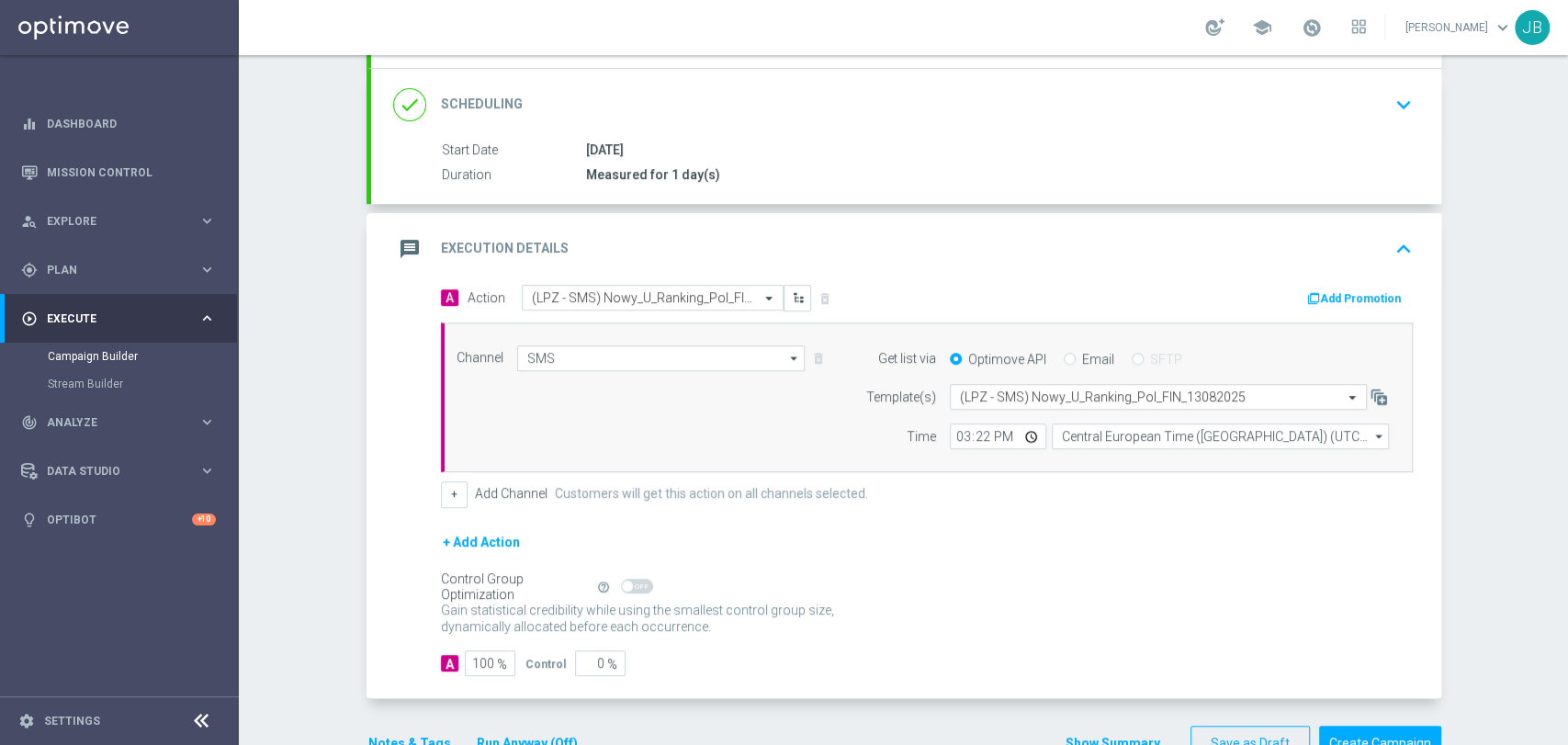
scroll to position [282, 0]
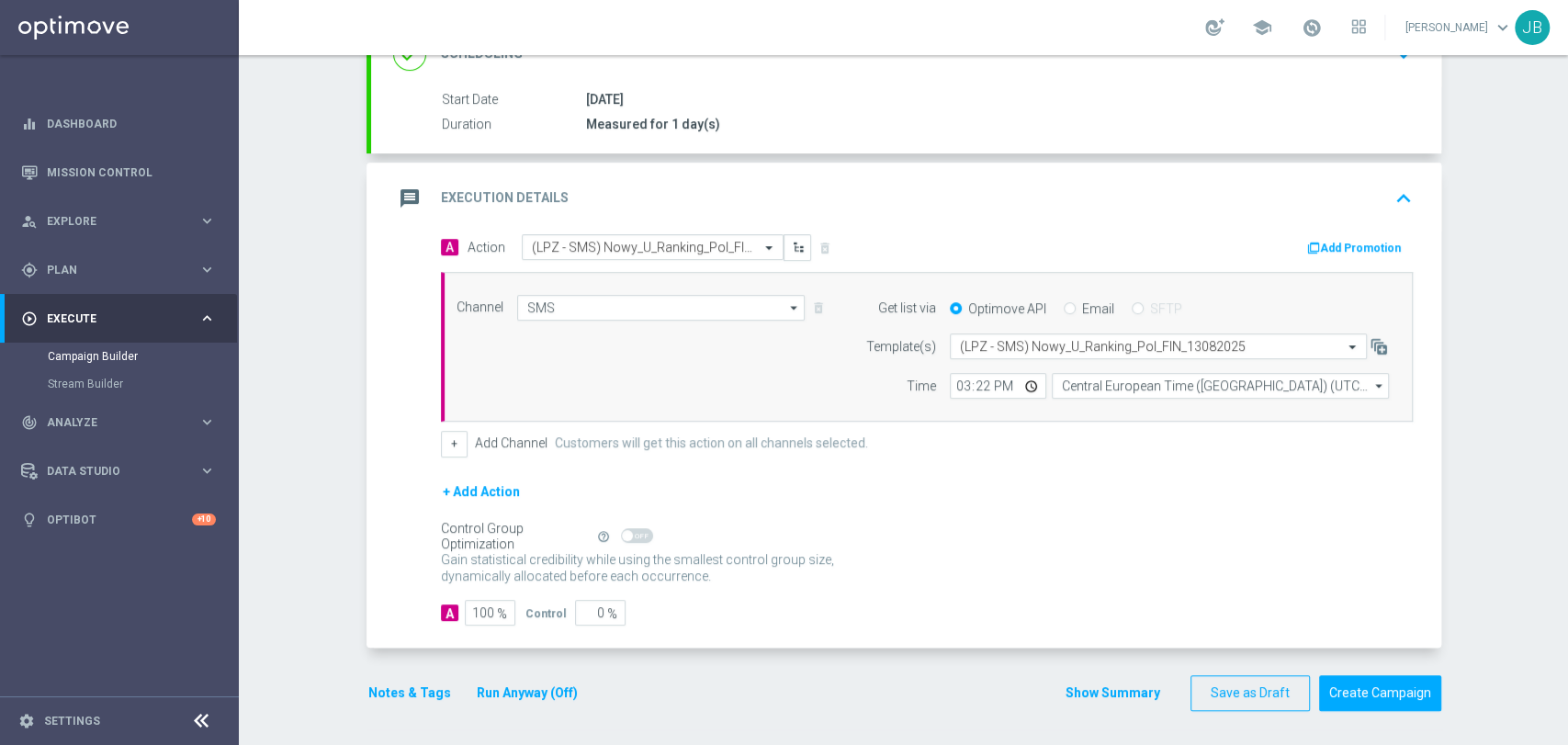
drag, startPoint x: 1566, startPoint y: 346, endPoint x: 1566, endPoint y: 516, distance: 170.0
click at [1566, 516] on div "Campaign Builder Scheduled Campaign Triggered Campaign Status: Draft done Targe…" at bounding box center [903, 401] width 1329 height 690
click at [1502, 511] on div "Campaign Builder Scheduled Campaign Triggered Campaign Status: Draft done Targe…" at bounding box center [903, 401] width 1329 height 690
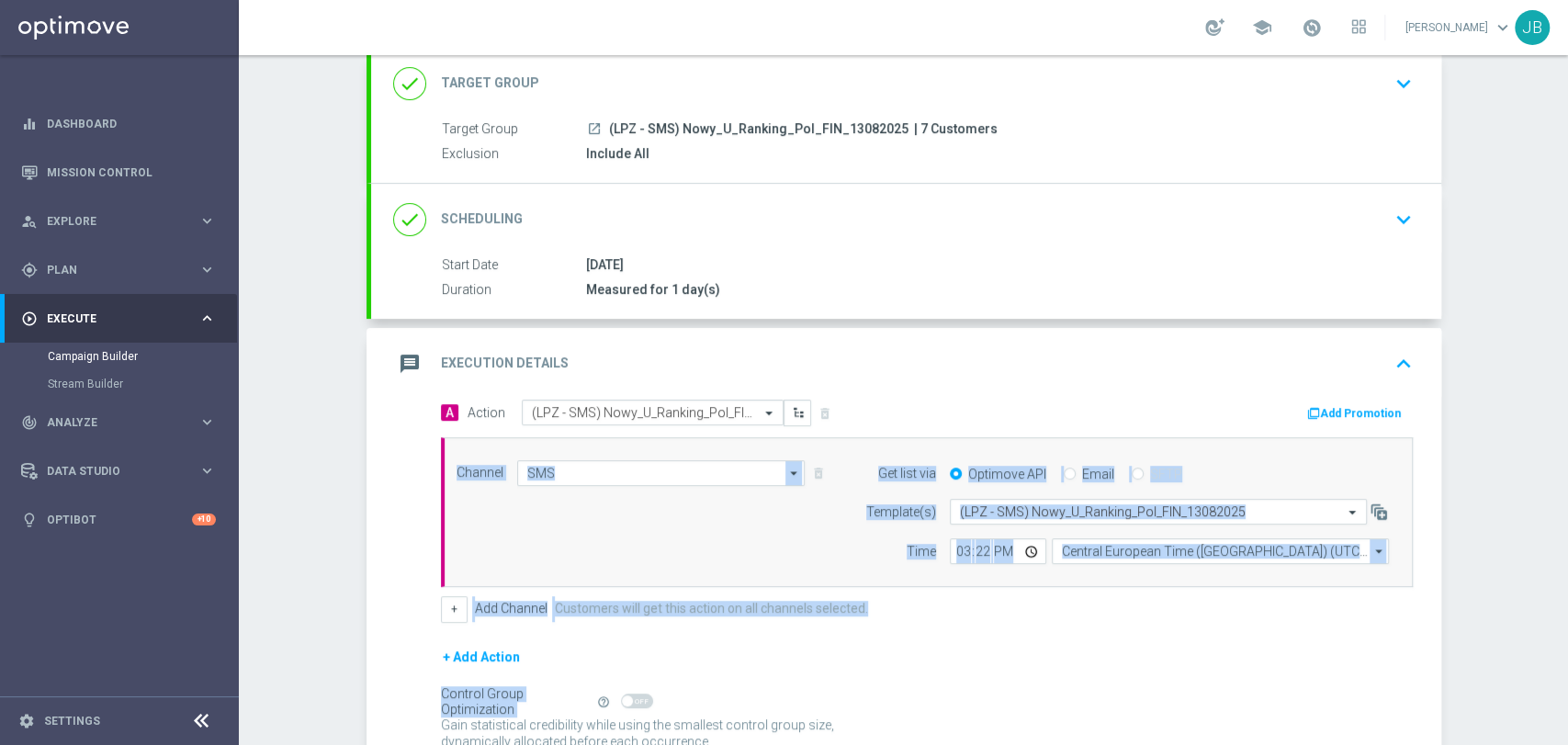
scroll to position [102, 0]
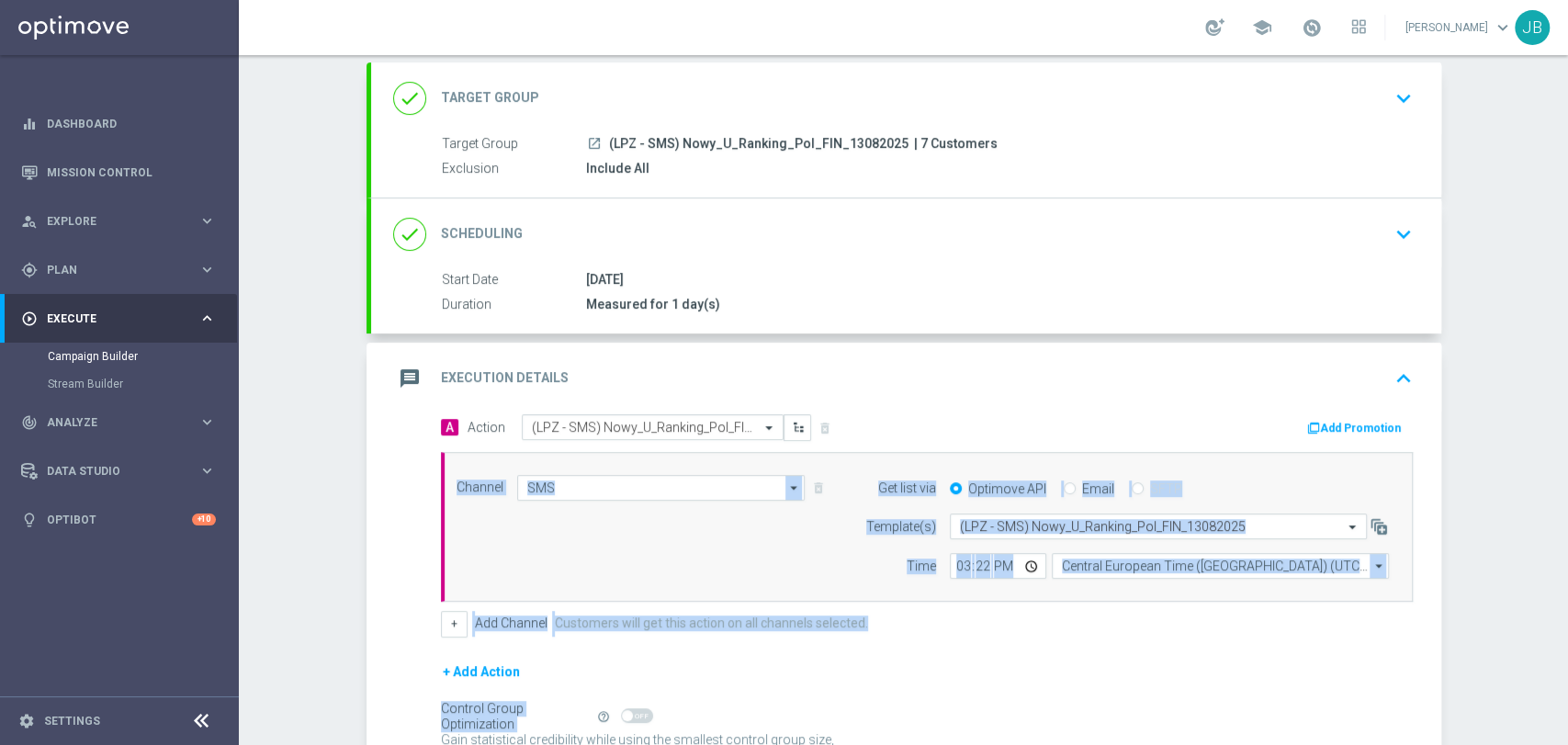
drag, startPoint x: 1566, startPoint y: 540, endPoint x: 1566, endPoint y: 420, distance: 120.0
click at [1566, 420] on div "Campaign Builder Scheduled Campaign Triggered Campaign Status: Draft done Targe…" at bounding box center [903, 401] width 1329 height 690
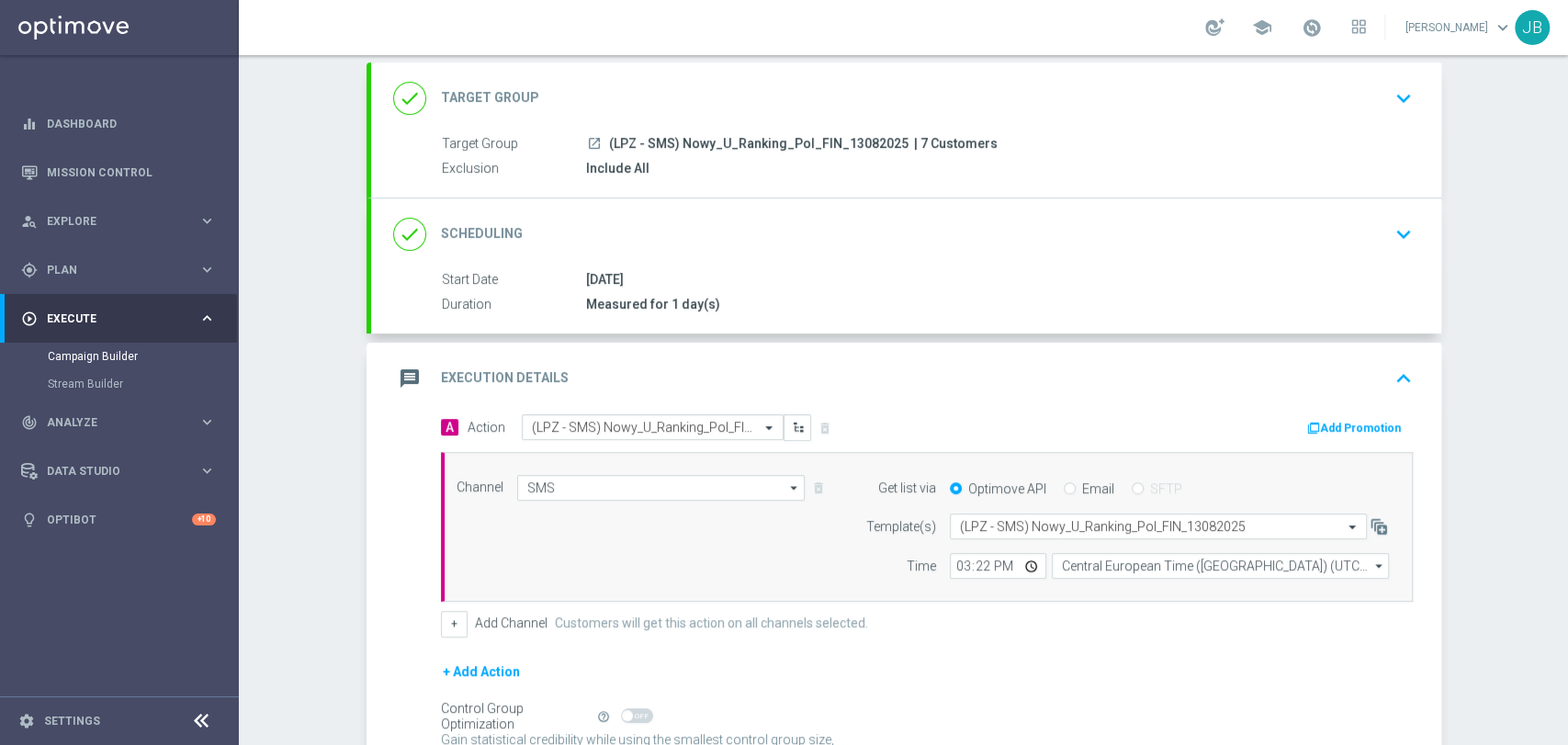
click at [1537, 426] on div "Campaign Builder Scheduled Campaign Triggered Campaign Status: Draft done Targe…" at bounding box center [903, 401] width 1329 height 690
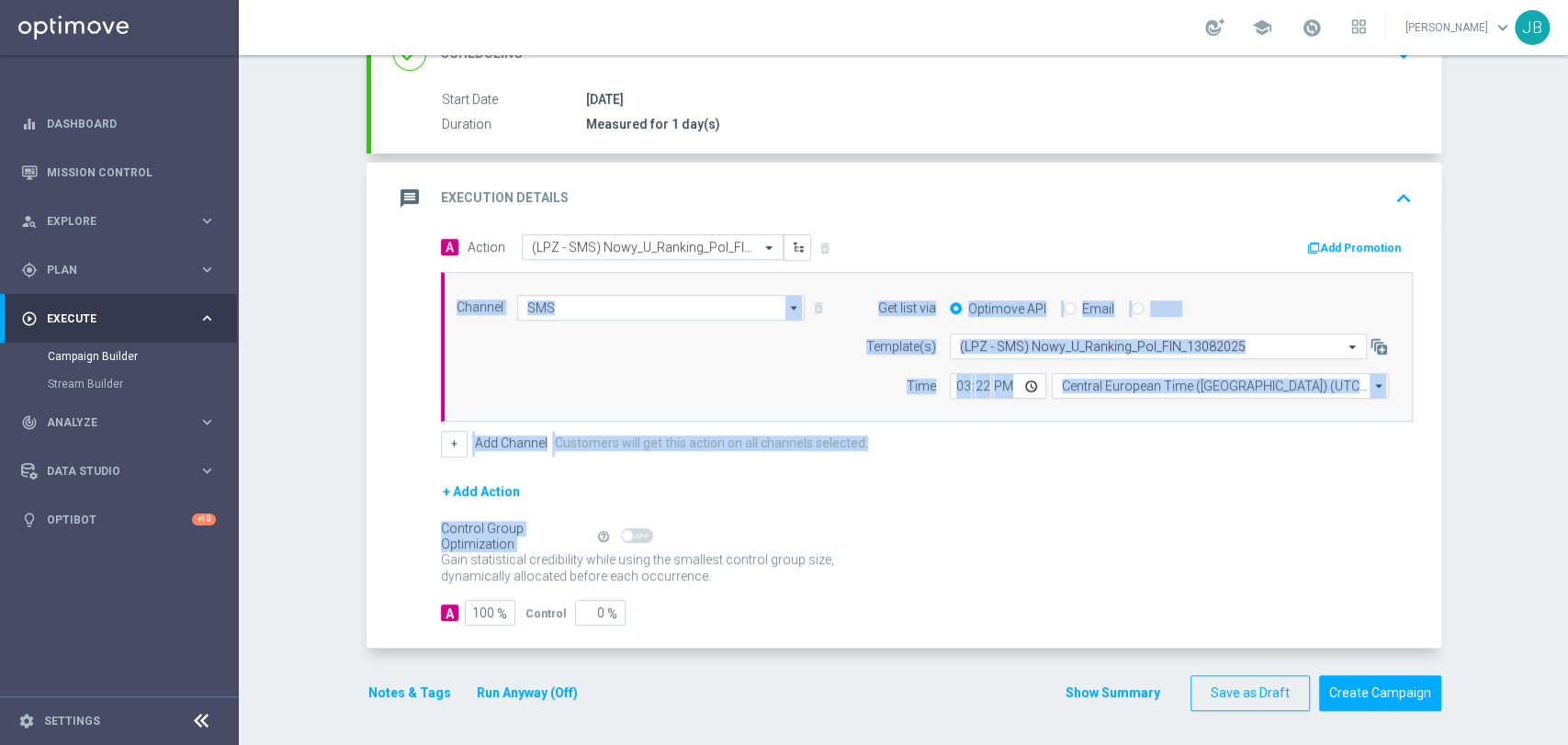
drag, startPoint x: 1566, startPoint y: 420, endPoint x: 1566, endPoint y: 568, distance: 148.0
click at [1566, 568] on div "Campaign Builder Scheduled Campaign Triggered Campaign Status: Draft done Targe…" at bounding box center [903, 401] width 1329 height 690
click at [1397, 678] on button "Create Campaign" at bounding box center [1380, 693] width 122 height 36
